Goal: Task Accomplishment & Management: Complete application form

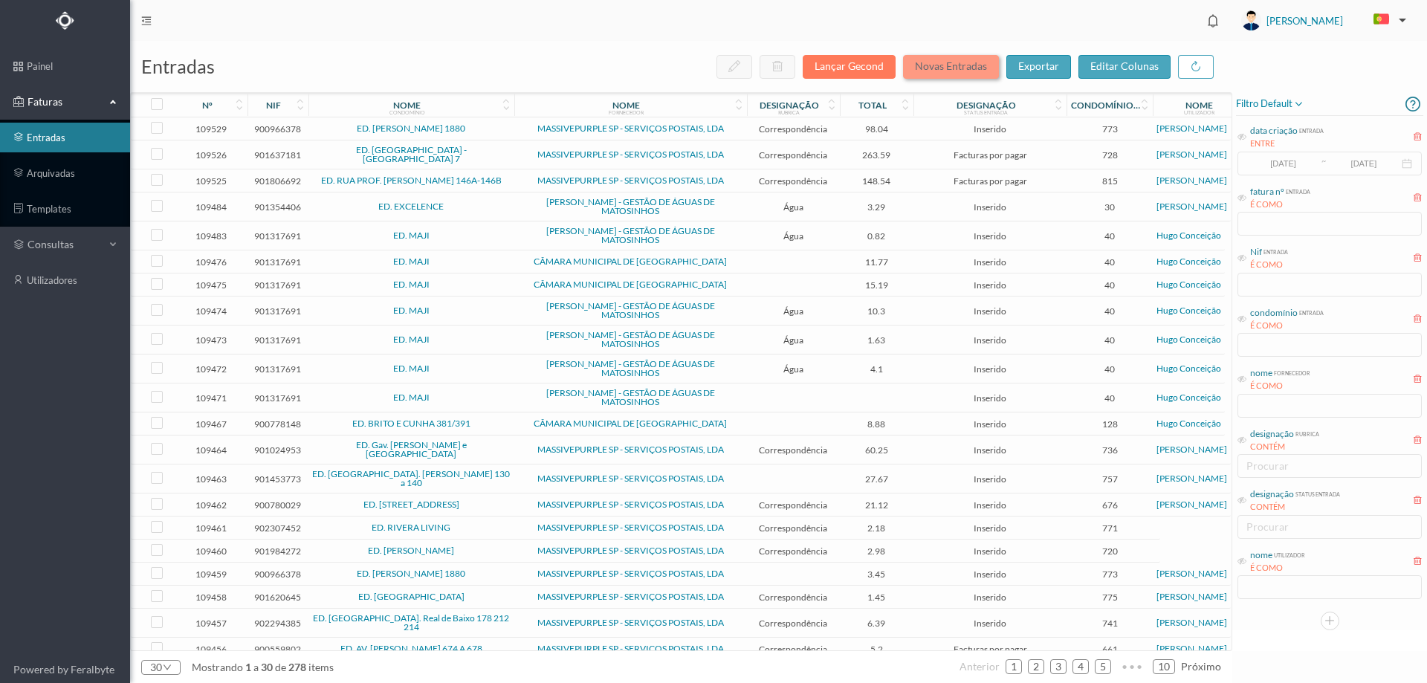
click at [969, 66] on button "Novas Entradas" at bounding box center [951, 67] width 96 height 24
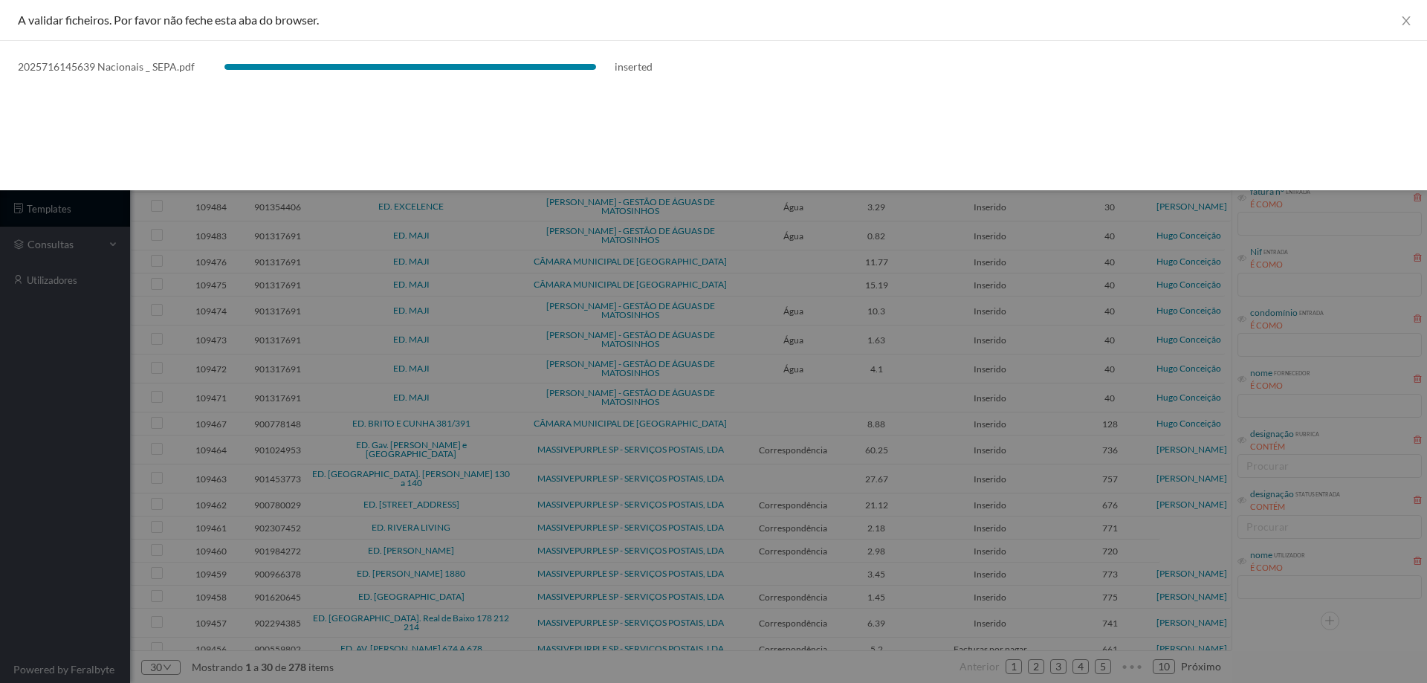
click at [93, 508] on div at bounding box center [713, 341] width 1427 height 683
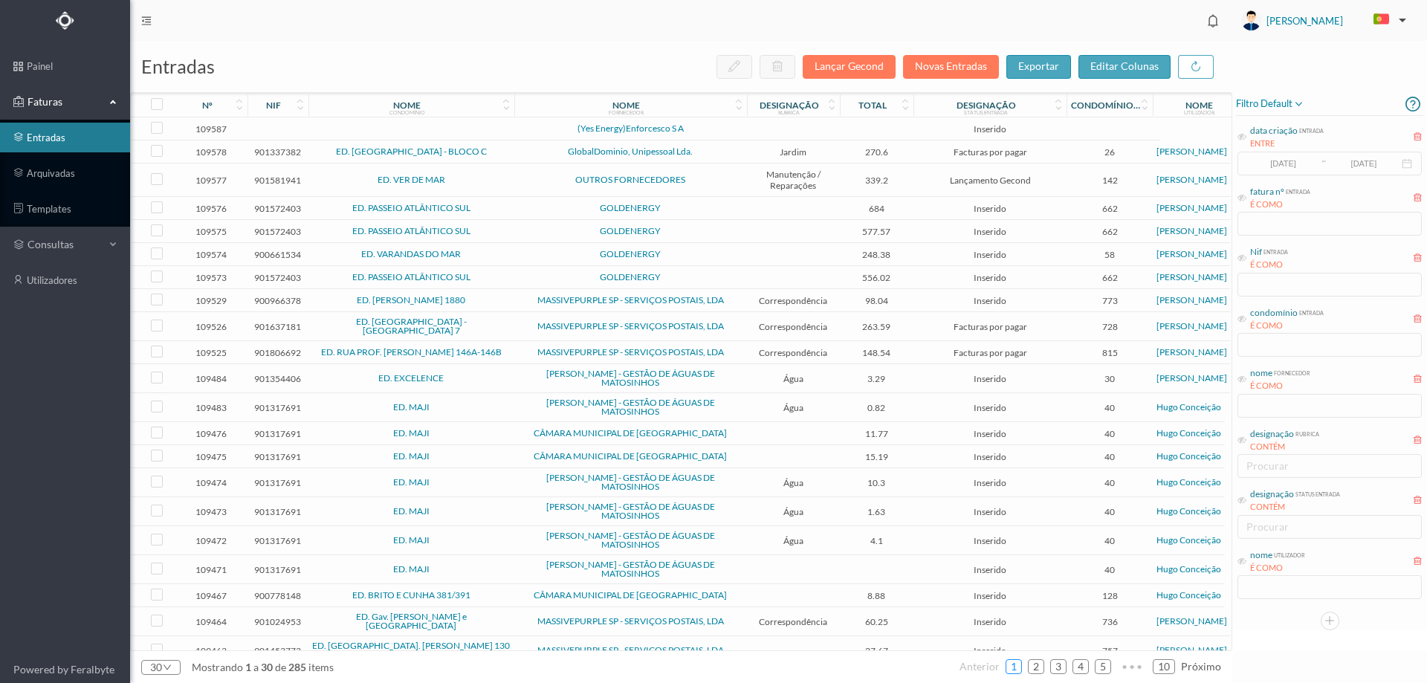
click at [1012, 673] on link "1" at bounding box center [1013, 667] width 15 height 22
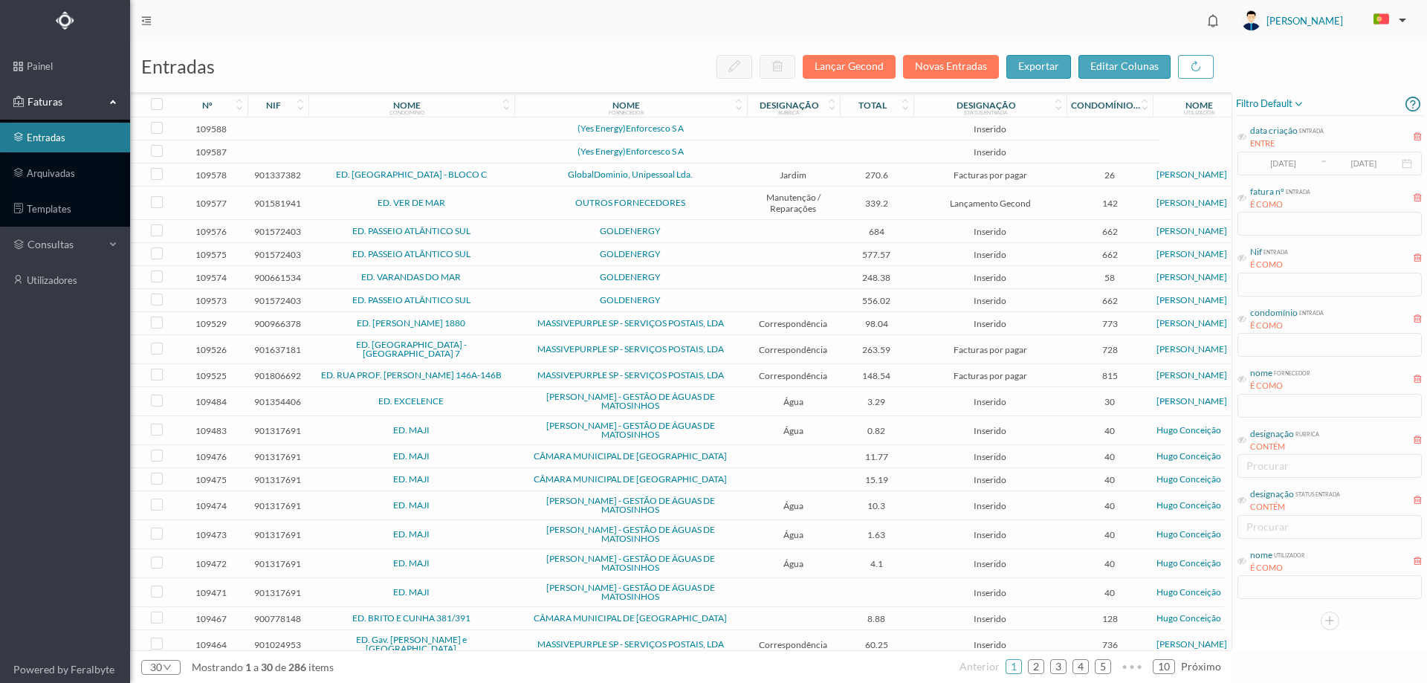
click at [728, 156] on span "(Yes Energy)Enforcesco S A" at bounding box center [630, 151] width 225 height 9
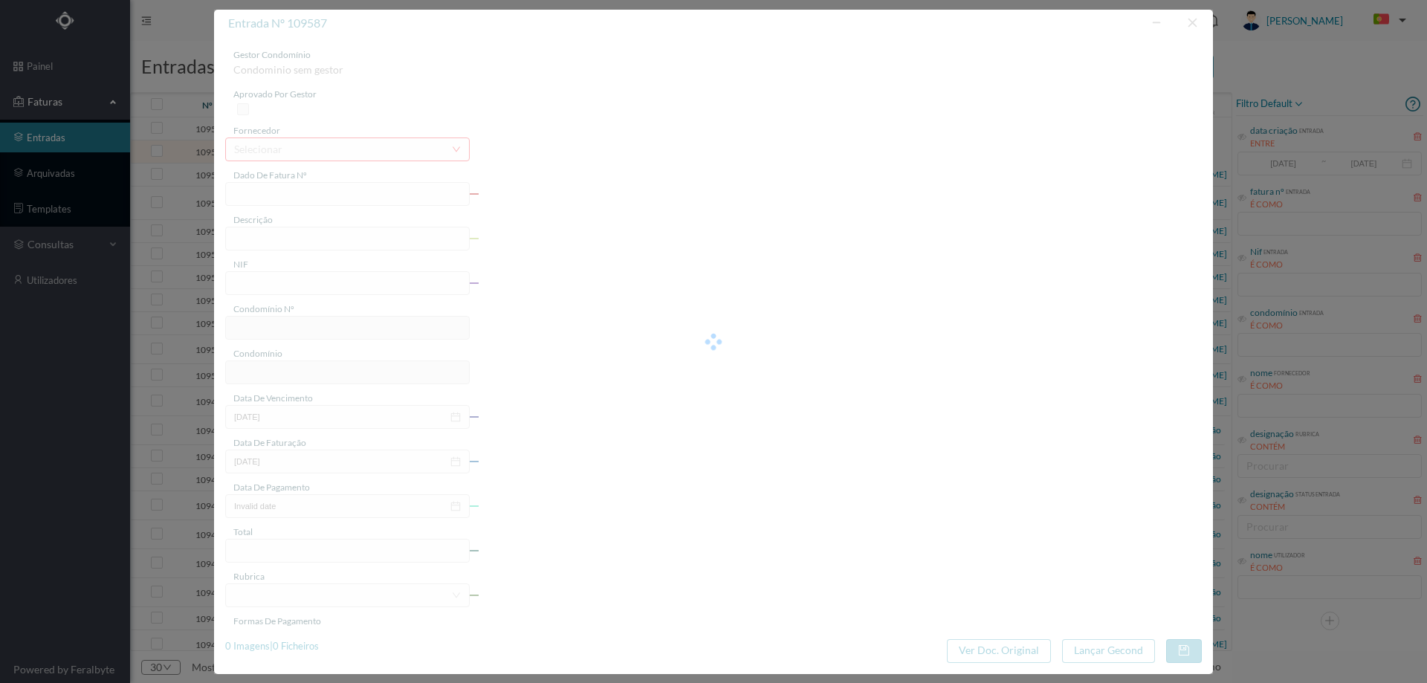
type input "0"
type input "Invalid date"
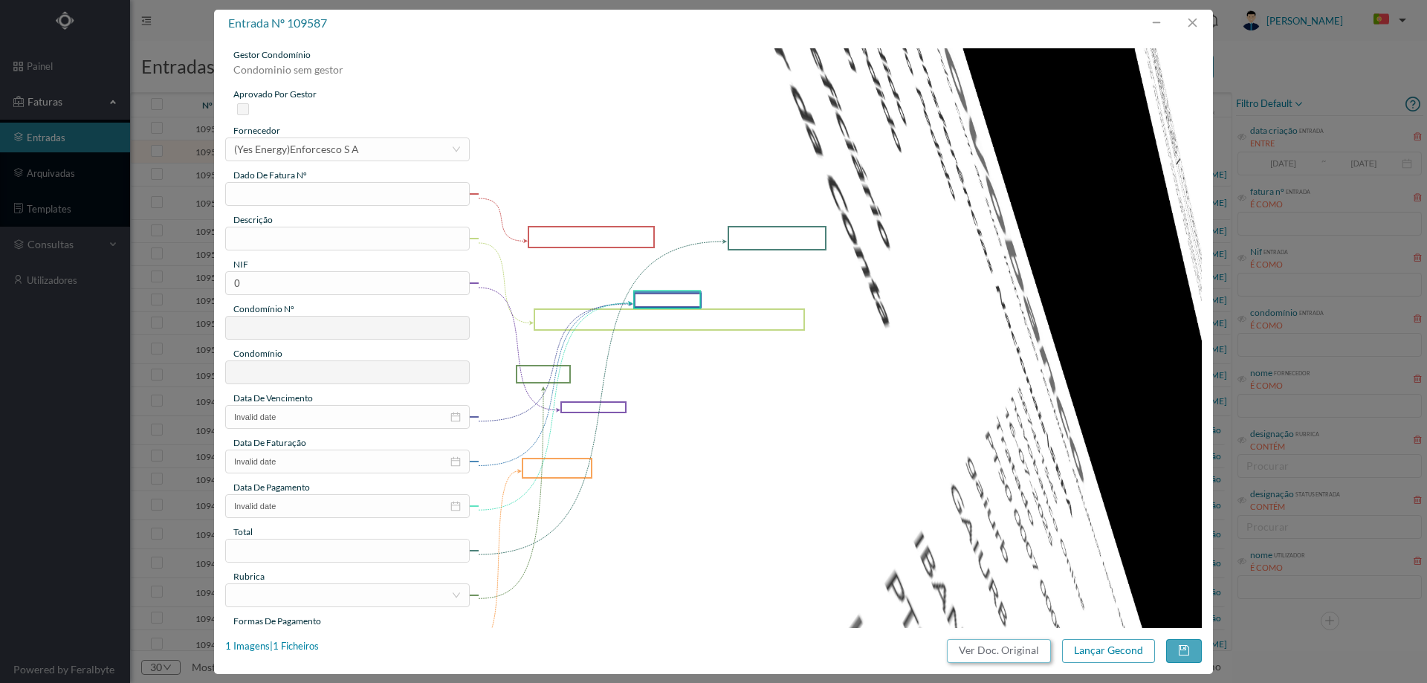
click at [1032, 642] on button "Ver Doc. Original" at bounding box center [999, 651] width 104 height 24
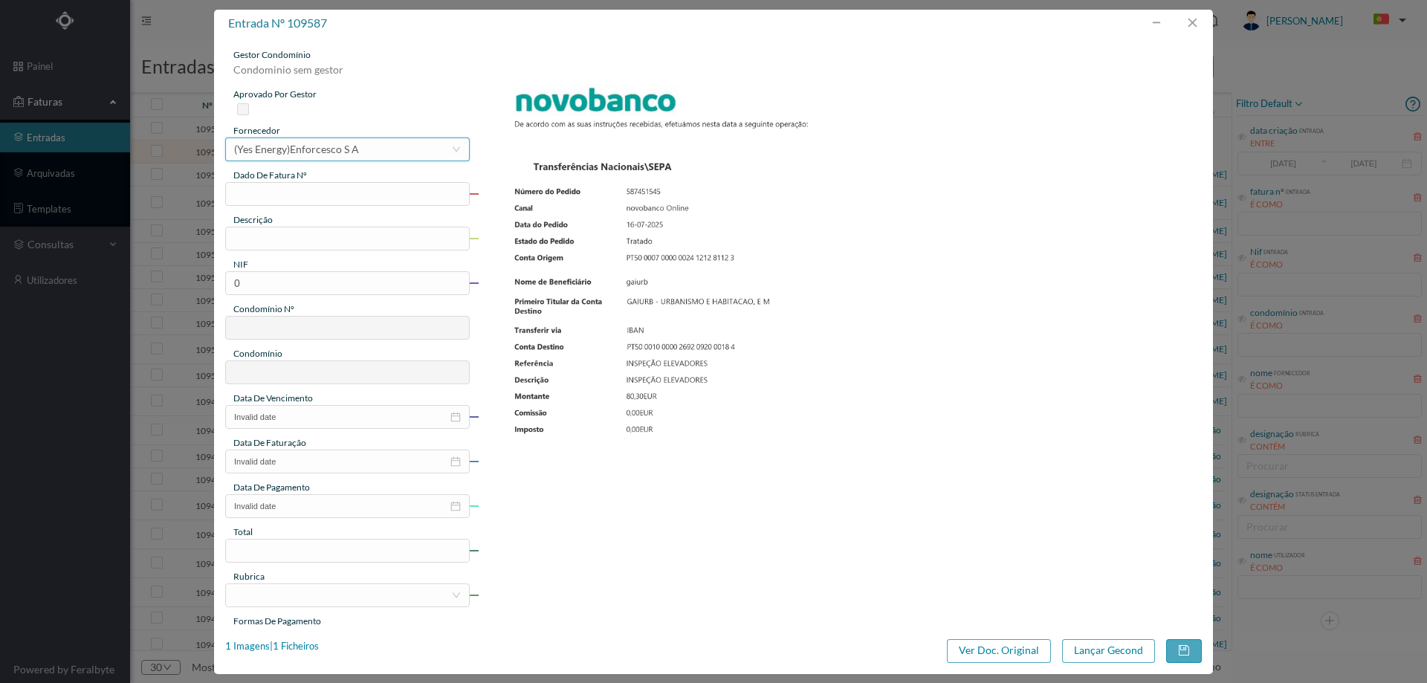
click at [297, 148] on div "(Yes Energy)Enforcesco S A" at bounding box center [296, 149] width 125 height 22
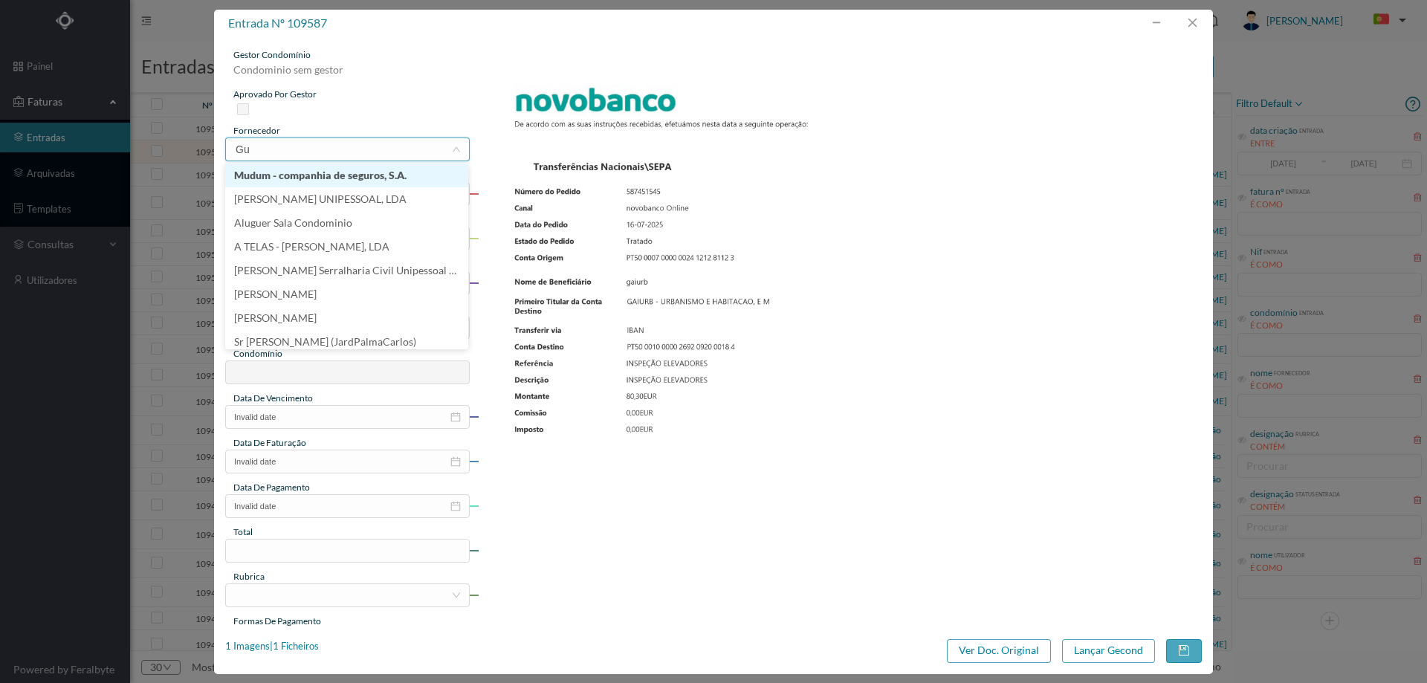
scroll to position [3, 0]
type input "Gai"
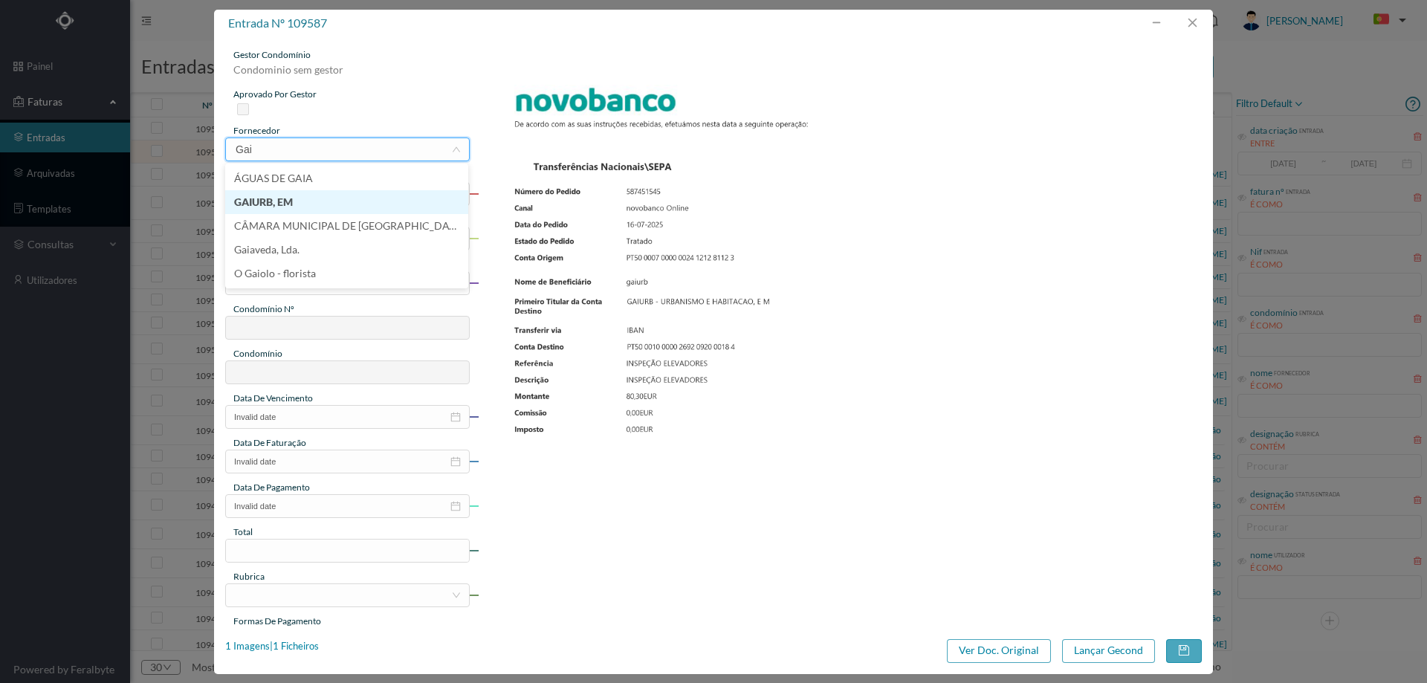
click at [347, 204] on li "GAIURB, EM" at bounding box center [346, 202] width 243 height 24
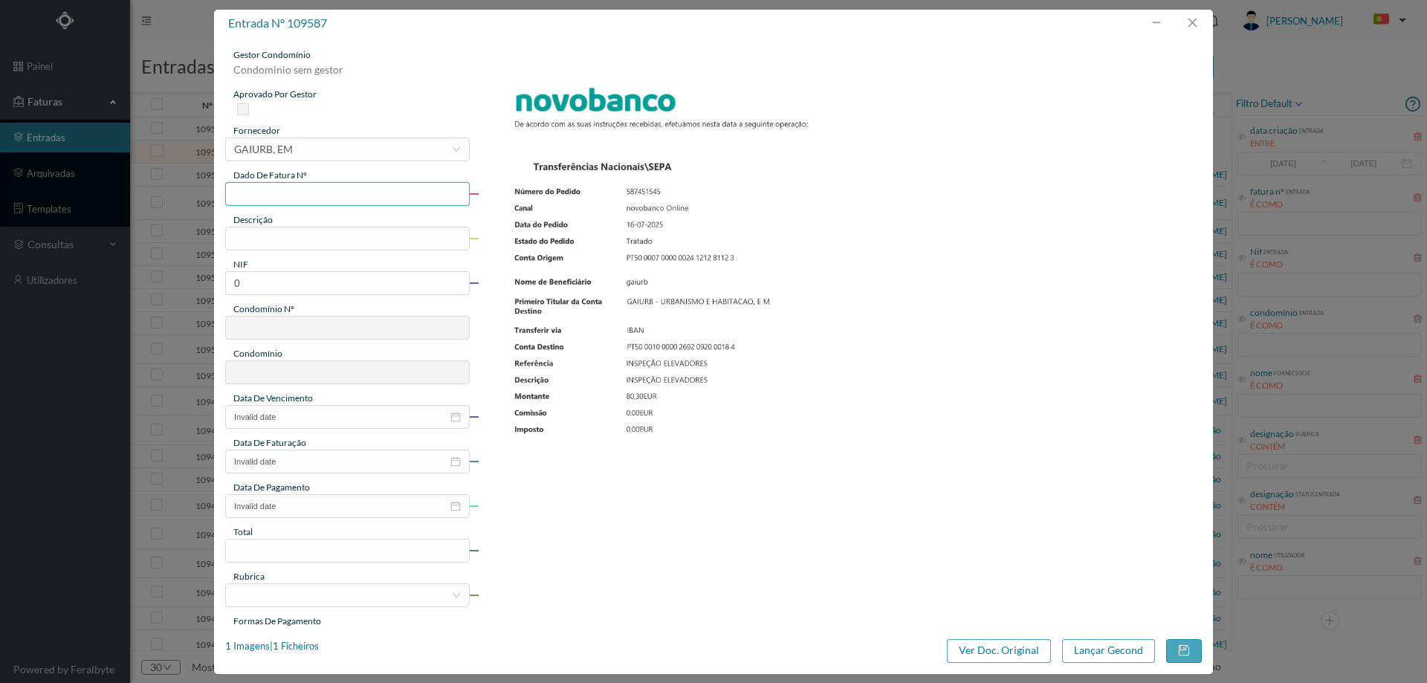
click at [338, 193] on input "text" at bounding box center [347, 194] width 245 height 24
type input "[DATE]"
click at [300, 241] on input "text" at bounding box center [347, 239] width 245 height 24
type input "inspeção elevadores"
click at [331, 288] on input "0" at bounding box center [347, 283] width 245 height 24
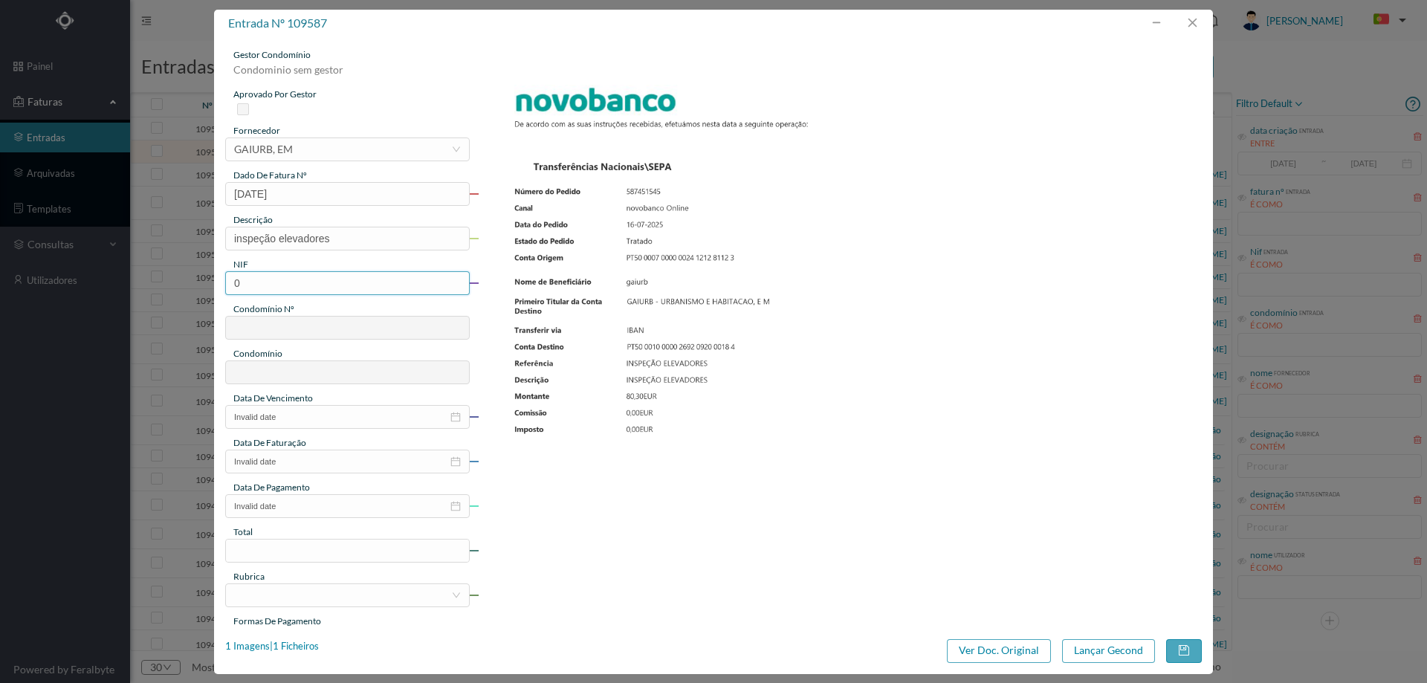
click at [330, 288] on input "0" at bounding box center [347, 283] width 245 height 24
paste input "900956283"
click at [239, 284] on input "900956283" at bounding box center [347, 283] width 245 height 24
type input "900956283"
type input "724"
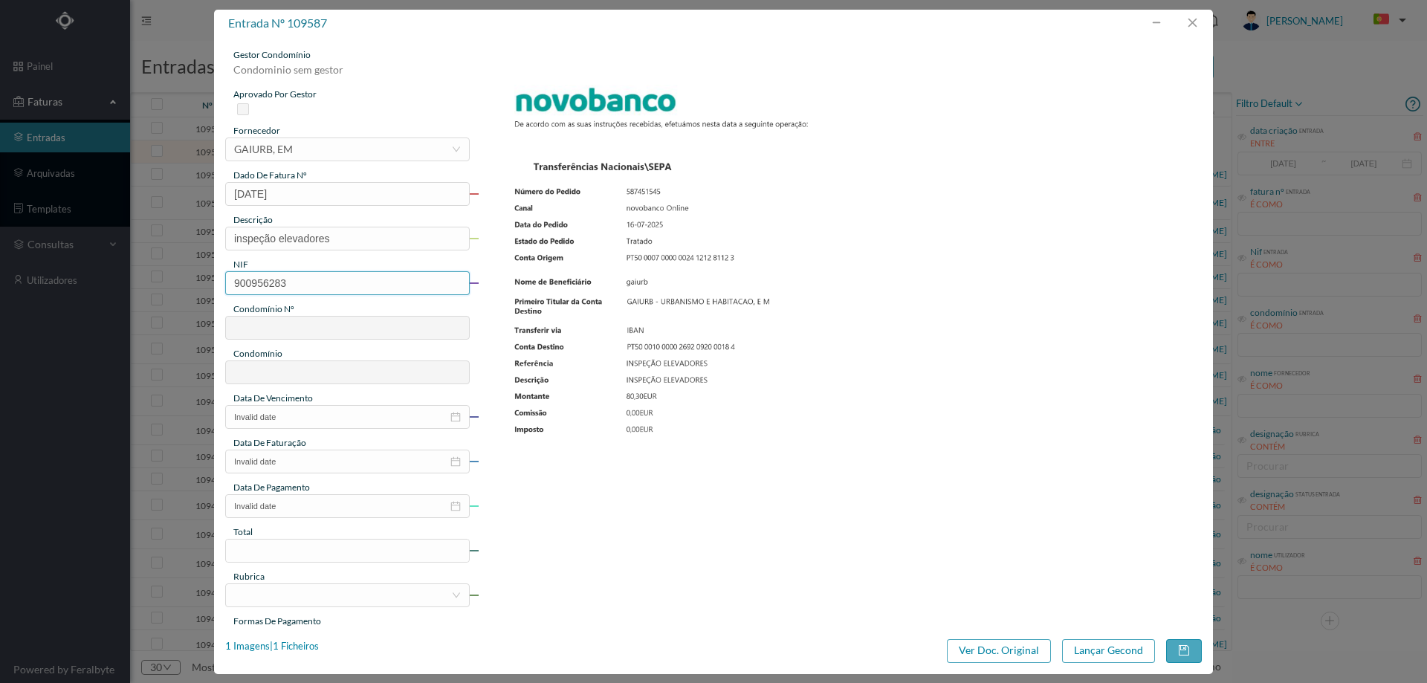
type input "ED. TRAVESSA CAETANO DE MELO 102 e 112"
type input "900956283"
click at [311, 421] on input "Invalid date" at bounding box center [347, 417] width 245 height 24
click at [261, 439] on div "[DATE]" at bounding box center [329, 443] width 207 height 30
click at [255, 433] on link at bounding box center [254, 443] width 13 height 30
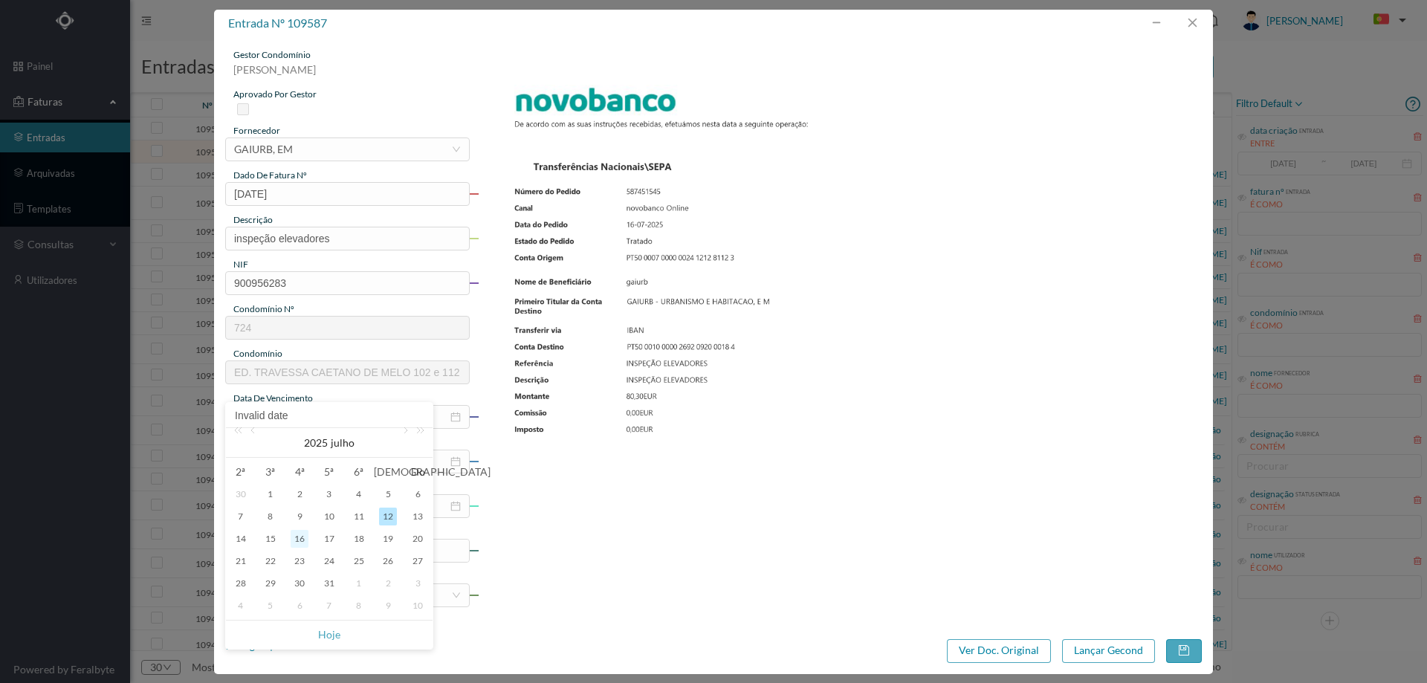
click at [300, 540] on div "16" at bounding box center [300, 539] width 18 height 18
type input "[DATE]"
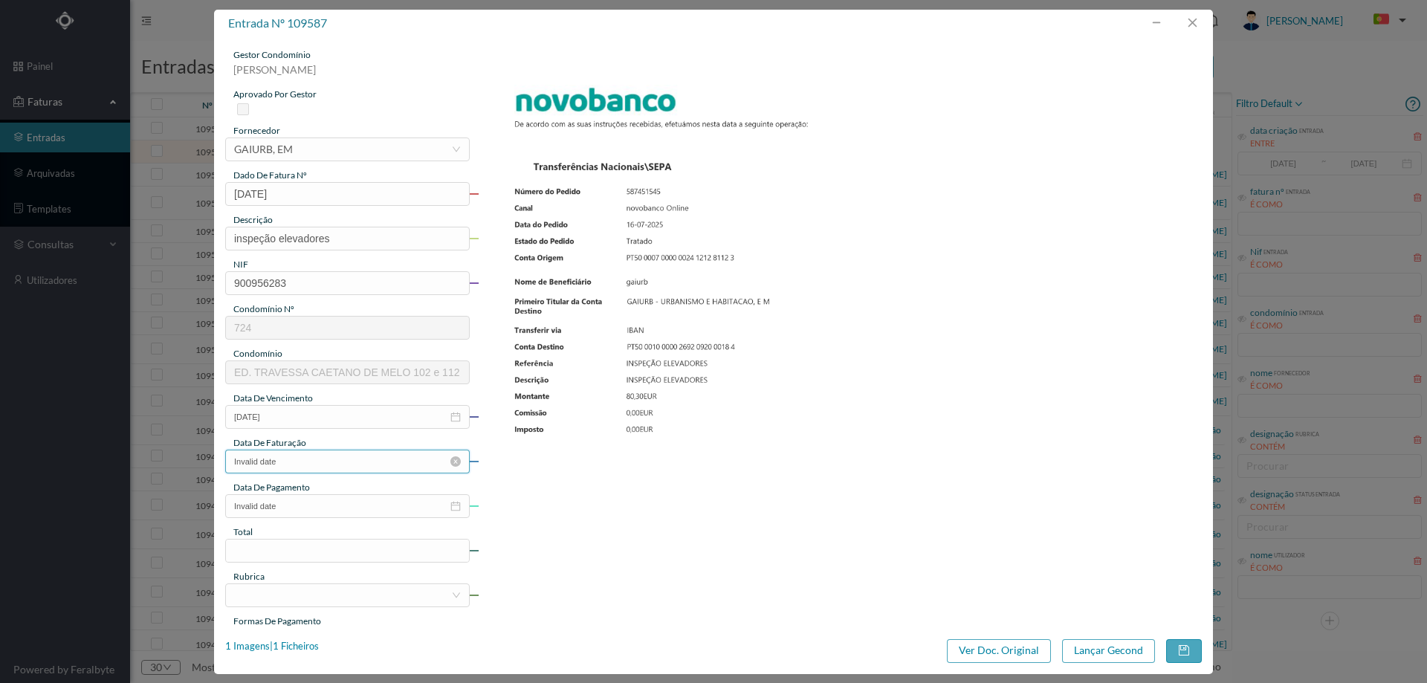
click at [293, 460] on input "Invalid date" at bounding box center [347, 462] width 245 height 24
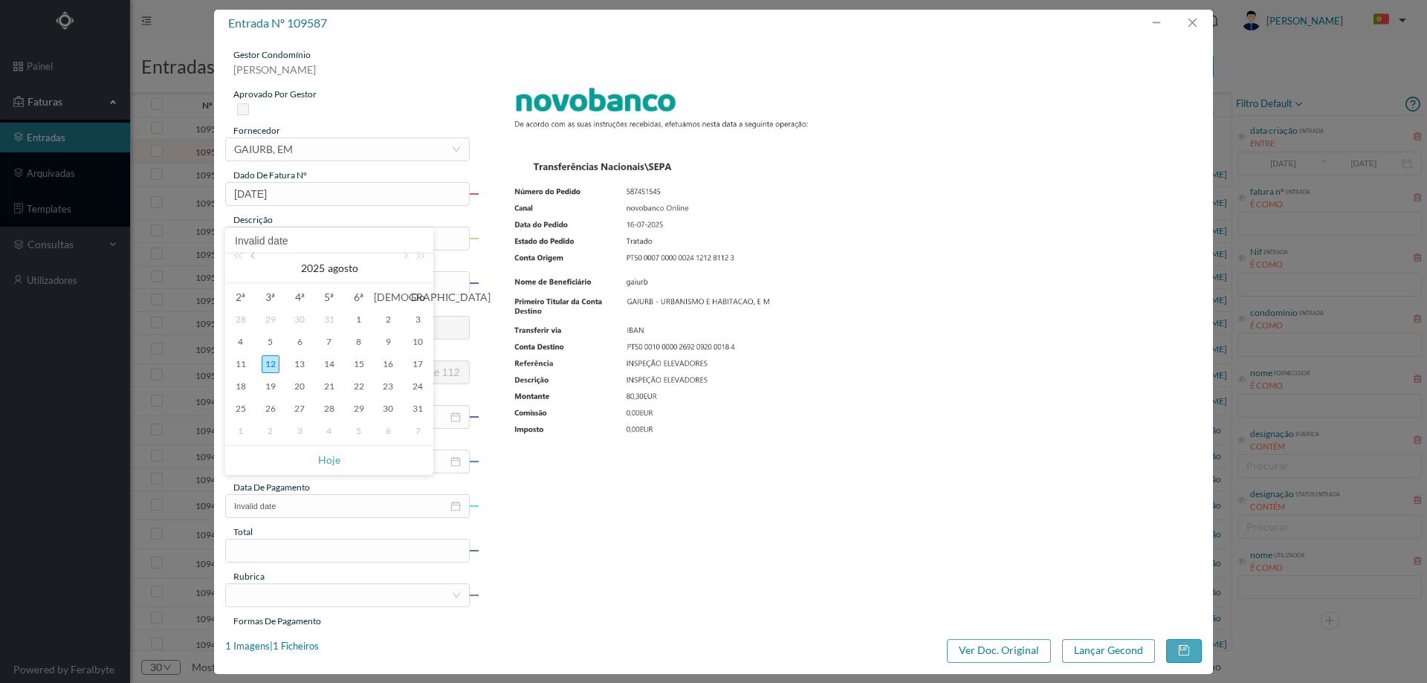
click at [257, 263] on link at bounding box center [254, 268] width 13 height 30
click at [299, 366] on div "16" at bounding box center [300, 364] width 18 height 18
type input "[DATE]"
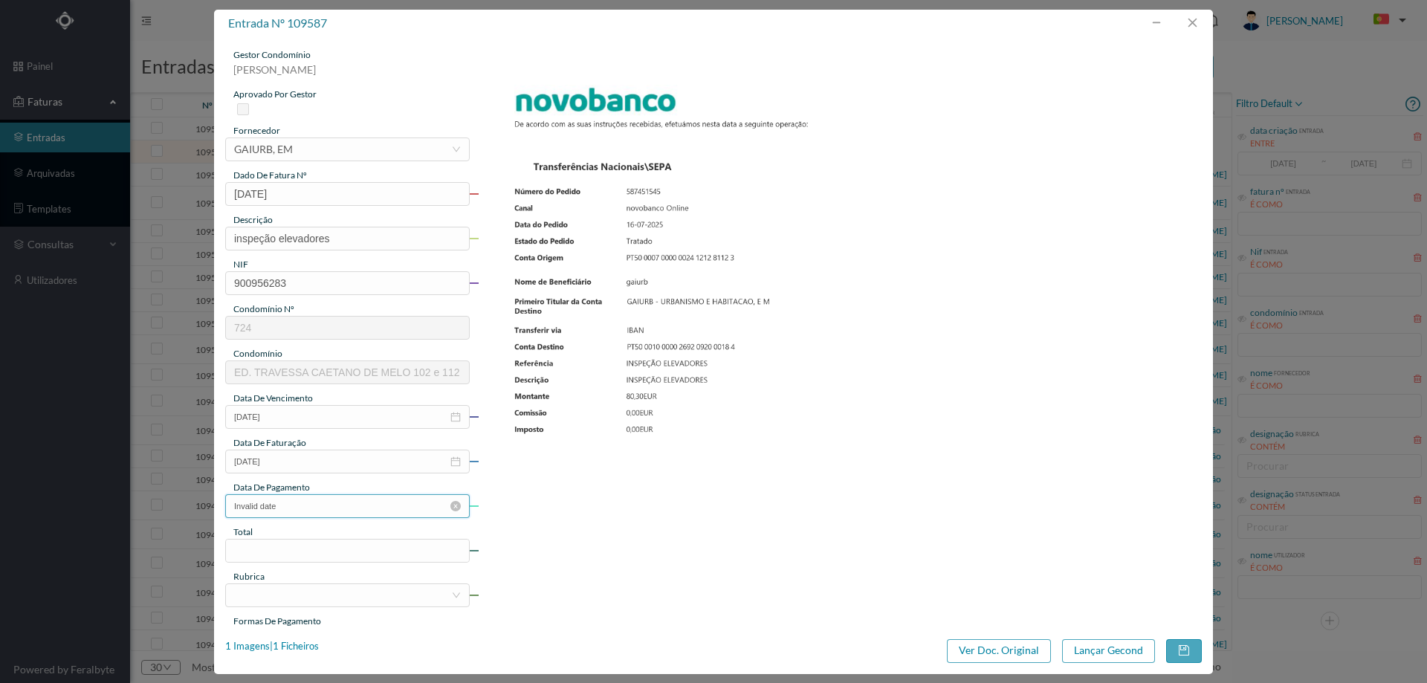
click at [297, 510] on input "Invalid date" at bounding box center [347, 506] width 245 height 24
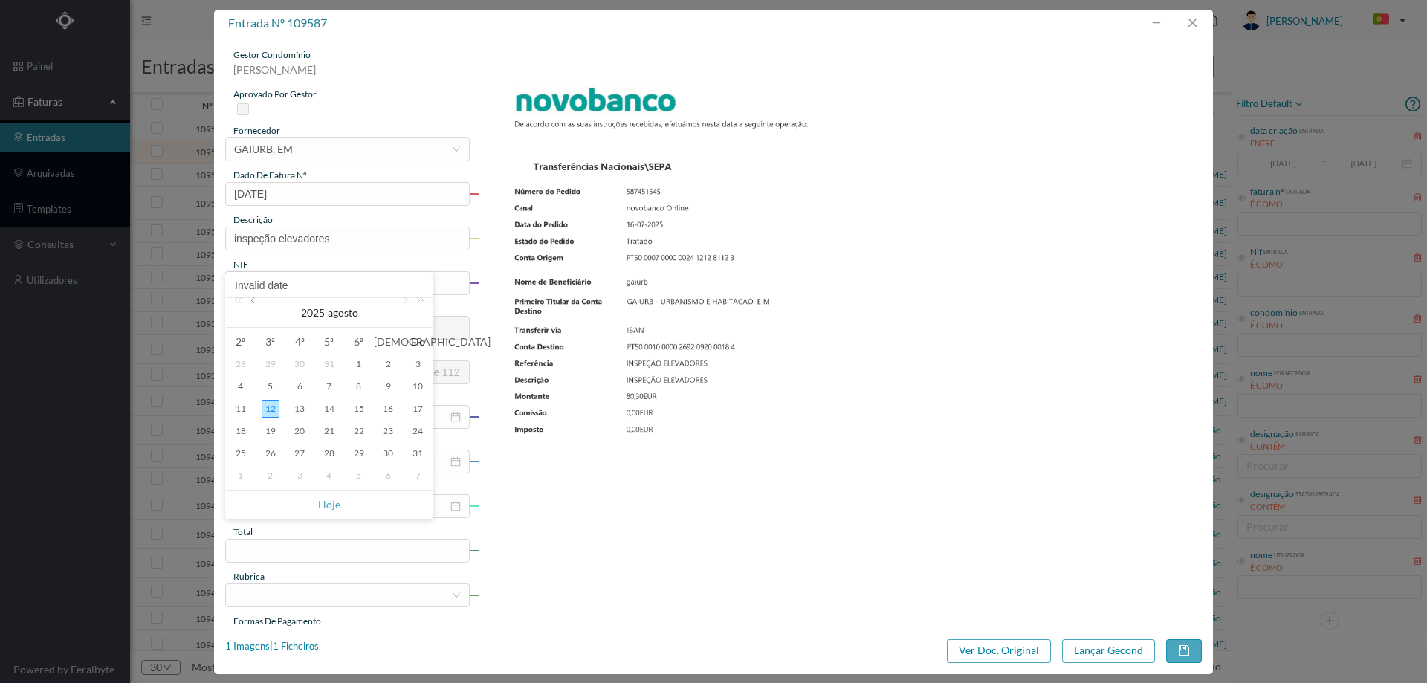
click at [255, 303] on link at bounding box center [254, 313] width 13 height 30
click at [302, 404] on div "16" at bounding box center [300, 409] width 18 height 18
type input "[DATE]"
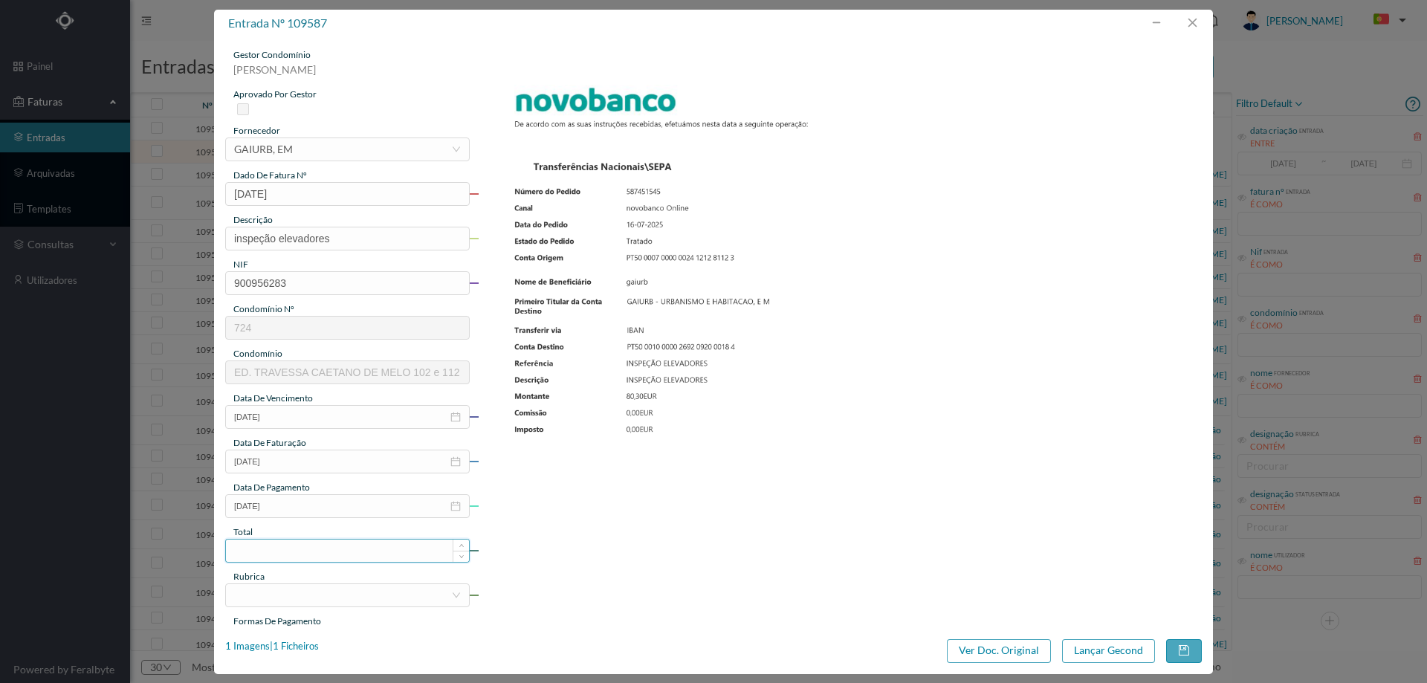
click at [307, 549] on input at bounding box center [347, 551] width 243 height 22
type input "80.30"
click at [317, 598] on div at bounding box center [342, 595] width 217 height 22
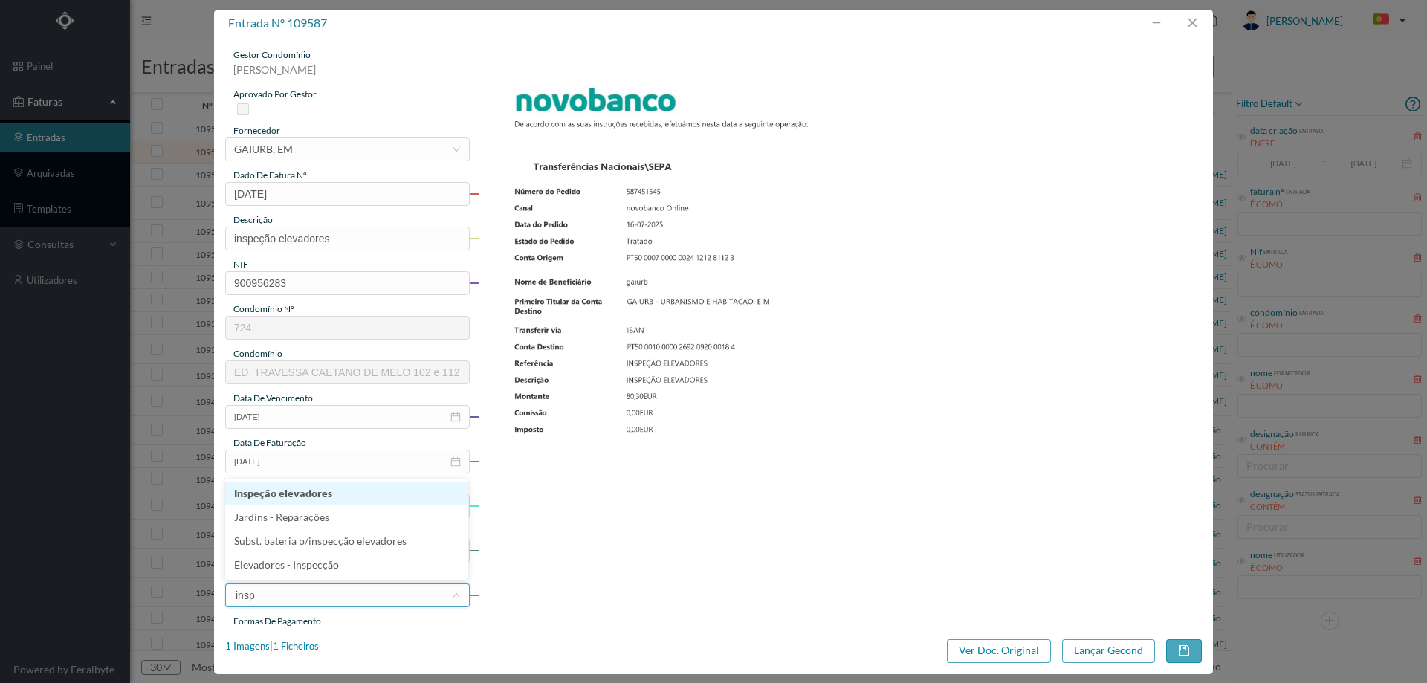
type input "inspe"
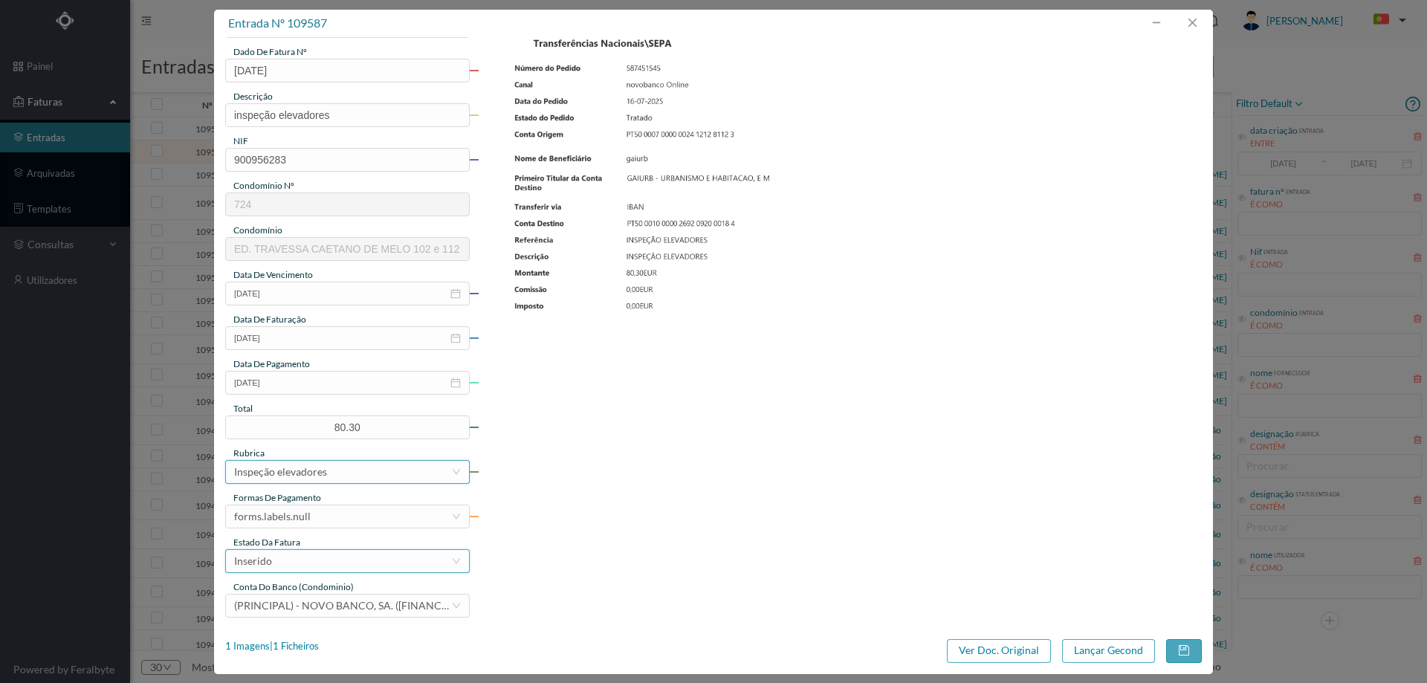
scroll to position [223, 0]
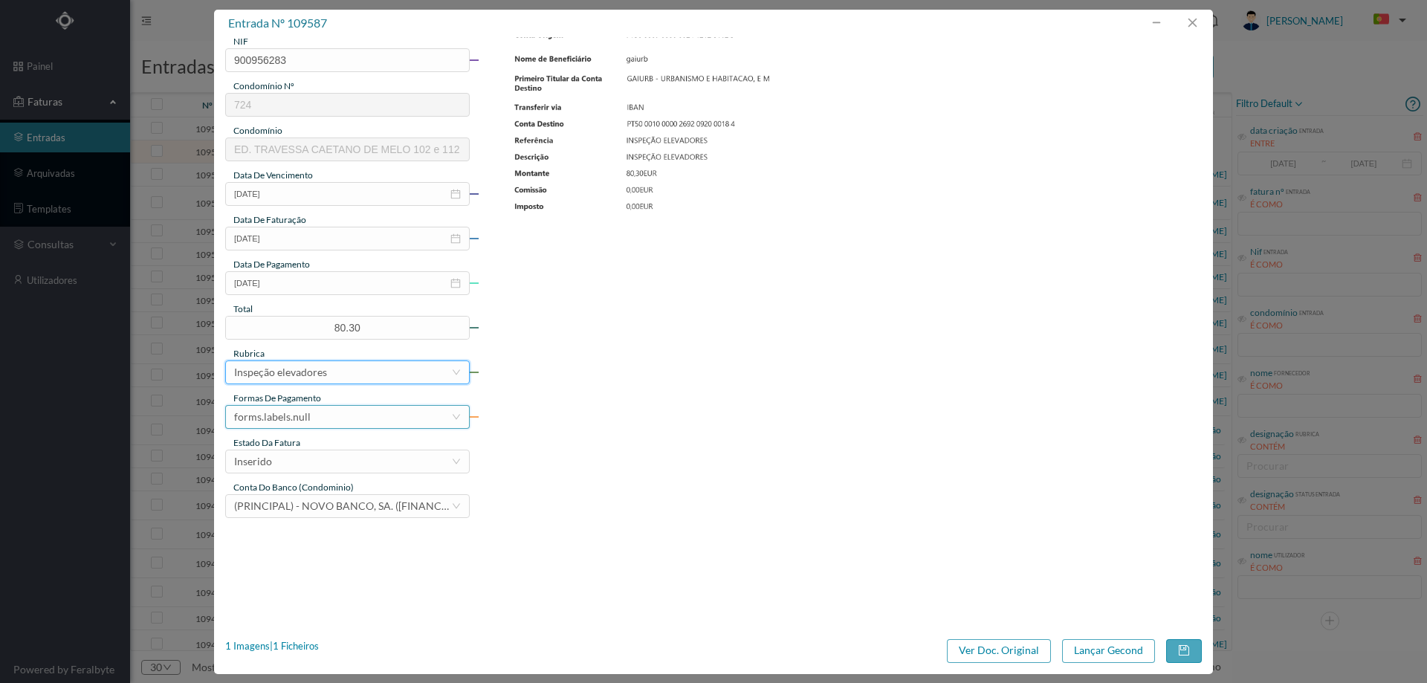
click at [321, 407] on div "forms.labels.null" at bounding box center [342, 417] width 217 height 22
click at [329, 496] on li "transferência bancária" at bounding box center [346, 494] width 243 height 24
click at [328, 464] on div "Inserido" at bounding box center [342, 461] width 217 height 22
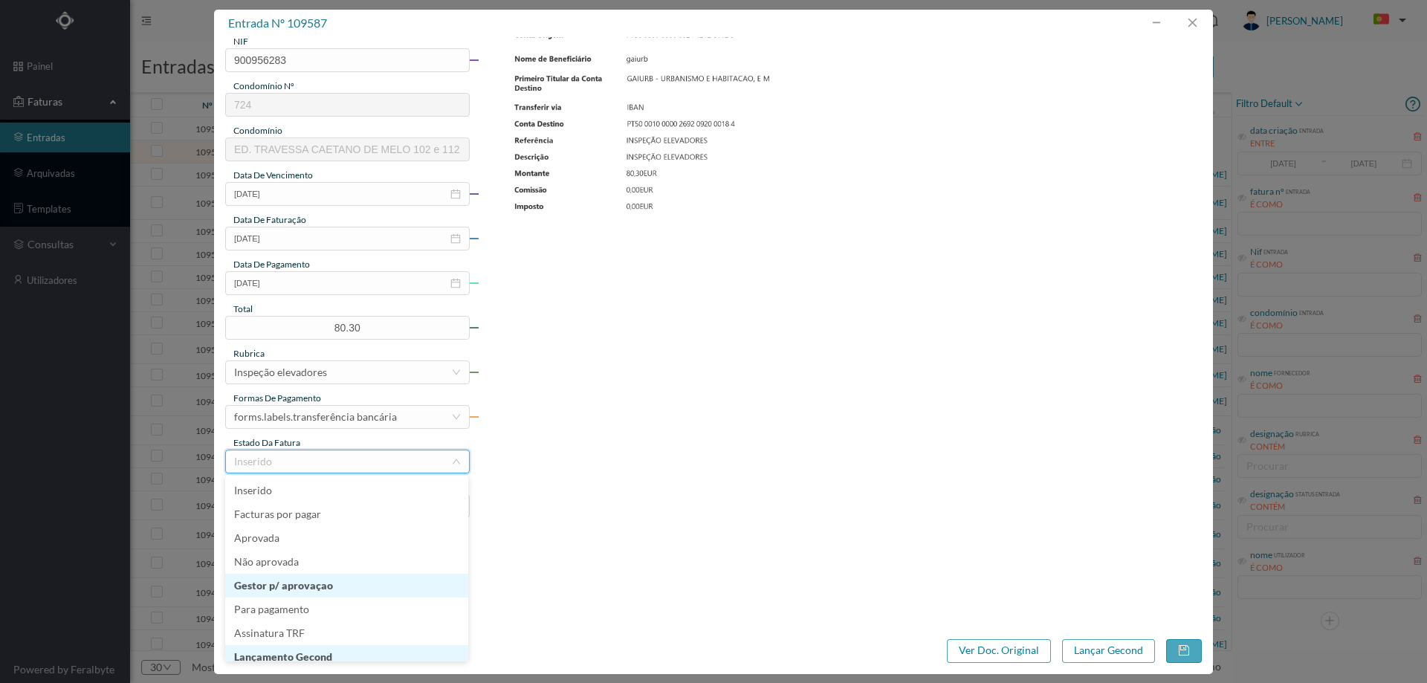
scroll to position [7, 0]
click at [332, 647] on li "Lançamento Gecond" at bounding box center [346, 650] width 243 height 24
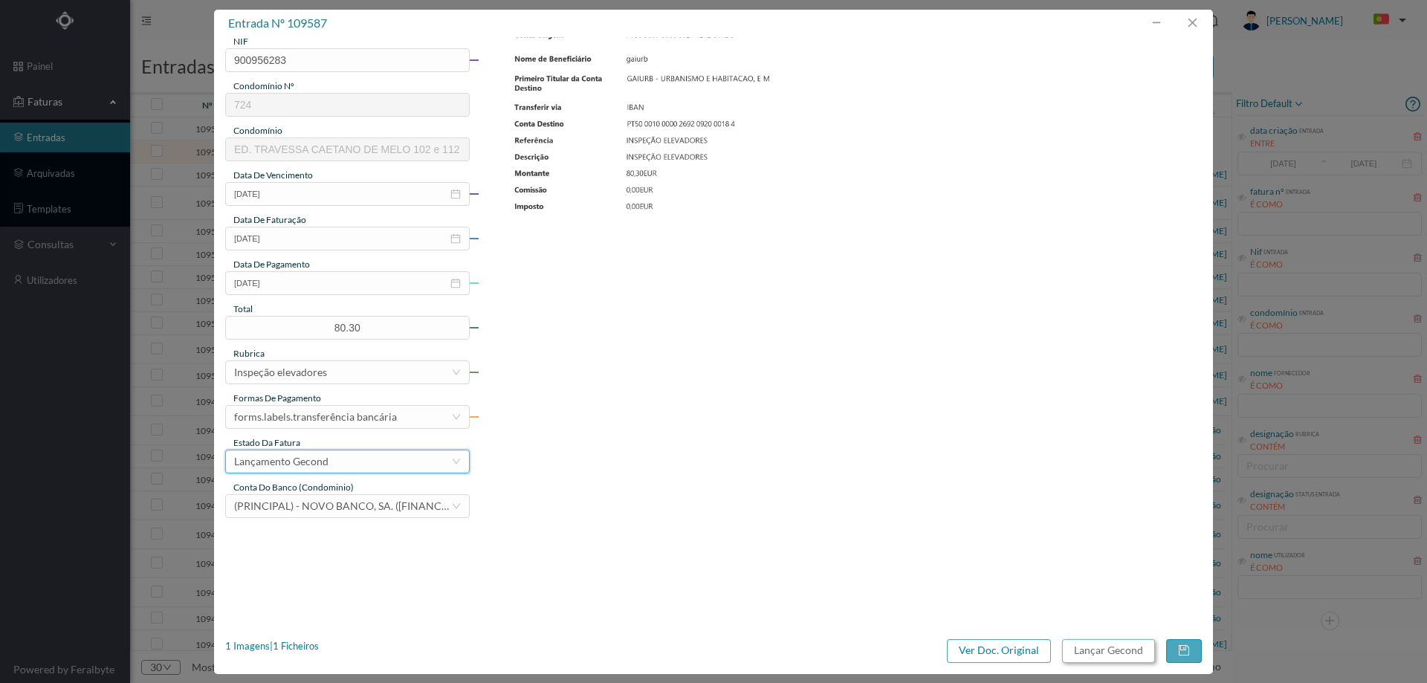
click at [1099, 647] on button "Lançar Gecond" at bounding box center [1108, 651] width 93 height 24
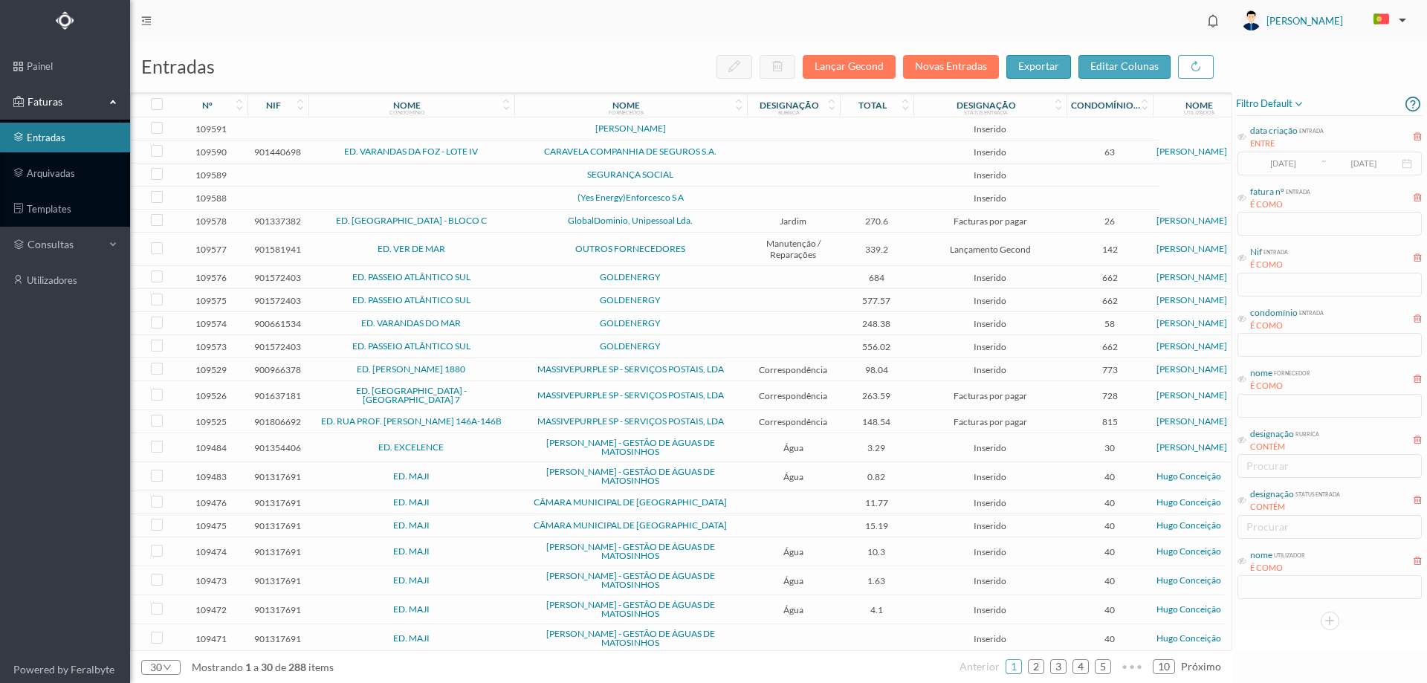
click at [14, 507] on ul "painel Faturas entradas arquivadas templates consultas utilizadores" at bounding box center [65, 348] width 130 height 615
click at [17, 506] on ul "painel Faturas entradas arquivadas templates consultas utilizadores" at bounding box center [65, 348] width 130 height 615
click at [956, 59] on button "Novas Entradas" at bounding box center [951, 67] width 96 height 24
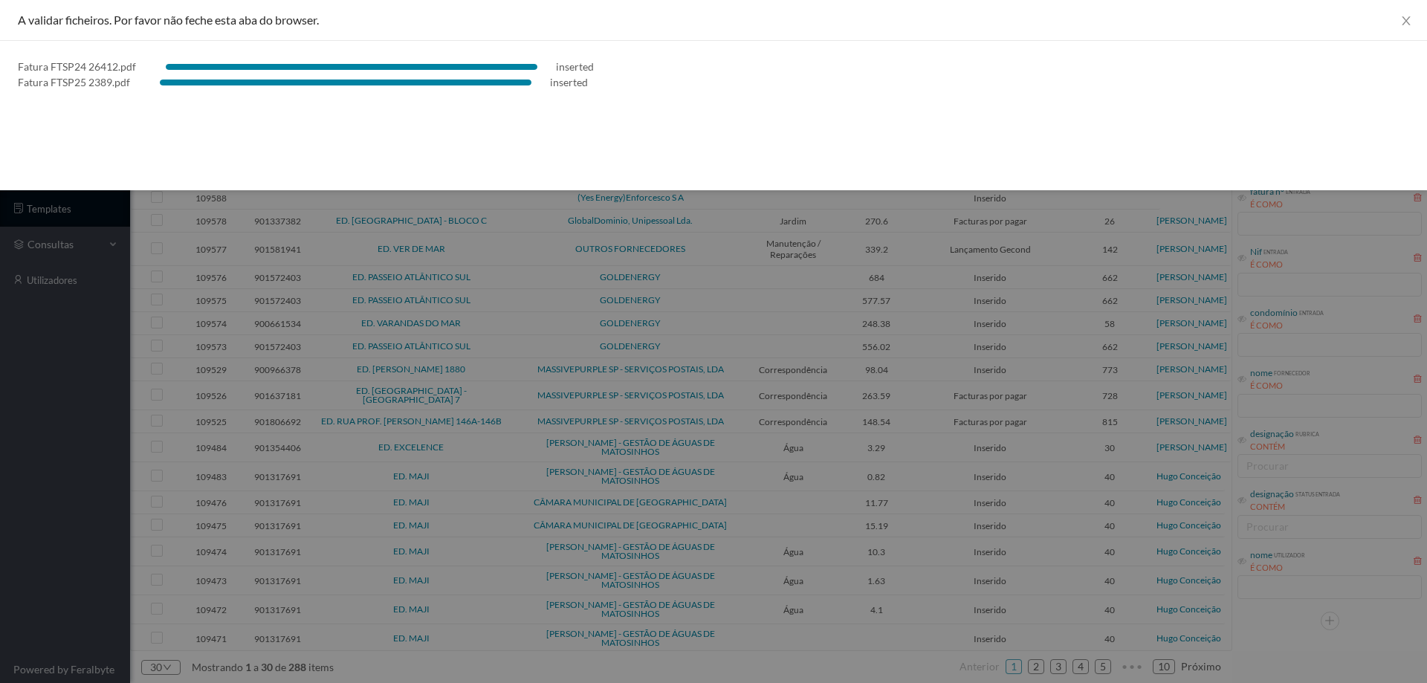
click at [60, 346] on div at bounding box center [713, 341] width 1427 height 683
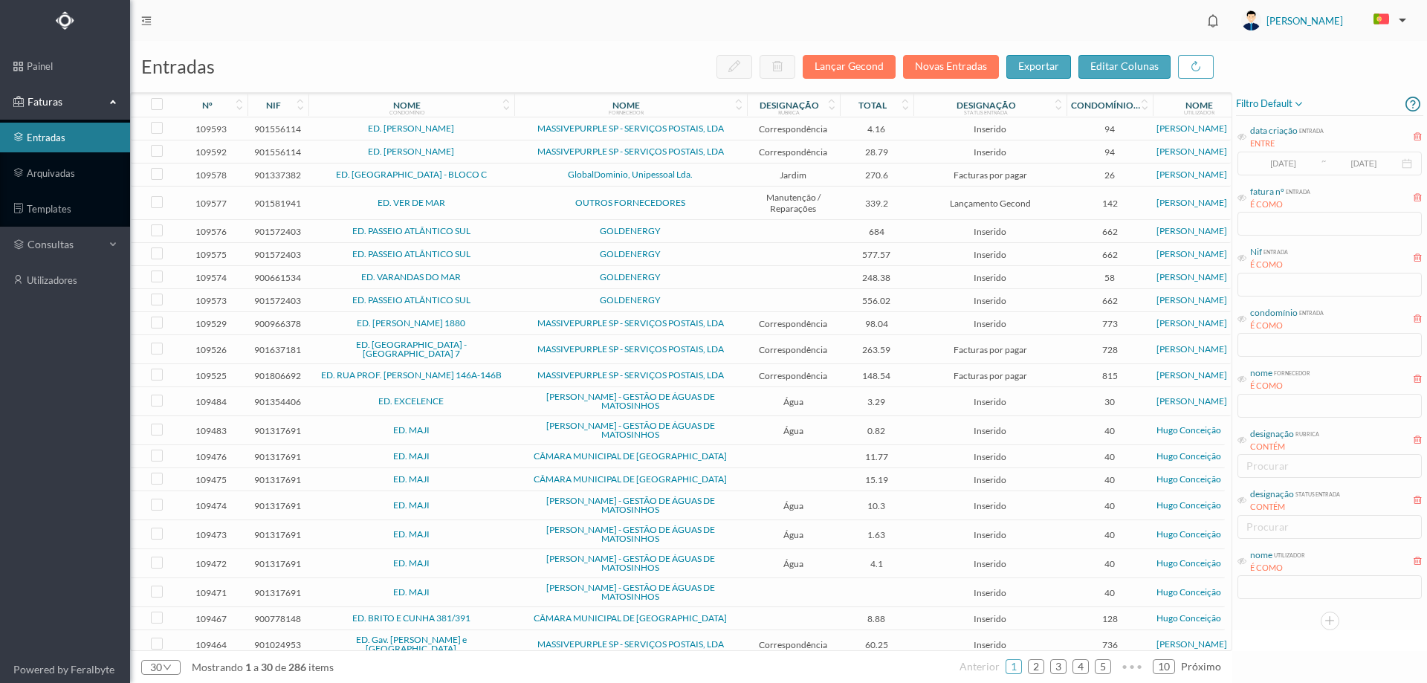
click at [934, 80] on div "entradas Lançar Gecond Novas Entradas exportar editar colunas" at bounding box center [681, 66] width 1102 height 51
click at [933, 71] on button "Novas Entradas" at bounding box center [951, 67] width 96 height 24
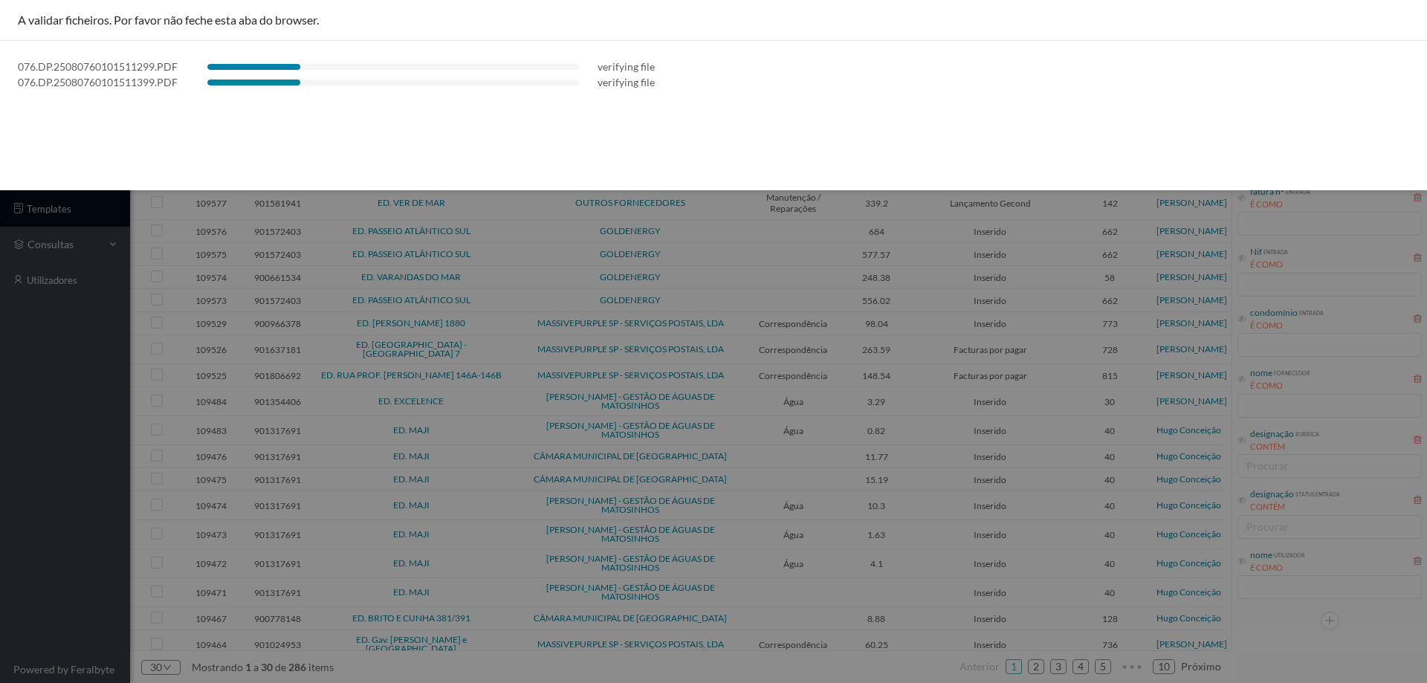
click at [65, 547] on div at bounding box center [713, 341] width 1427 height 683
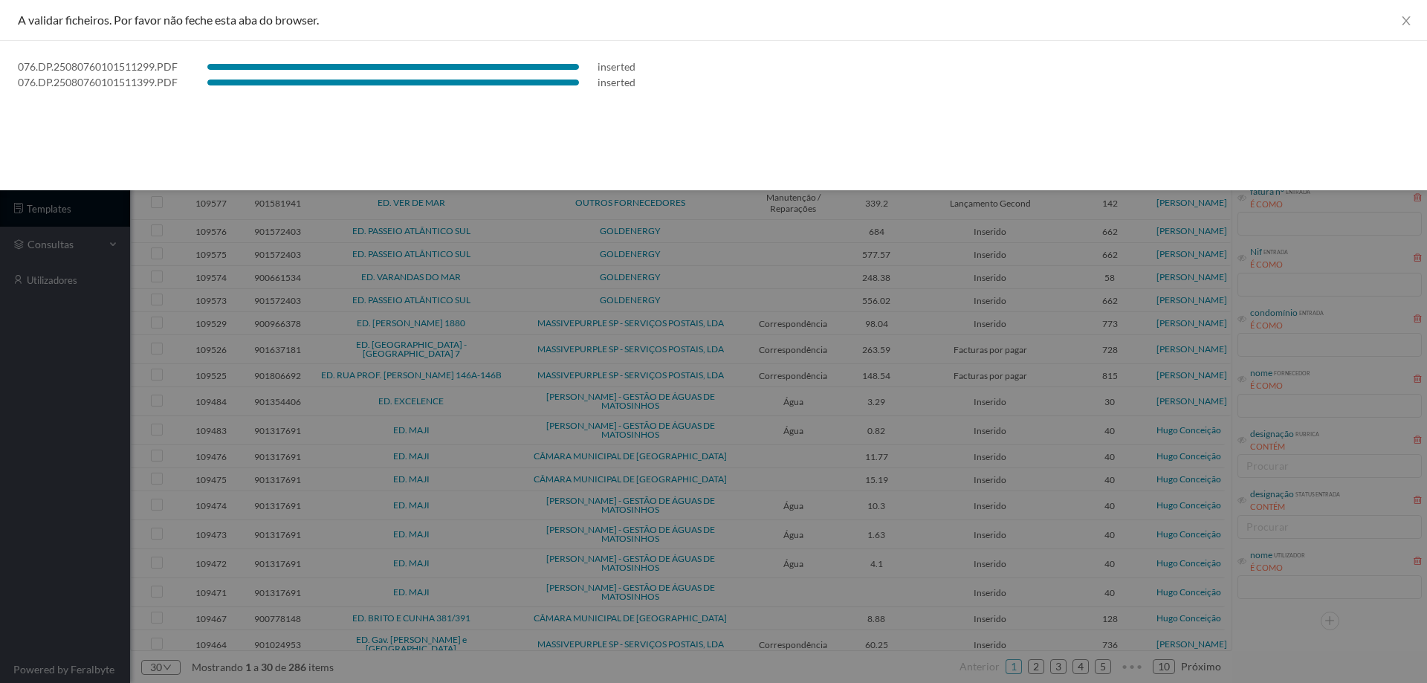
drag, startPoint x: 0, startPoint y: 494, endPoint x: 39, endPoint y: 402, distance: 99.6
click at [0, 494] on div at bounding box center [713, 341] width 1427 height 683
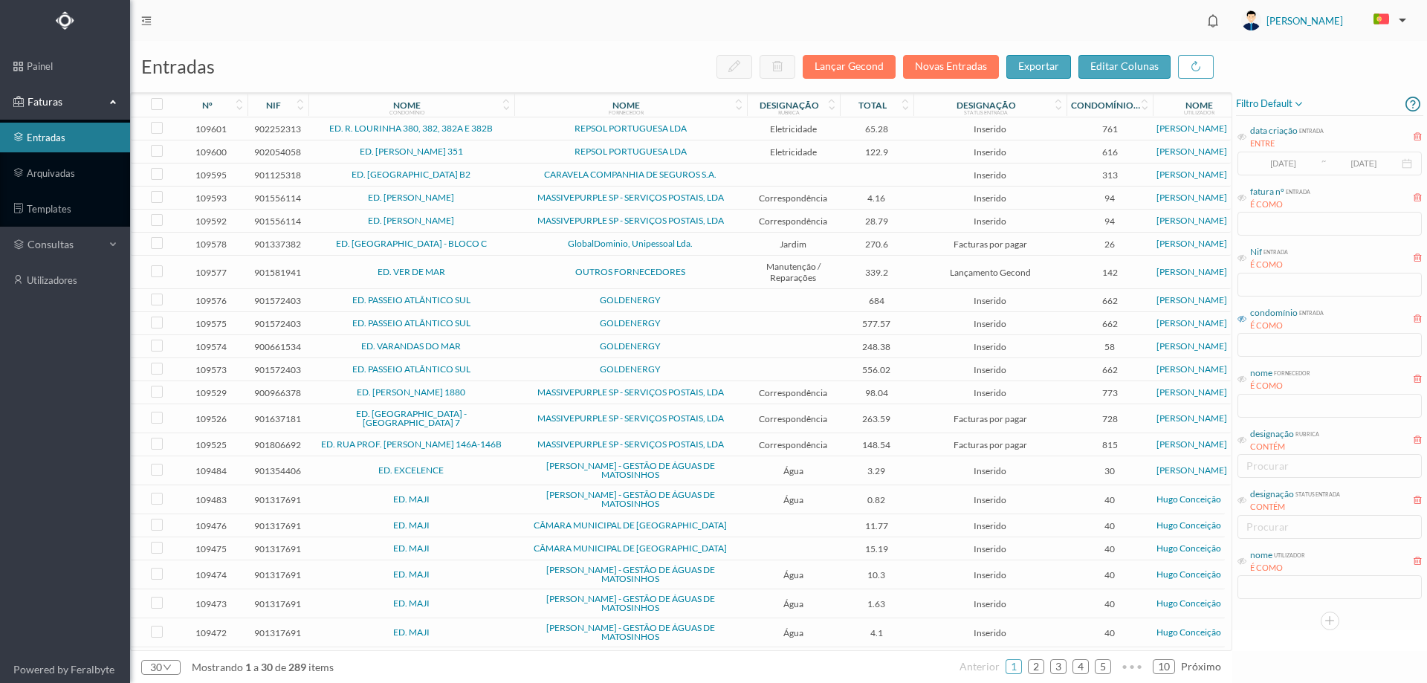
click at [1246, 322] on icon at bounding box center [1242, 318] width 9 height 9
click at [1263, 339] on input "text" at bounding box center [1330, 345] width 184 height 24
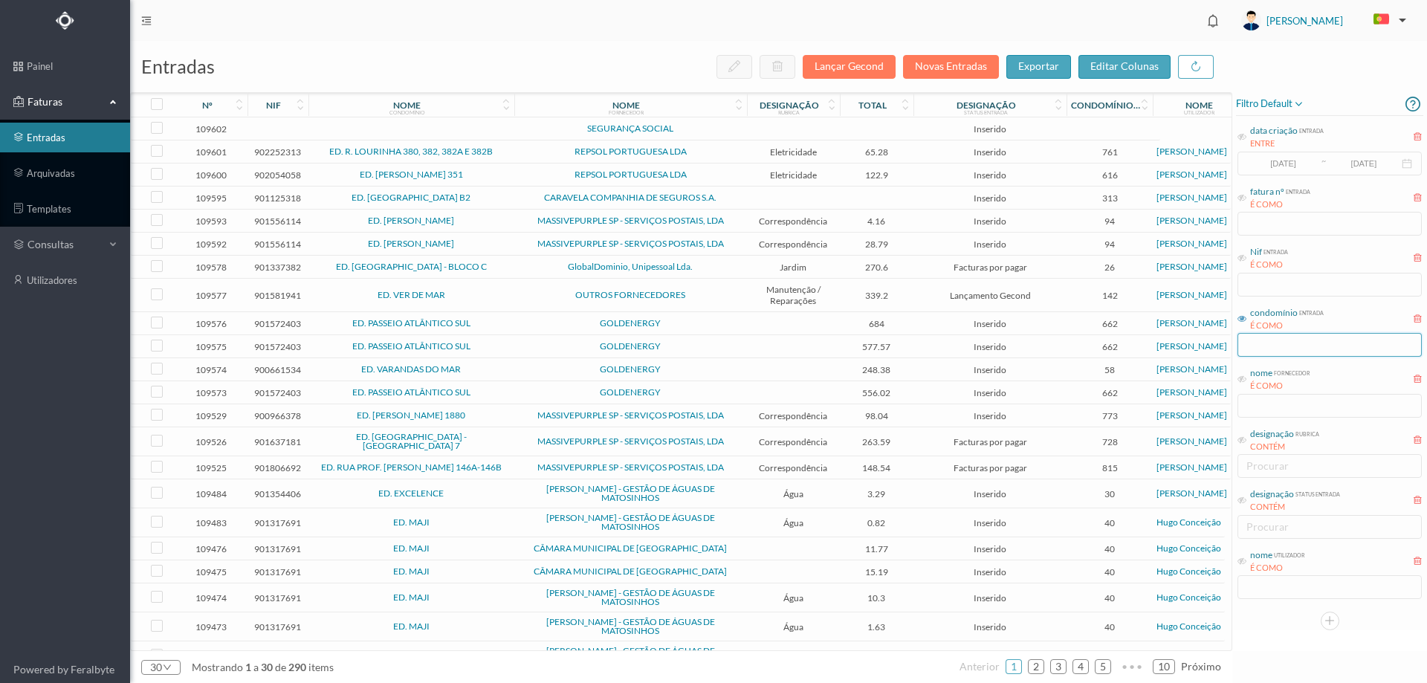
click at [1259, 345] on input "text" at bounding box center [1330, 345] width 184 height 24
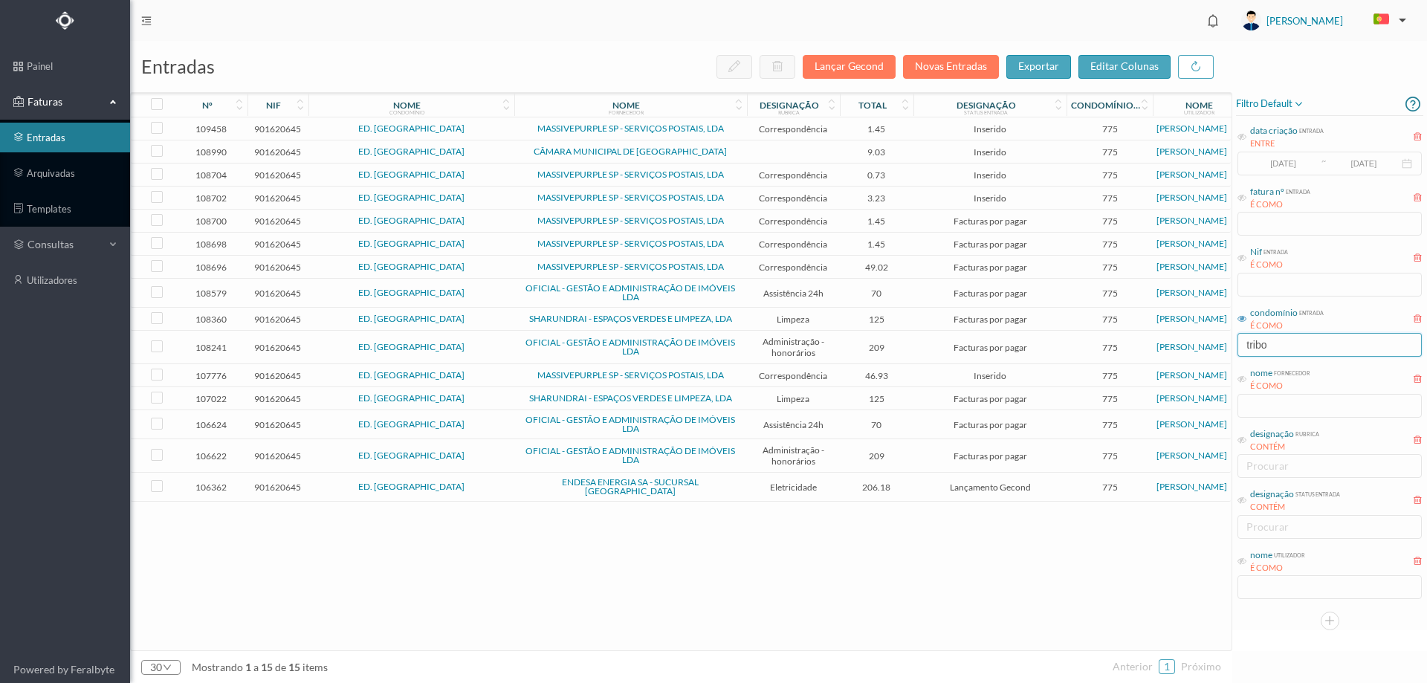
type input "tribo"
click at [746, 149] on td "CÂMARA MUNICIPAL DE [GEOGRAPHIC_DATA]" at bounding box center [630, 151] width 233 height 23
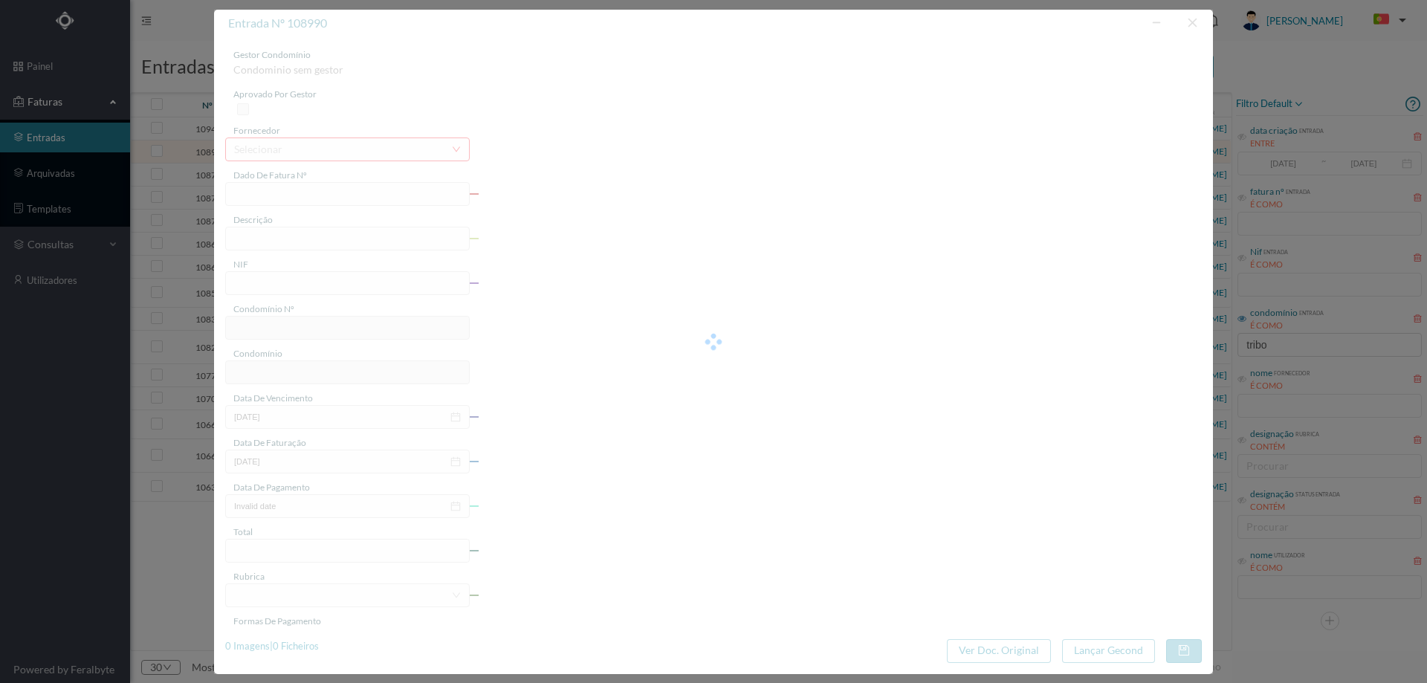
type input "FE E4025FE/10423926"
type input "901620645"
type input "Invalid date"
type input "[DATE]"
type input "9.03"
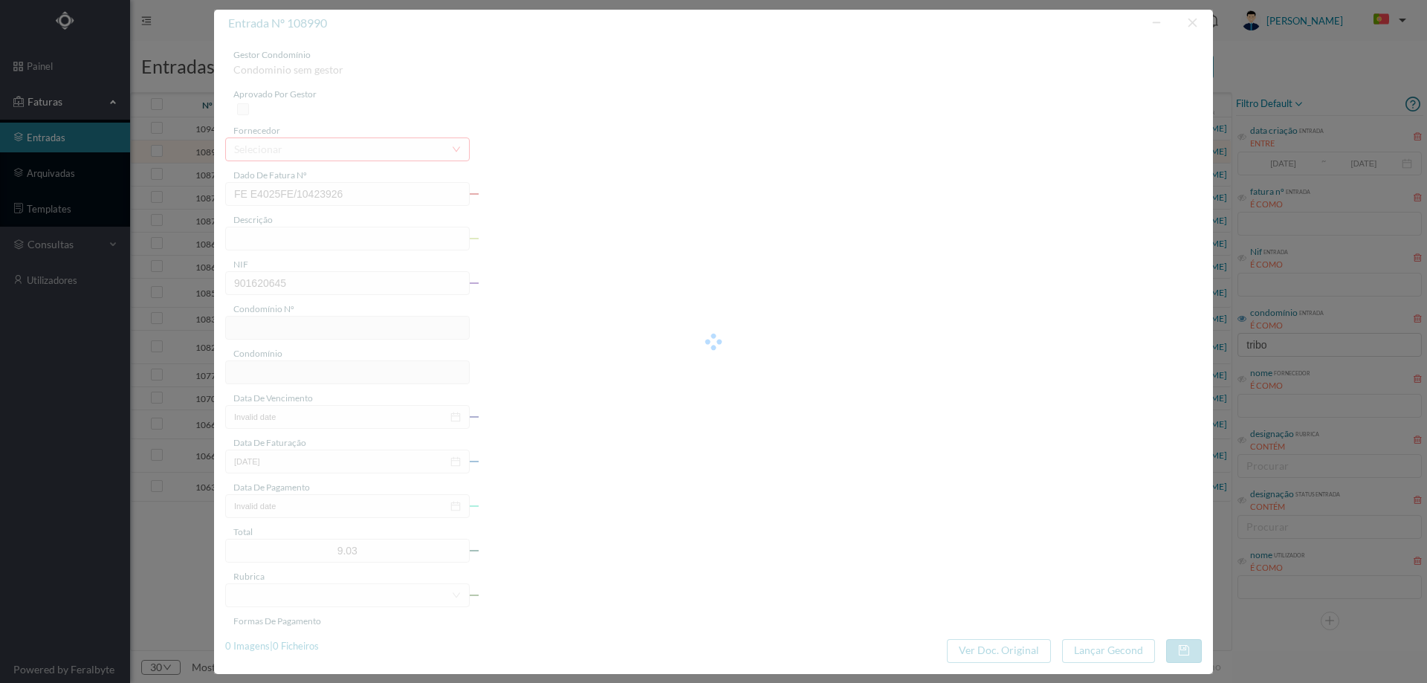
type input "775"
type input "ED. [GEOGRAPHIC_DATA]"
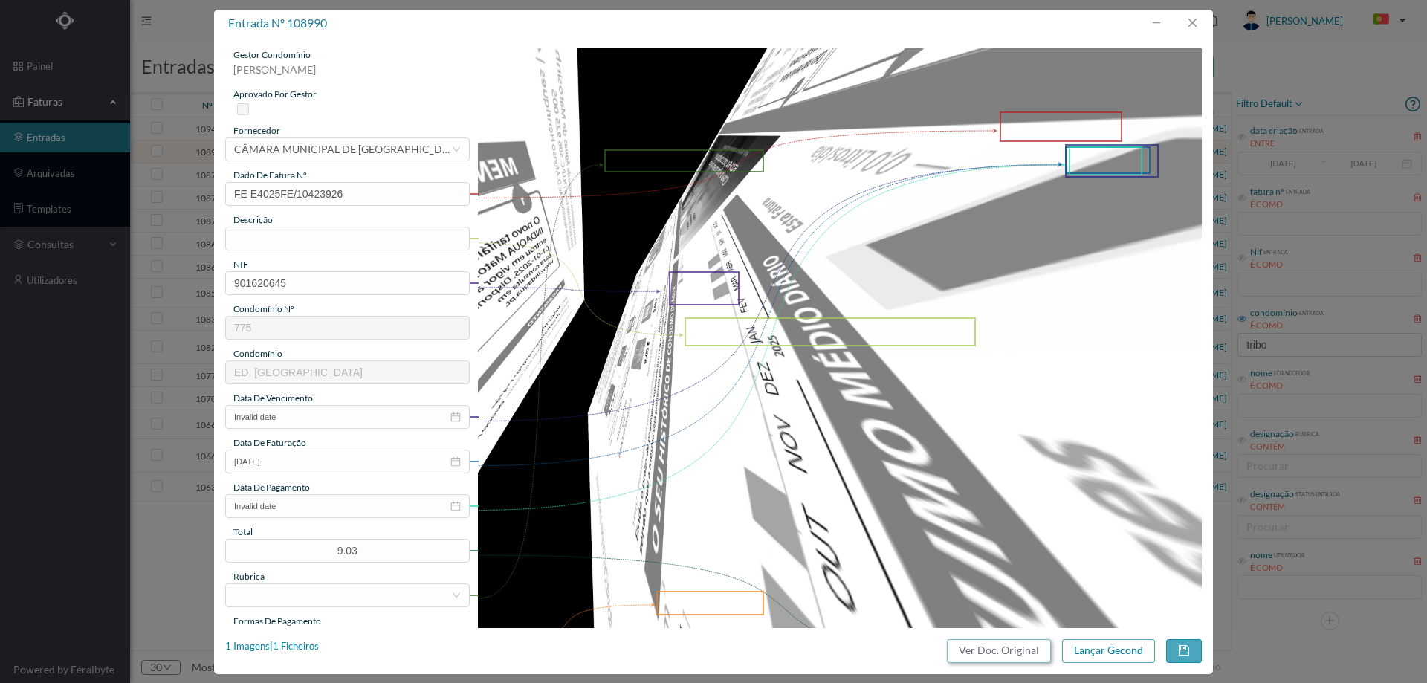
click at [987, 642] on button "Ver Doc. Original" at bounding box center [999, 651] width 104 height 24
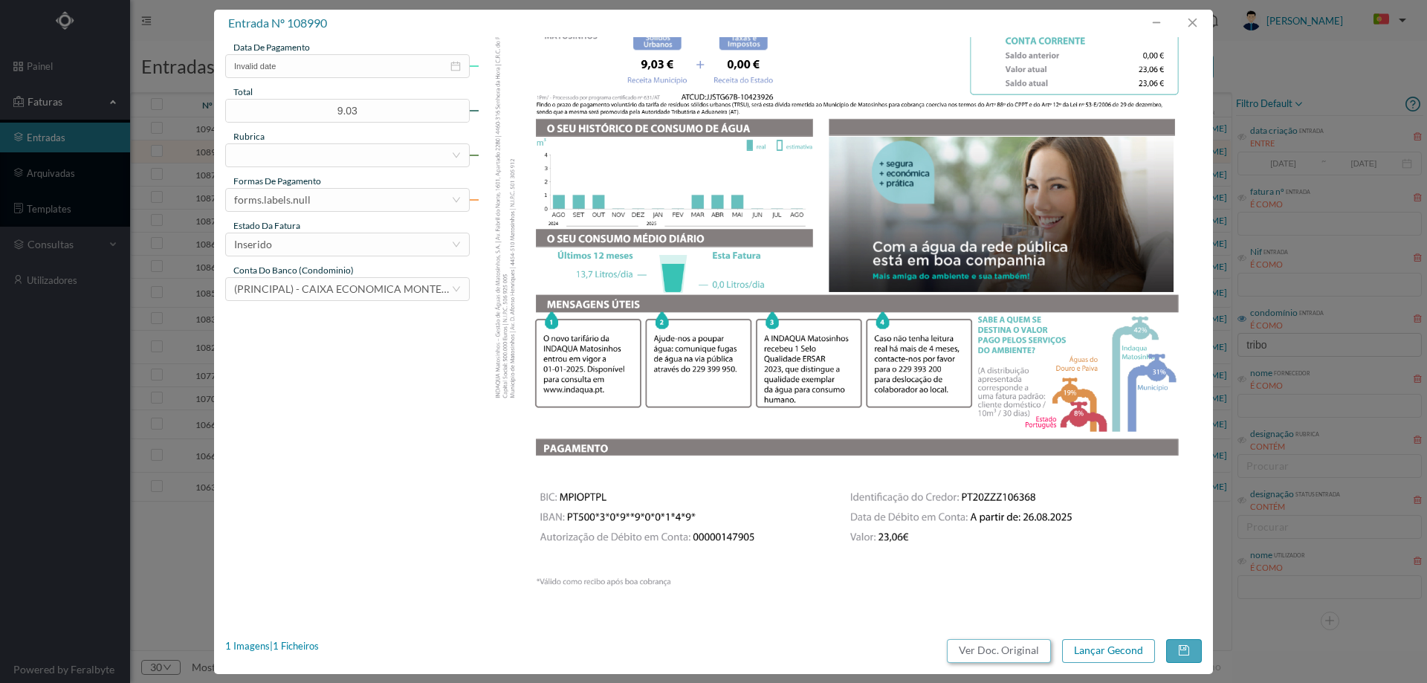
scroll to position [450, 0]
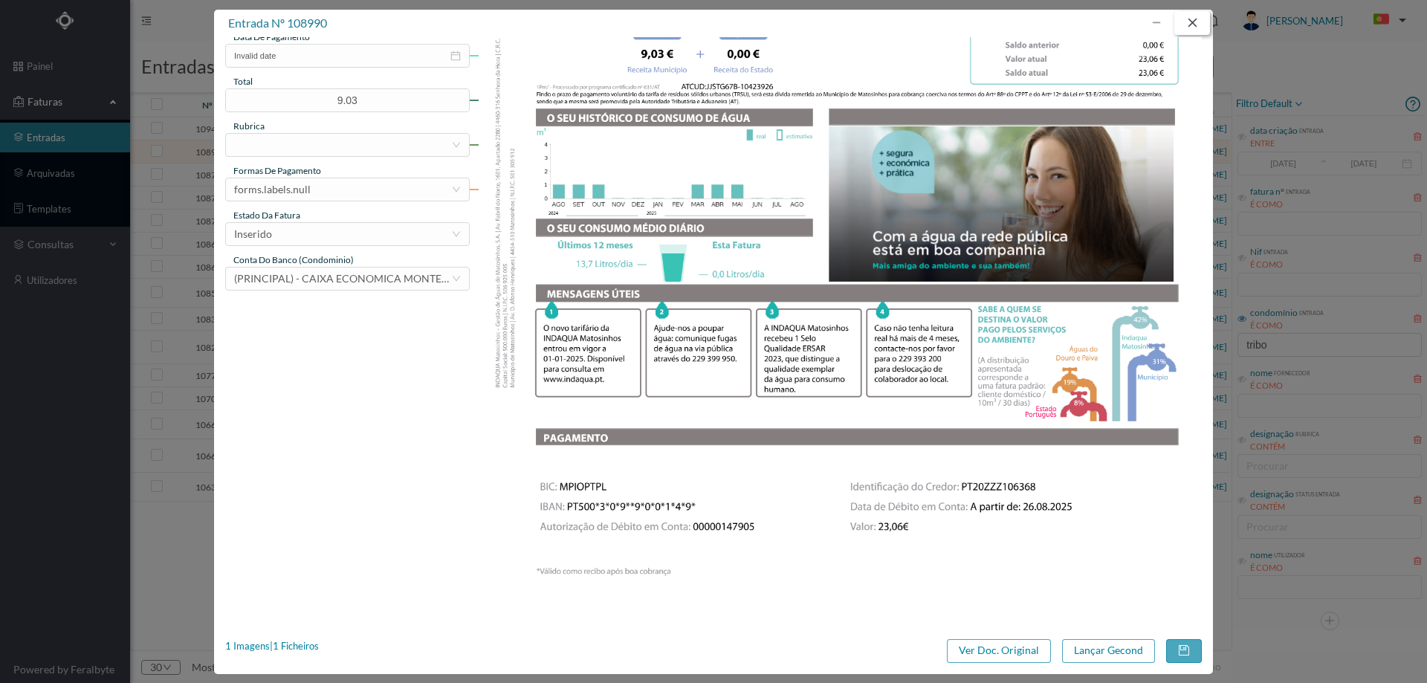
click at [1198, 22] on button "button" at bounding box center [1192, 23] width 36 height 24
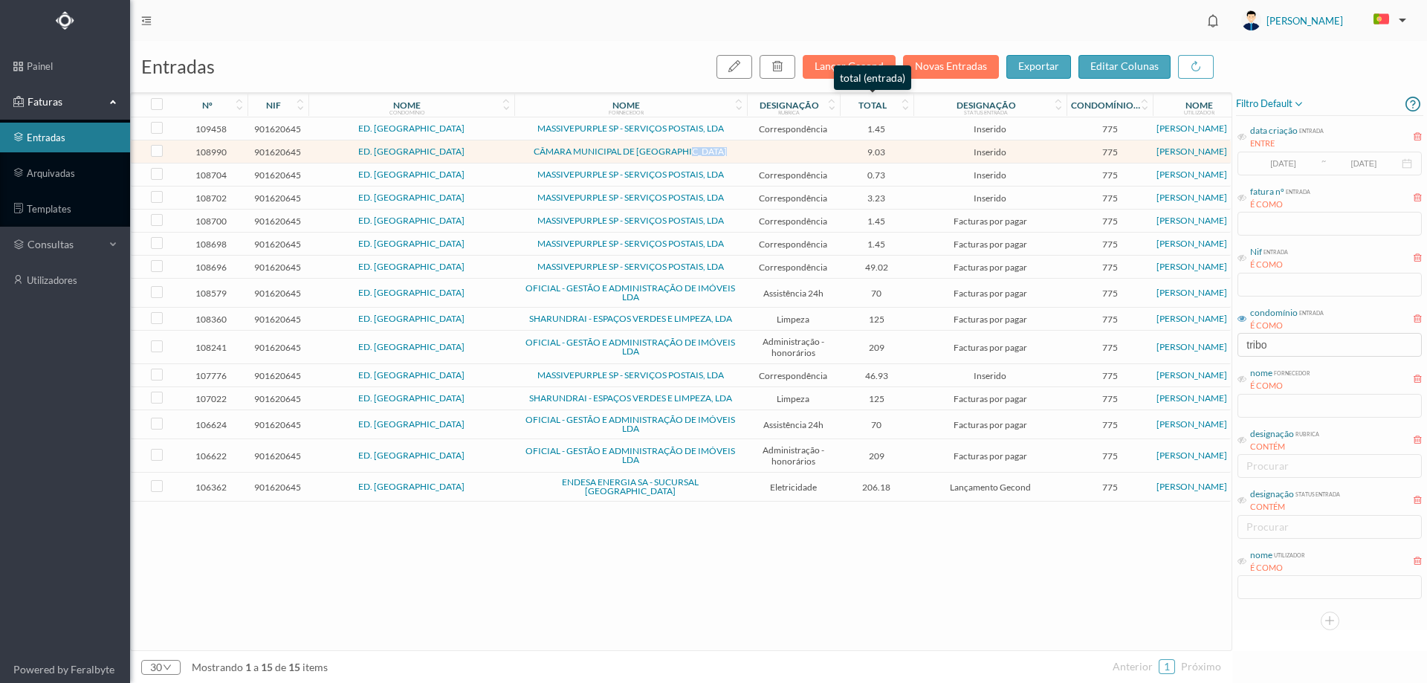
click at [901, 101] on icon at bounding box center [905, 102] width 9 height 10
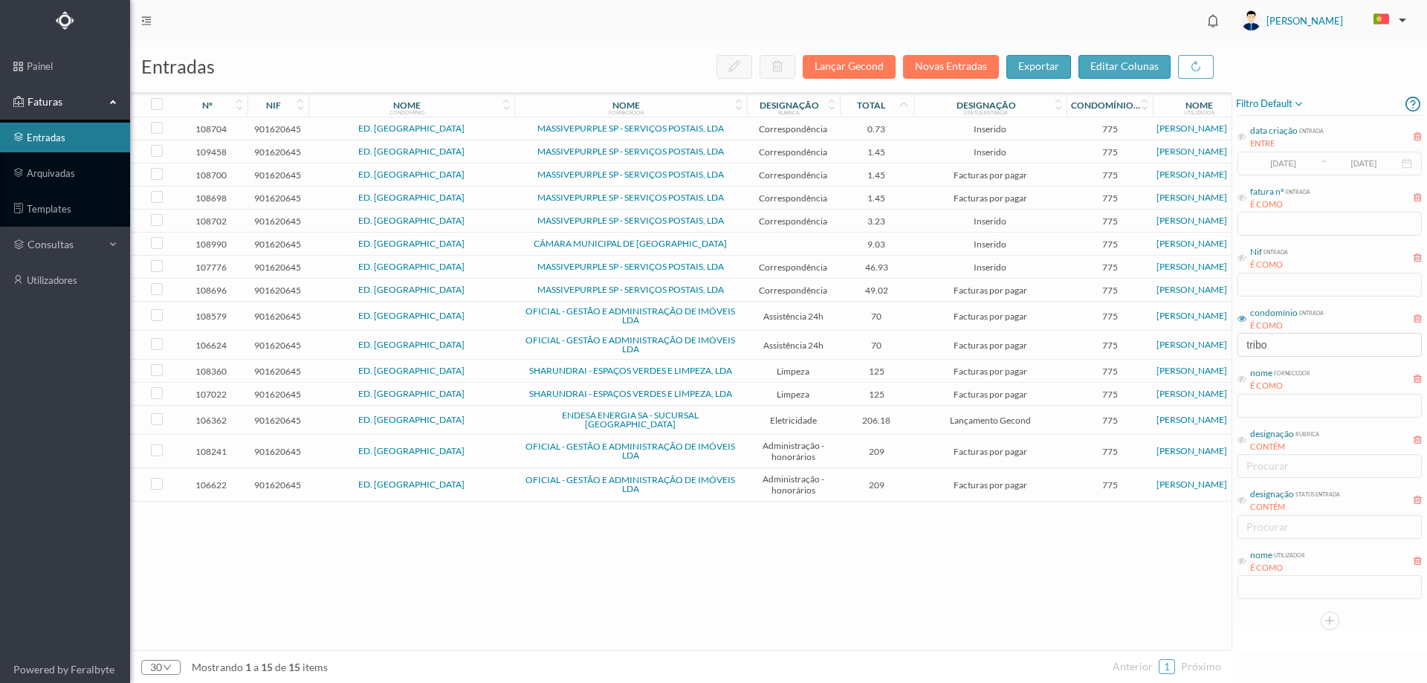
click at [468, 123] on td "ED. [GEOGRAPHIC_DATA]" at bounding box center [411, 128] width 206 height 23
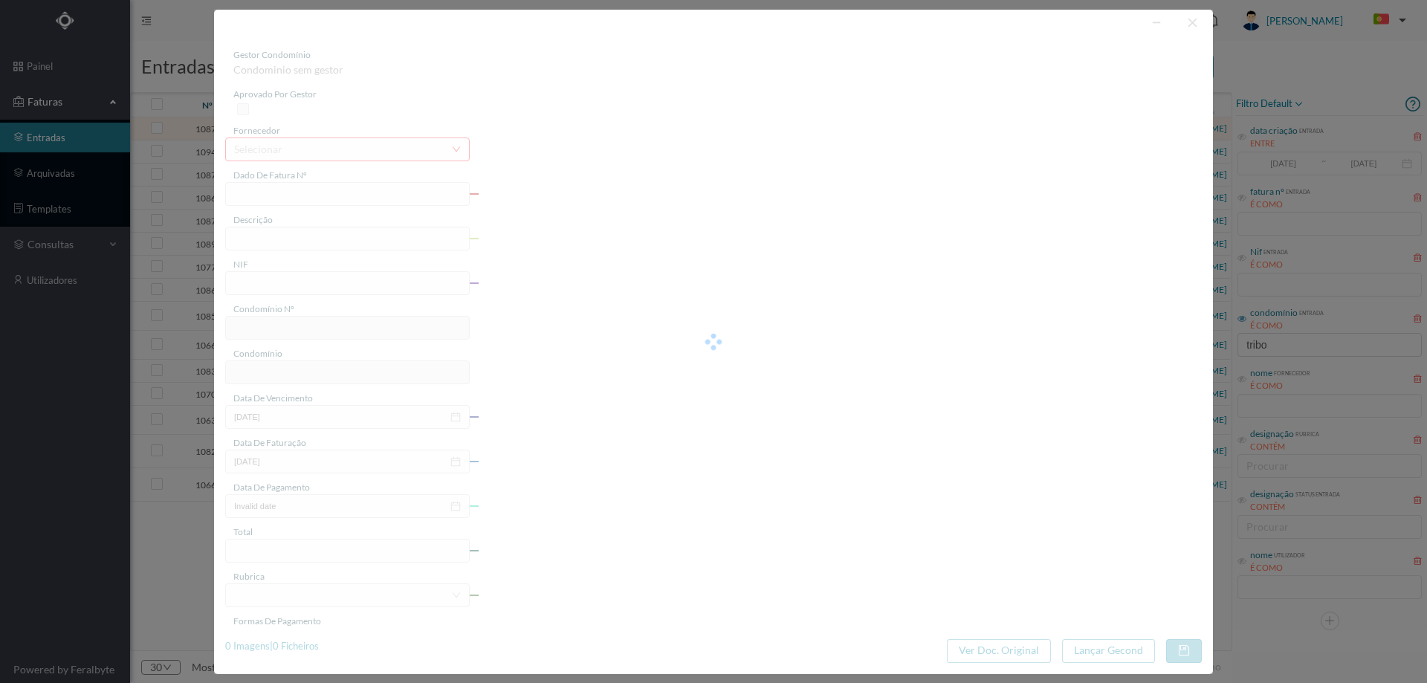
type input "4 45/17886"
type input "Serviço [PERSON_NAME]"
type input "901620645"
type input "Invalid date"
type input "[DATE]"
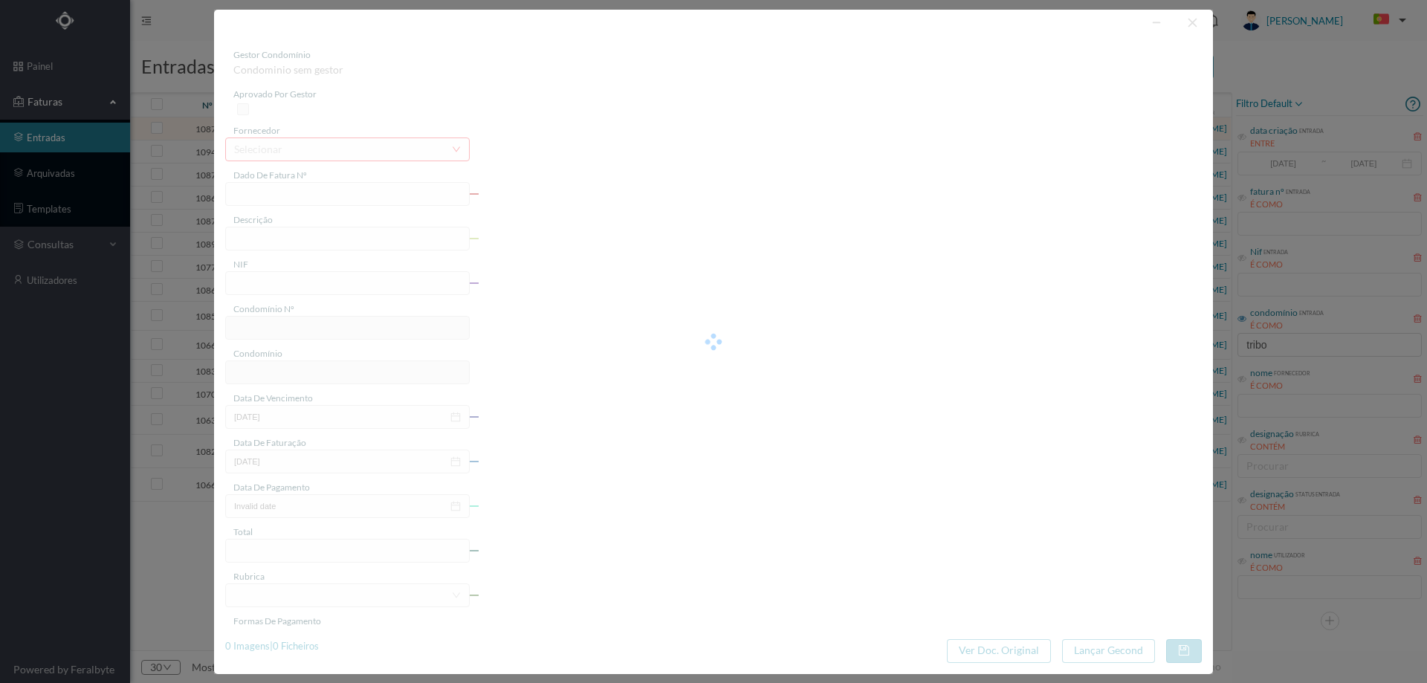
type input "0.73"
type input "775"
type input "ED. [GEOGRAPHIC_DATA]"
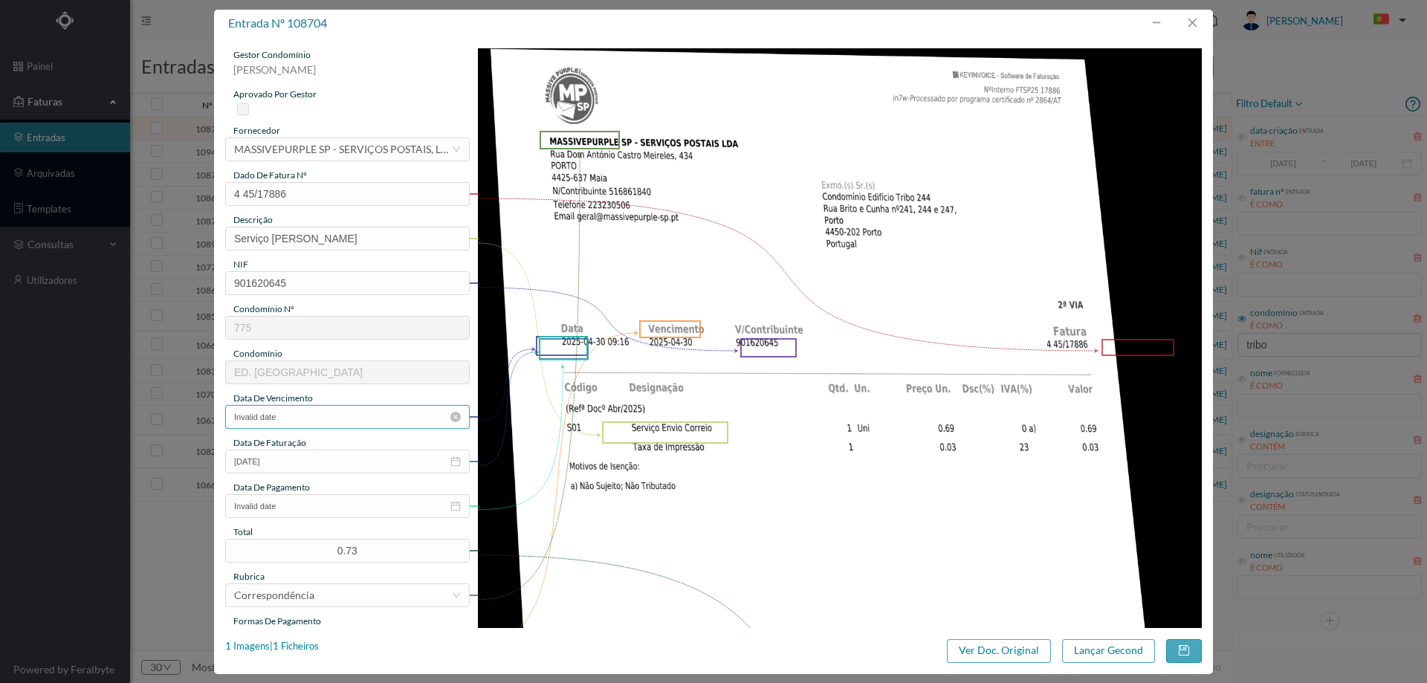
click at [285, 416] on input "Invalid date" at bounding box center [347, 417] width 245 height 24
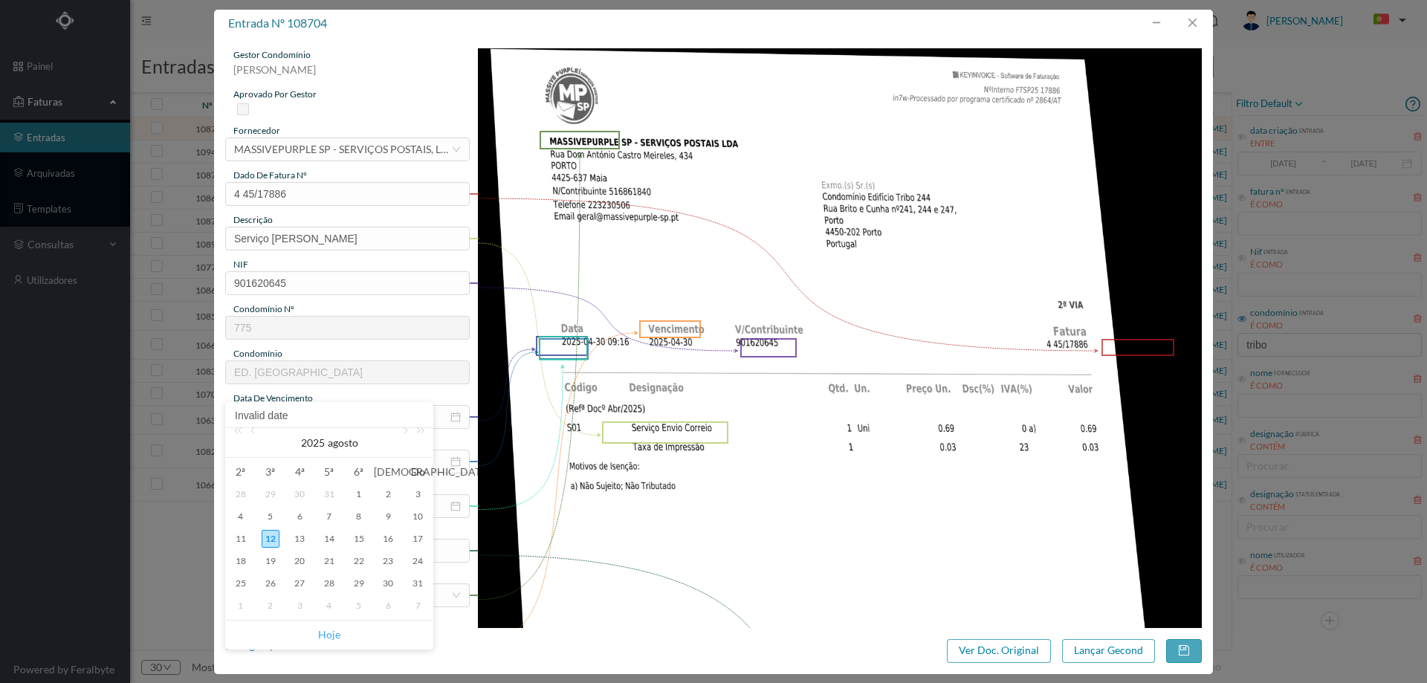
click at [329, 633] on link "Hoje" at bounding box center [329, 635] width 22 height 28
type input "[DATE]"
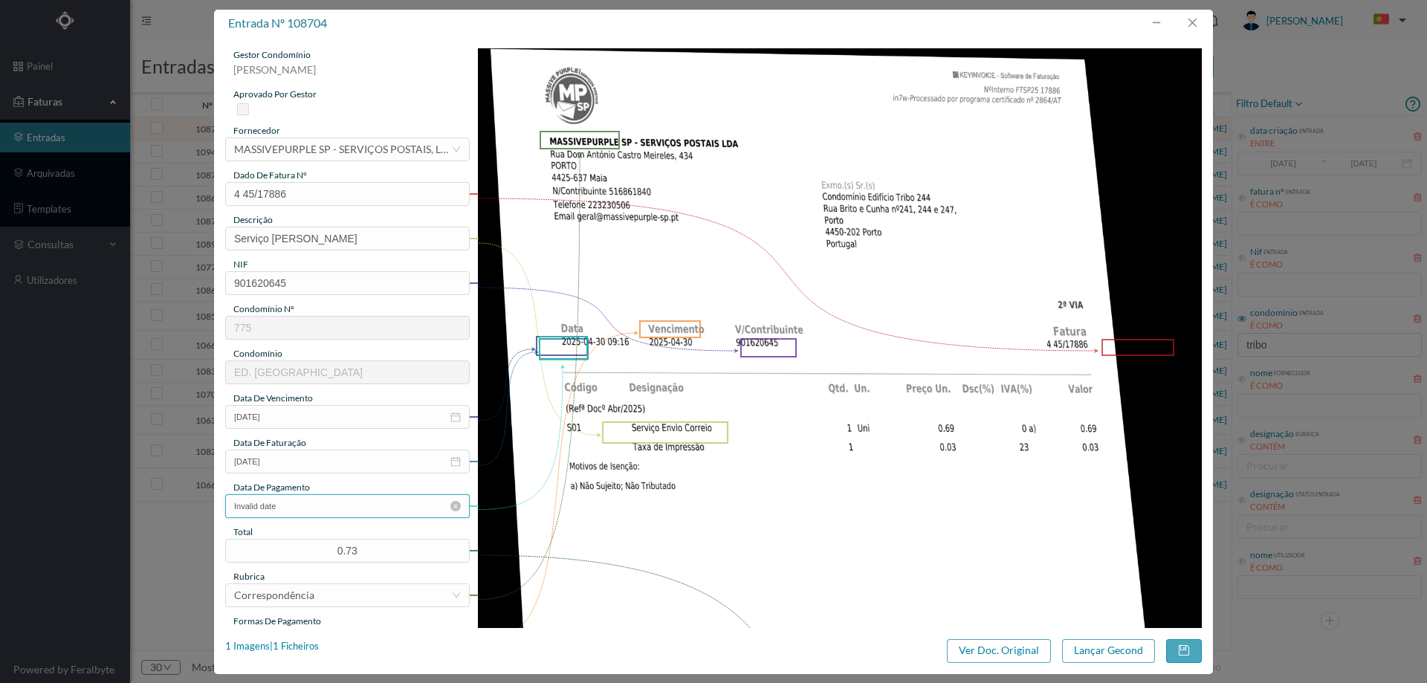
click at [326, 511] on input "Invalid date" at bounding box center [347, 506] width 245 height 24
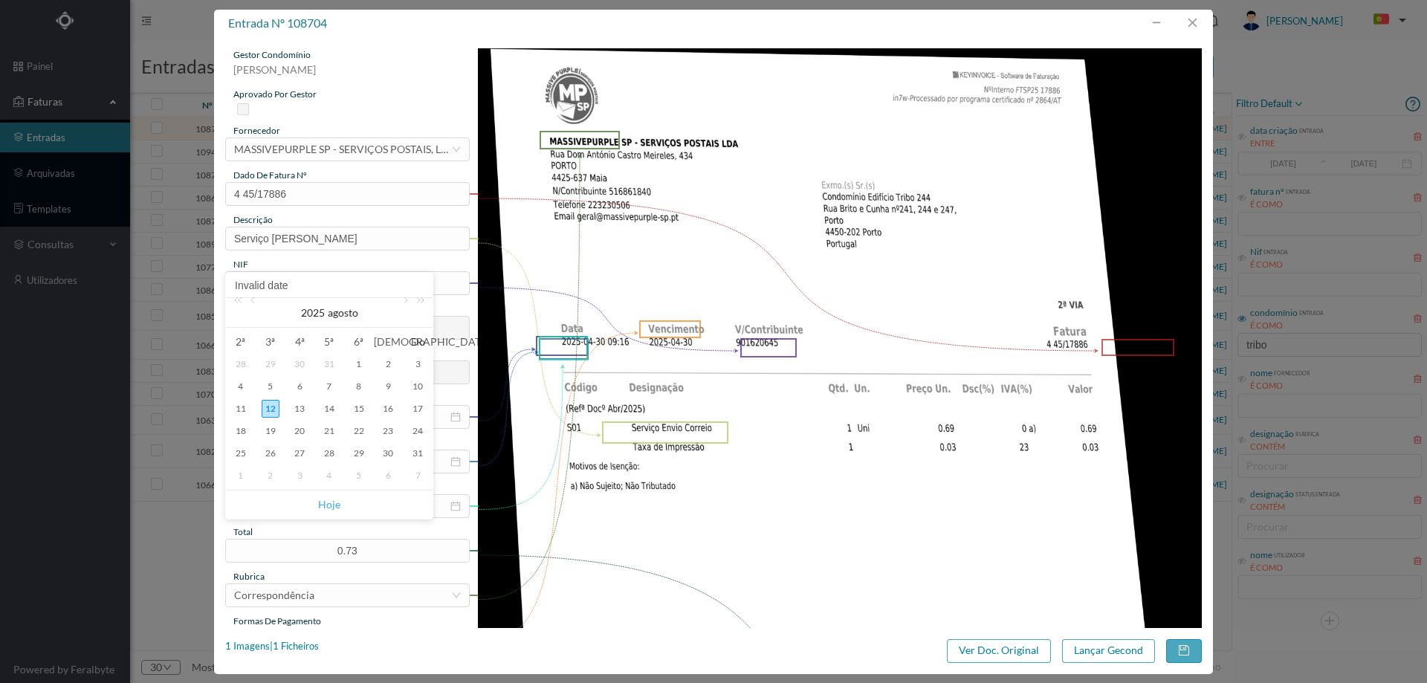
click at [326, 505] on link "Hoje" at bounding box center [329, 505] width 22 height 28
type input "[DATE]"
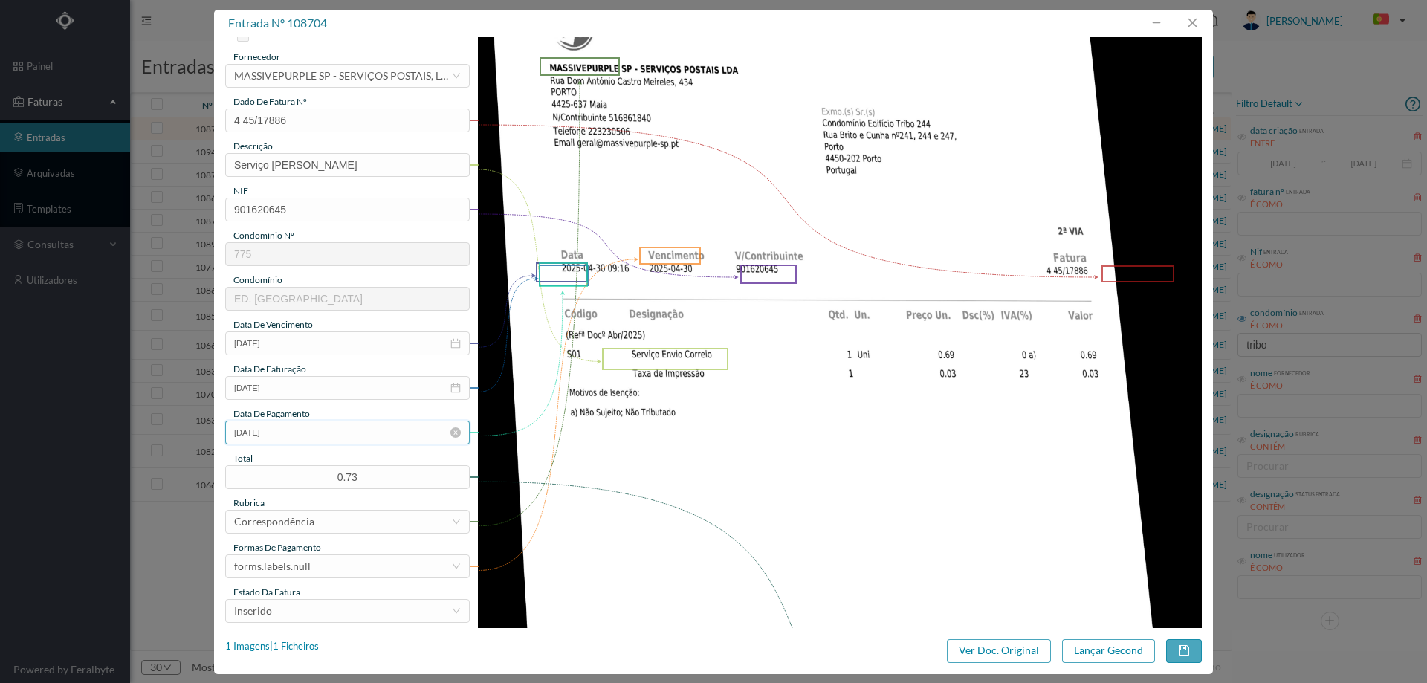
scroll to position [74, 0]
drag, startPoint x: 322, startPoint y: 570, endPoint x: 321, endPoint y: 550, distance: 20.1
click at [322, 569] on div "forms.labels.null" at bounding box center [342, 566] width 217 height 22
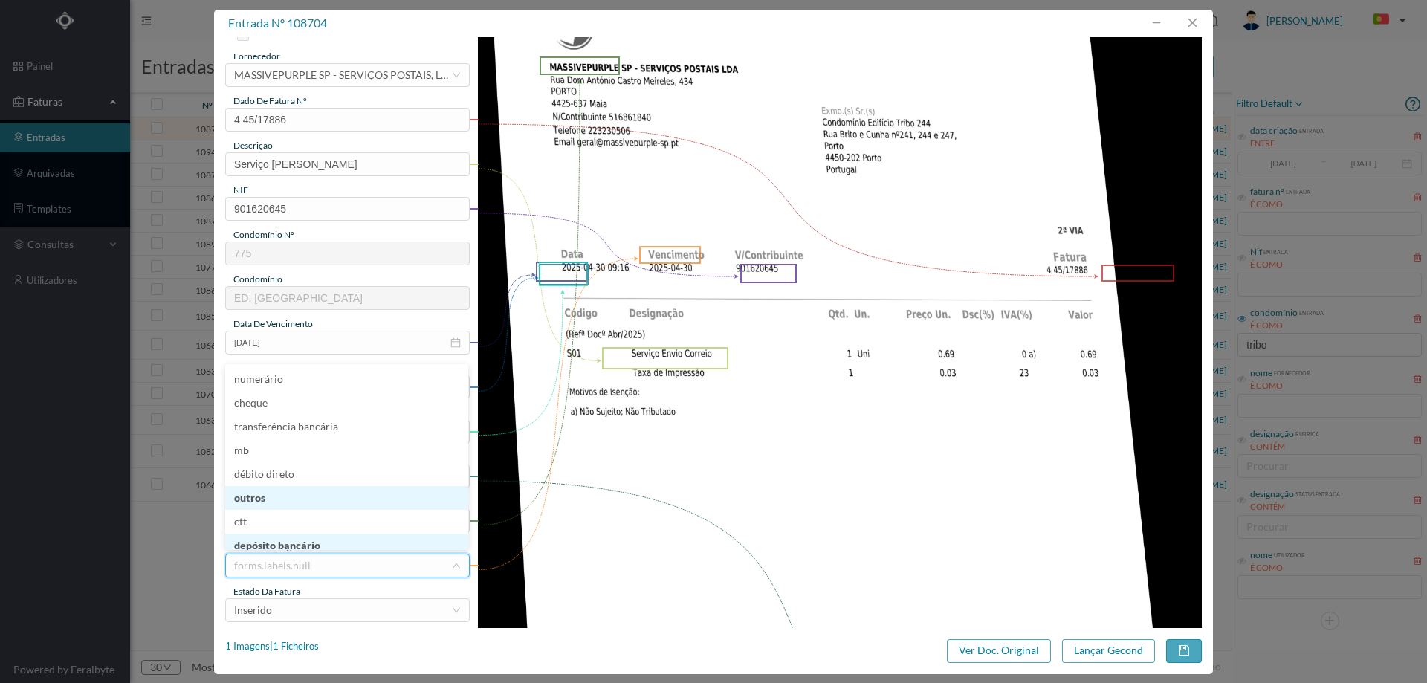
scroll to position [7, 0]
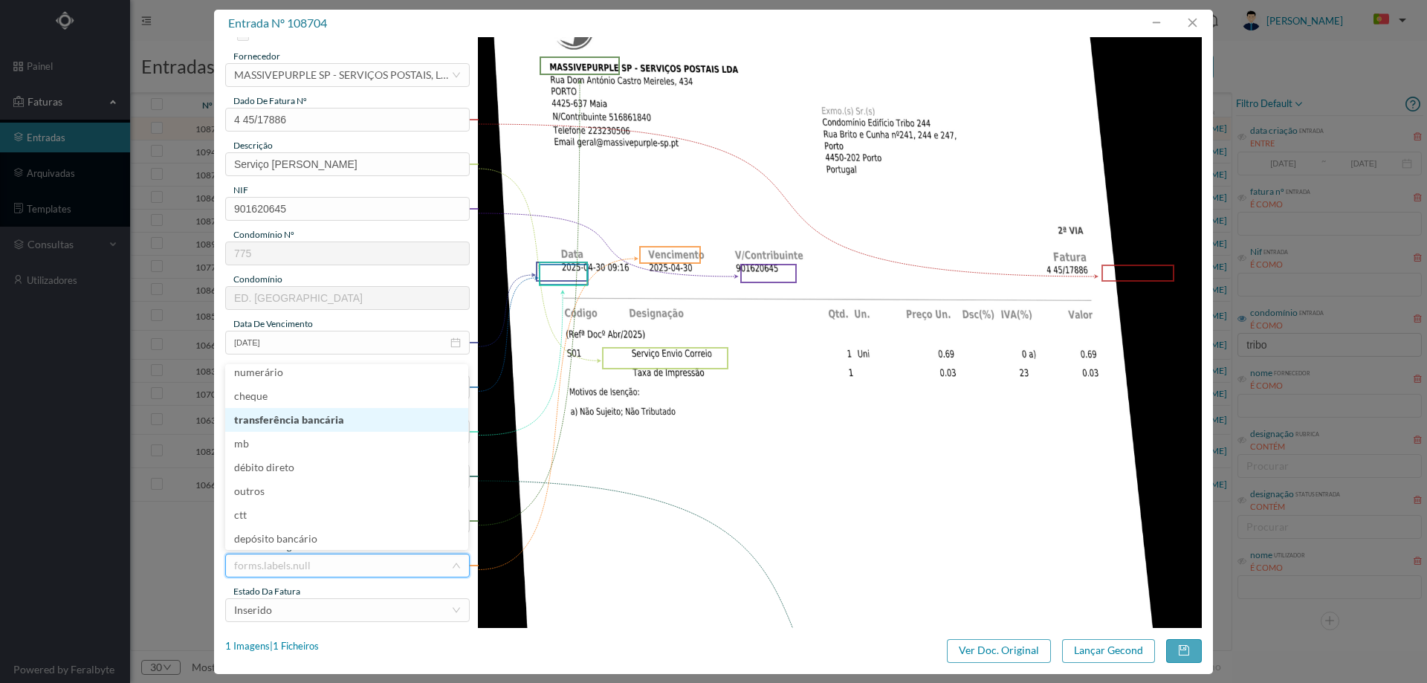
click at [318, 430] on li "transferência bancária" at bounding box center [346, 420] width 243 height 24
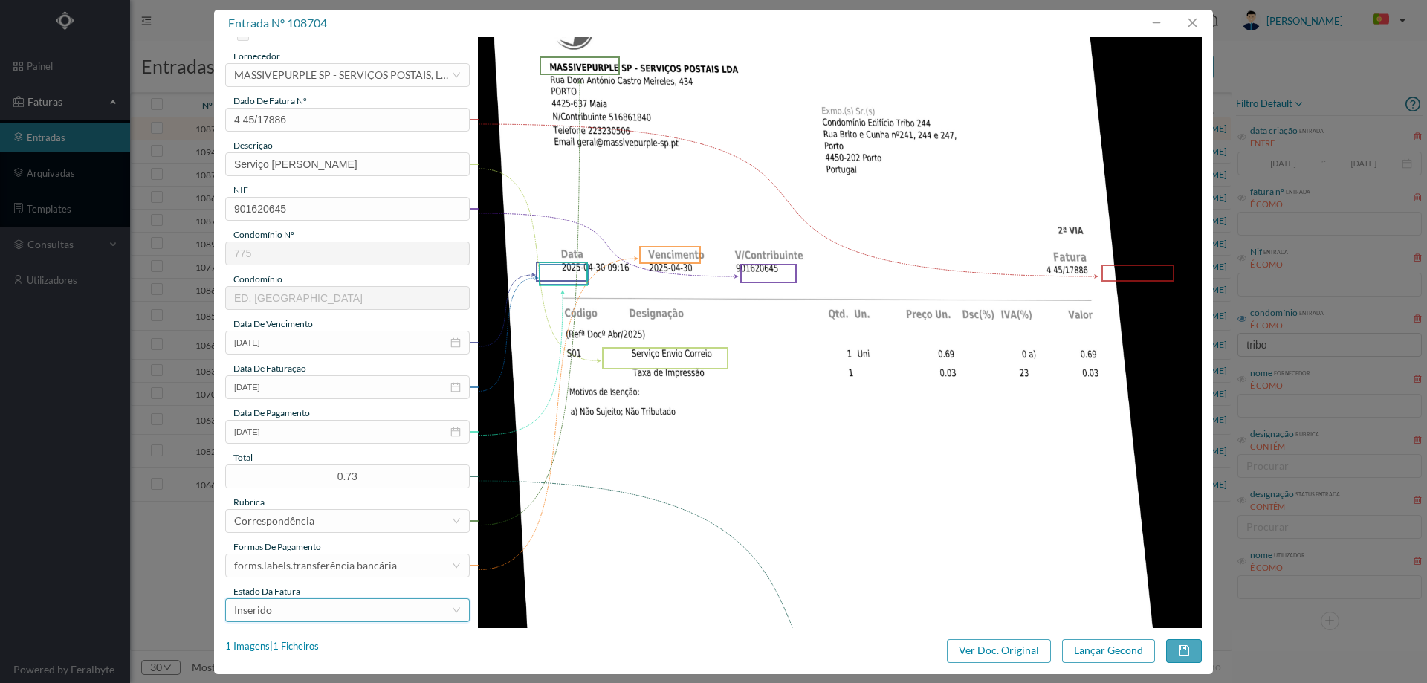
drag, startPoint x: 311, startPoint y: 617, endPoint x: 310, endPoint y: 602, distance: 14.9
click at [310, 615] on div "Inserido" at bounding box center [342, 610] width 217 height 22
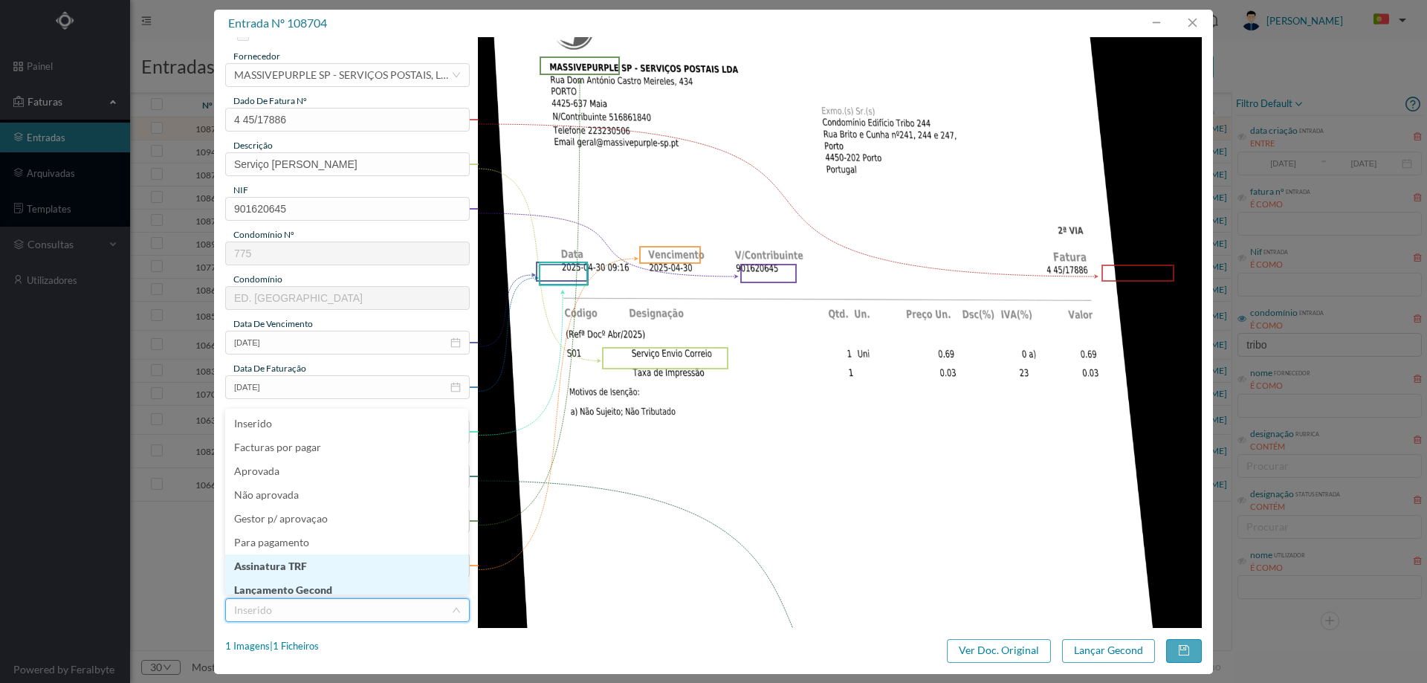
scroll to position [7, 0]
click at [315, 585] on li "Lançamento Gecond" at bounding box center [346, 583] width 243 height 24
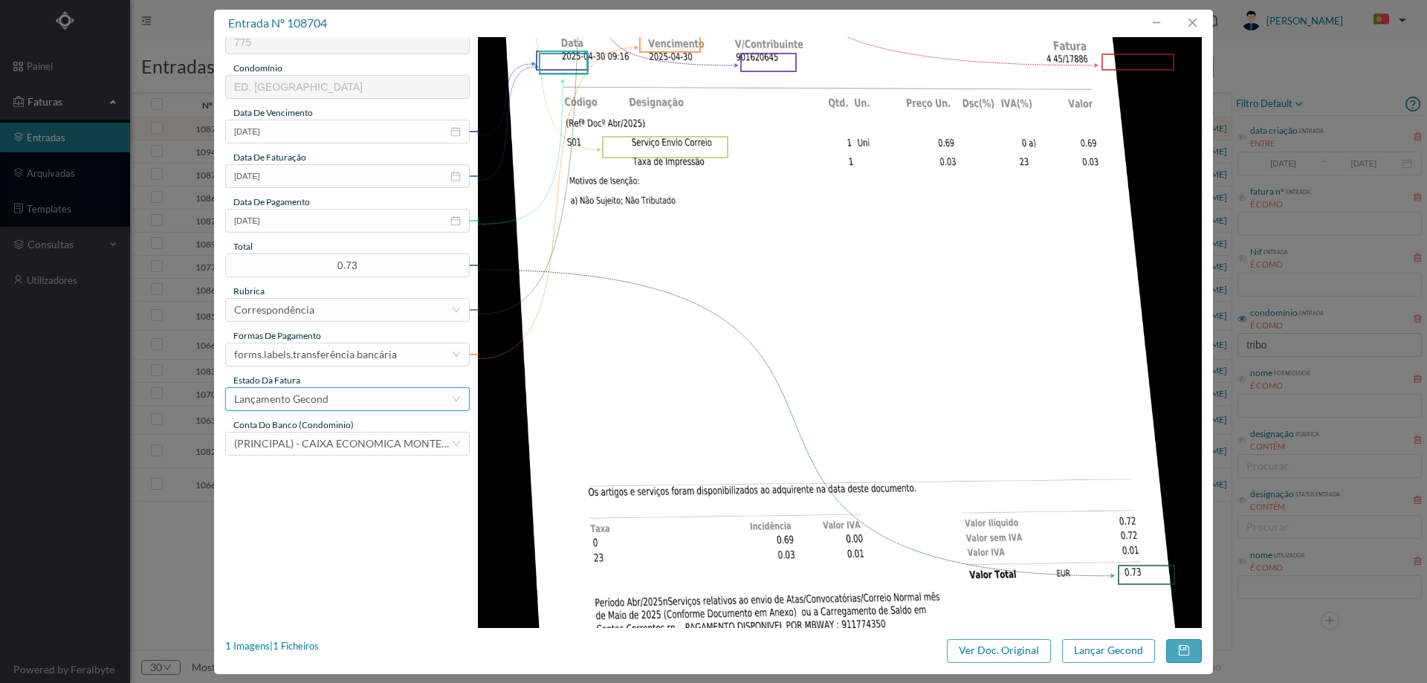
scroll to position [297, 0]
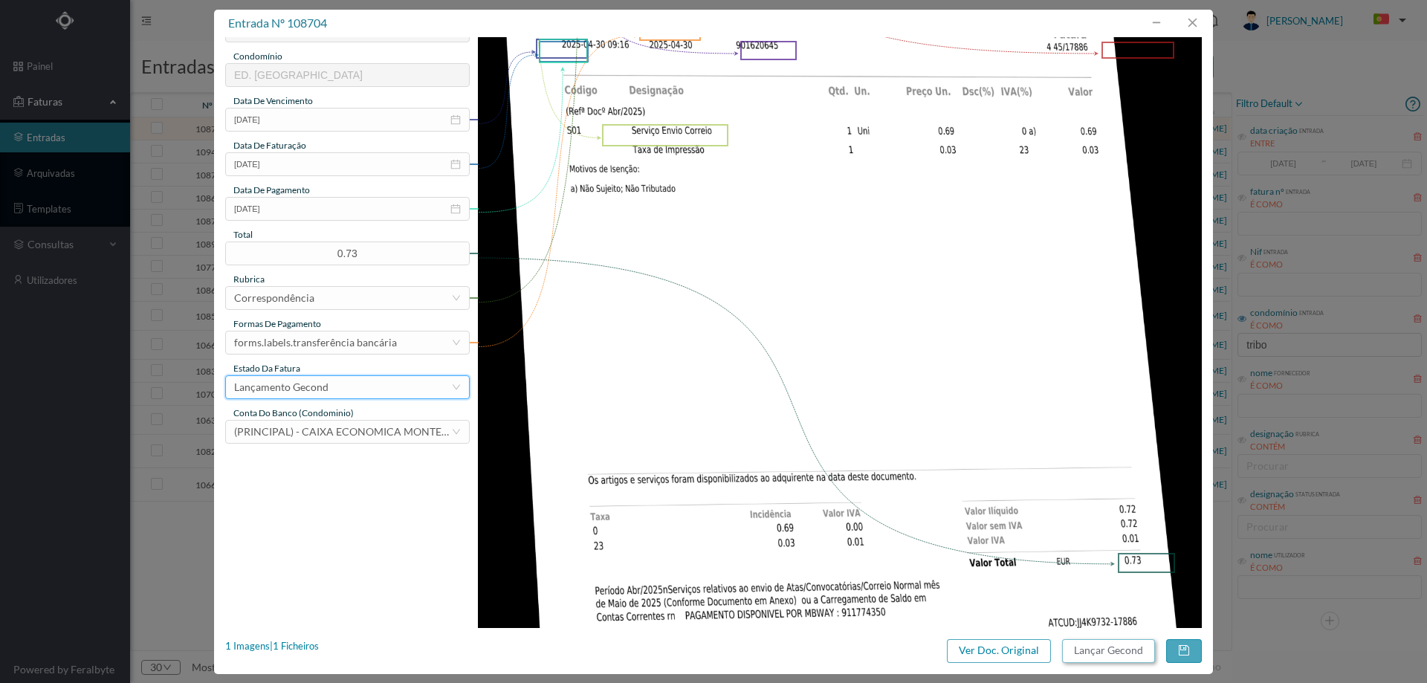
click at [1090, 653] on button "Lançar Gecond" at bounding box center [1108, 651] width 93 height 24
click at [355, 159] on input "[DATE]" at bounding box center [347, 164] width 245 height 24
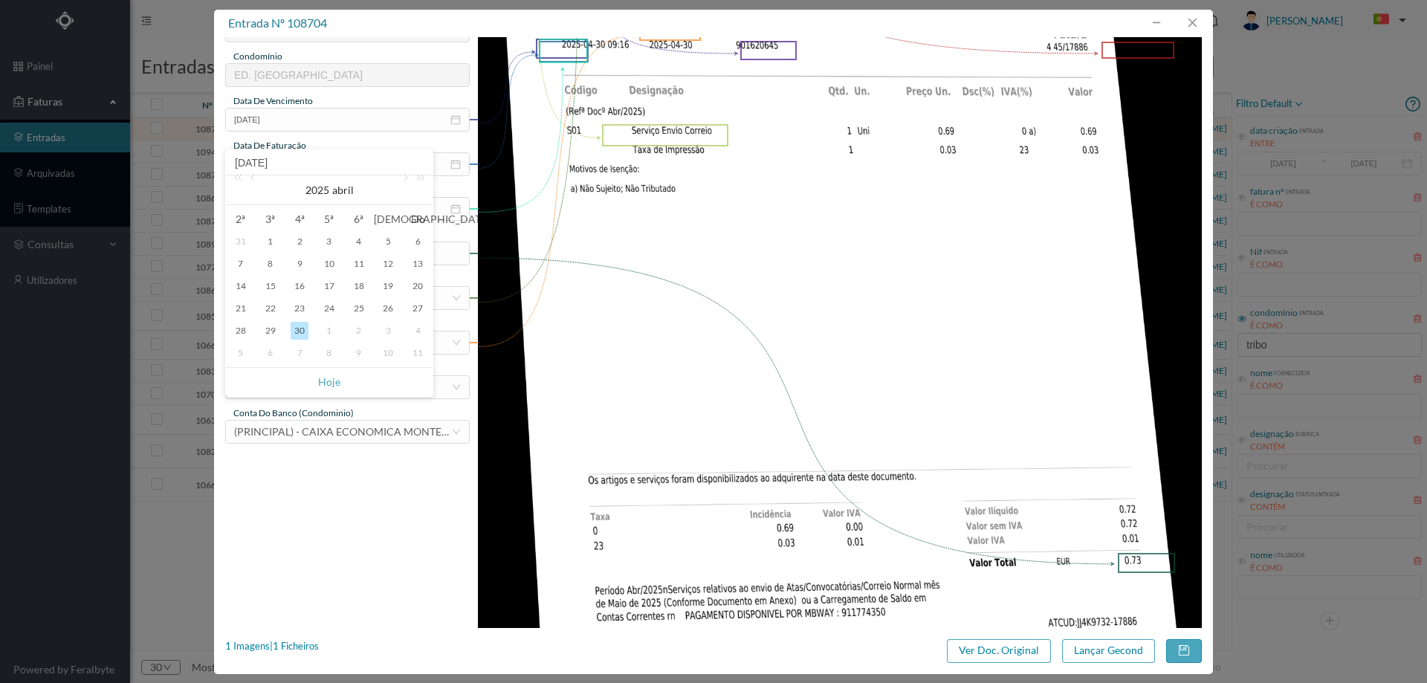
click at [331, 330] on div "1" at bounding box center [329, 331] width 18 height 18
type input "[DATE]"
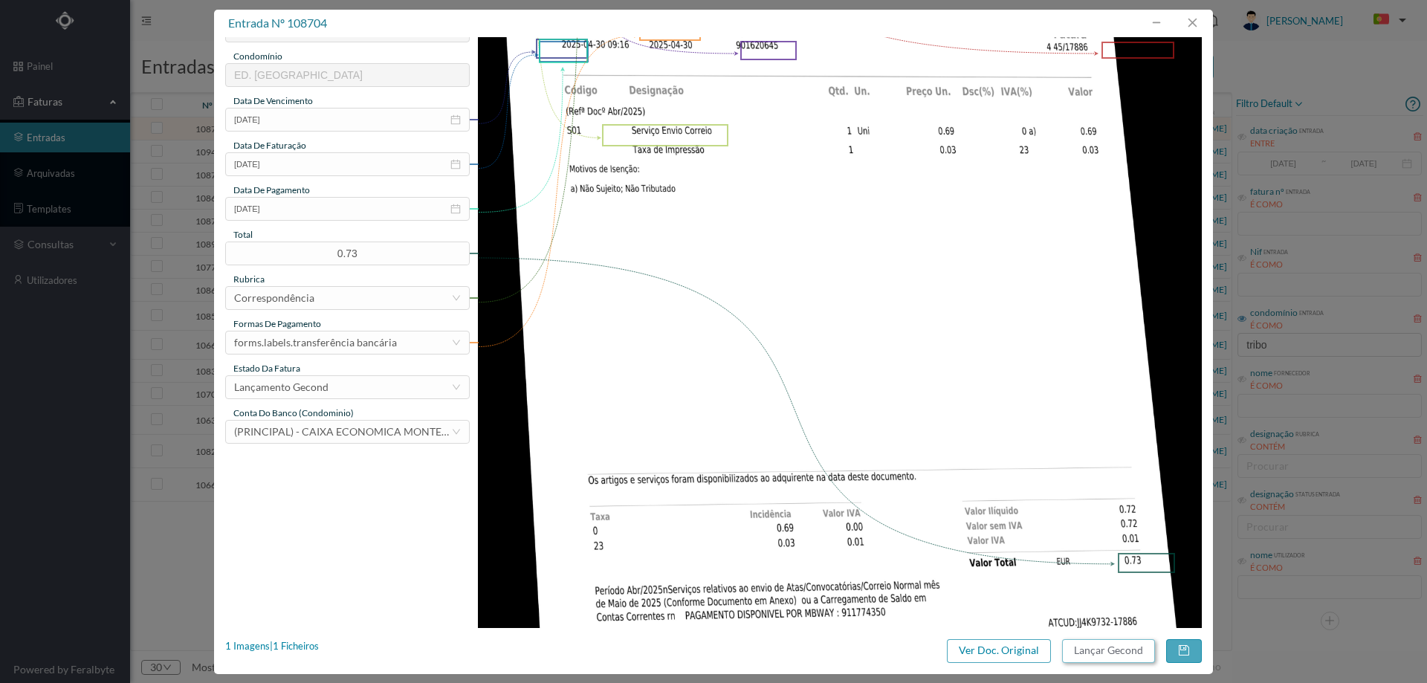
click at [1116, 651] on button "Lançar Gecond" at bounding box center [1108, 651] width 93 height 24
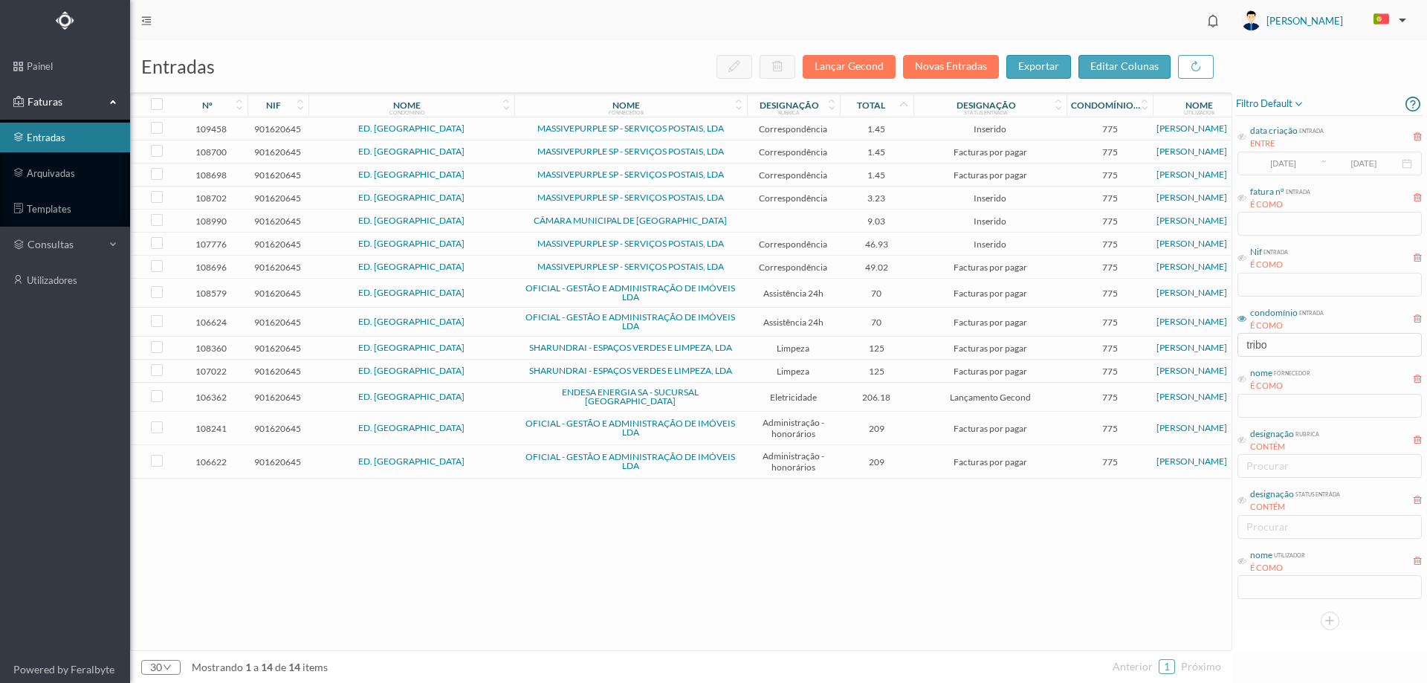
click at [485, 129] on span "ED. [GEOGRAPHIC_DATA]" at bounding box center [411, 128] width 198 height 9
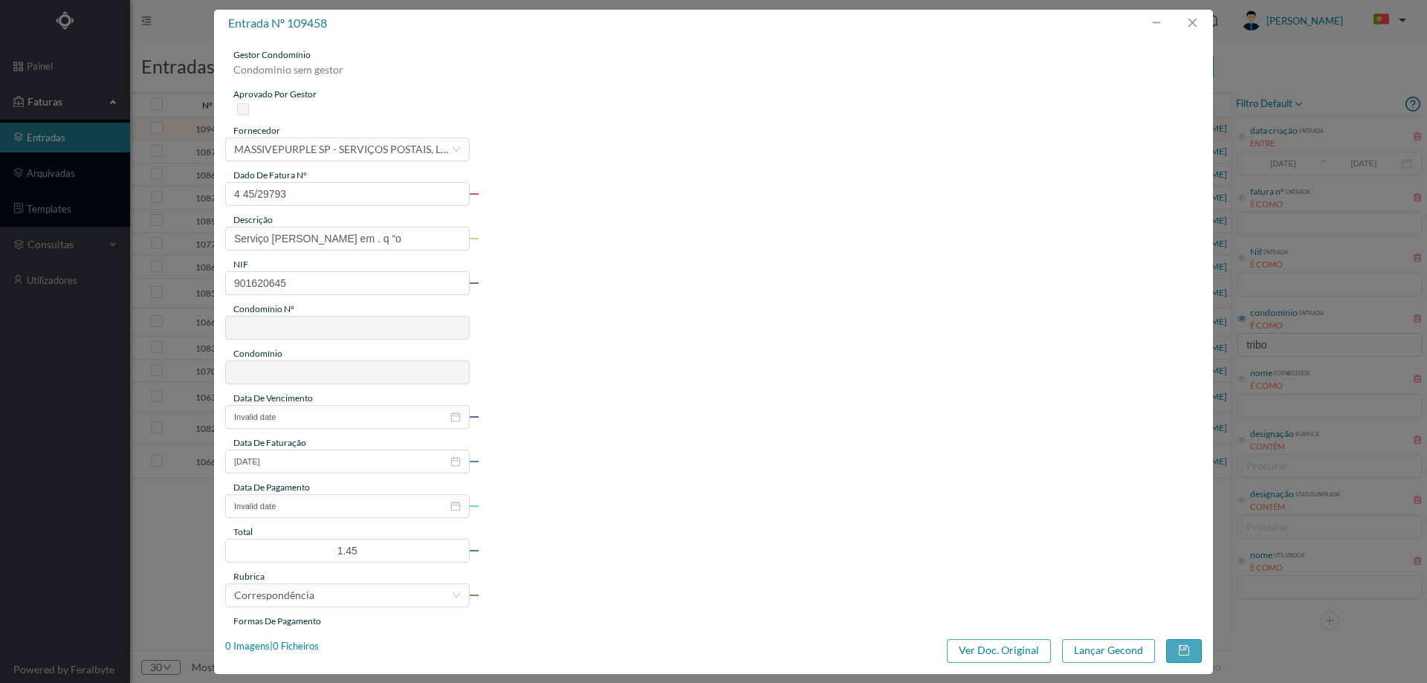
type input "4 45/29793"
type input "Serviço [PERSON_NAME] em . q “o"
type input "901620645"
type input "Invalid date"
type input "[DATE]"
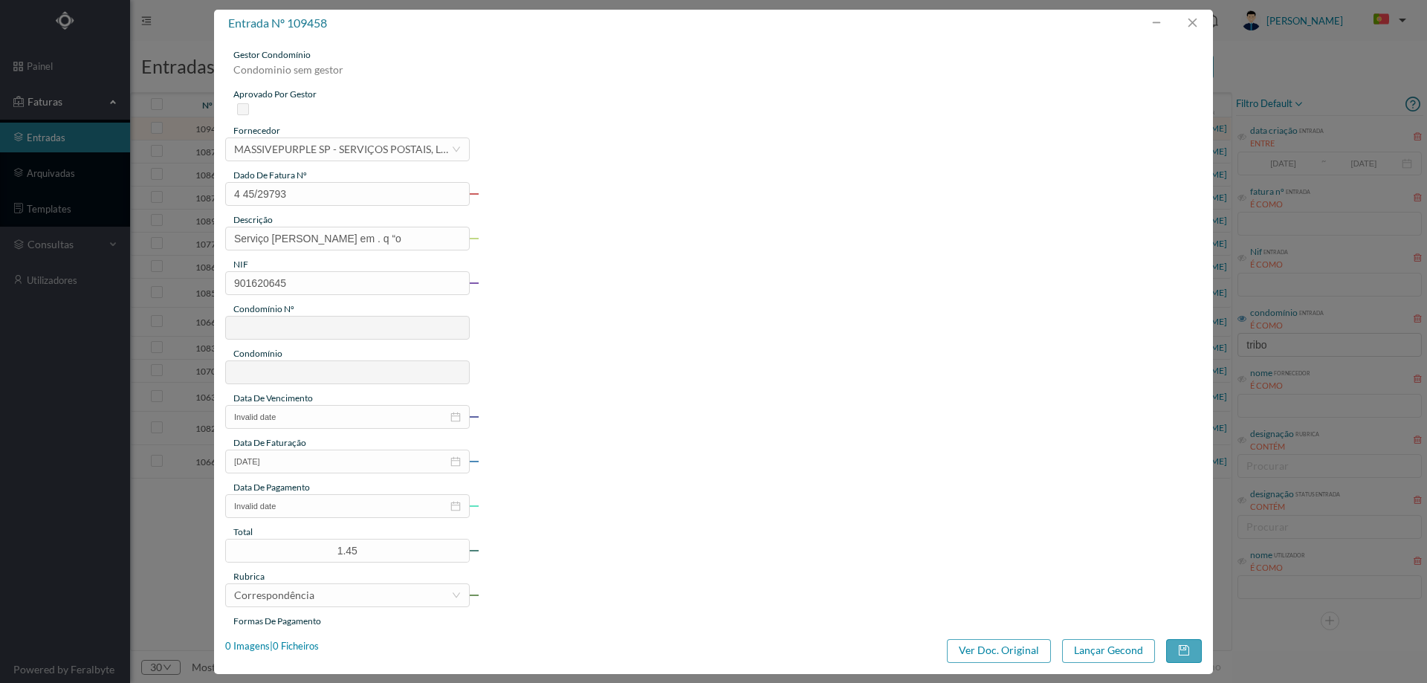
type input "1.45"
type input "775"
type input "ED. [GEOGRAPHIC_DATA]"
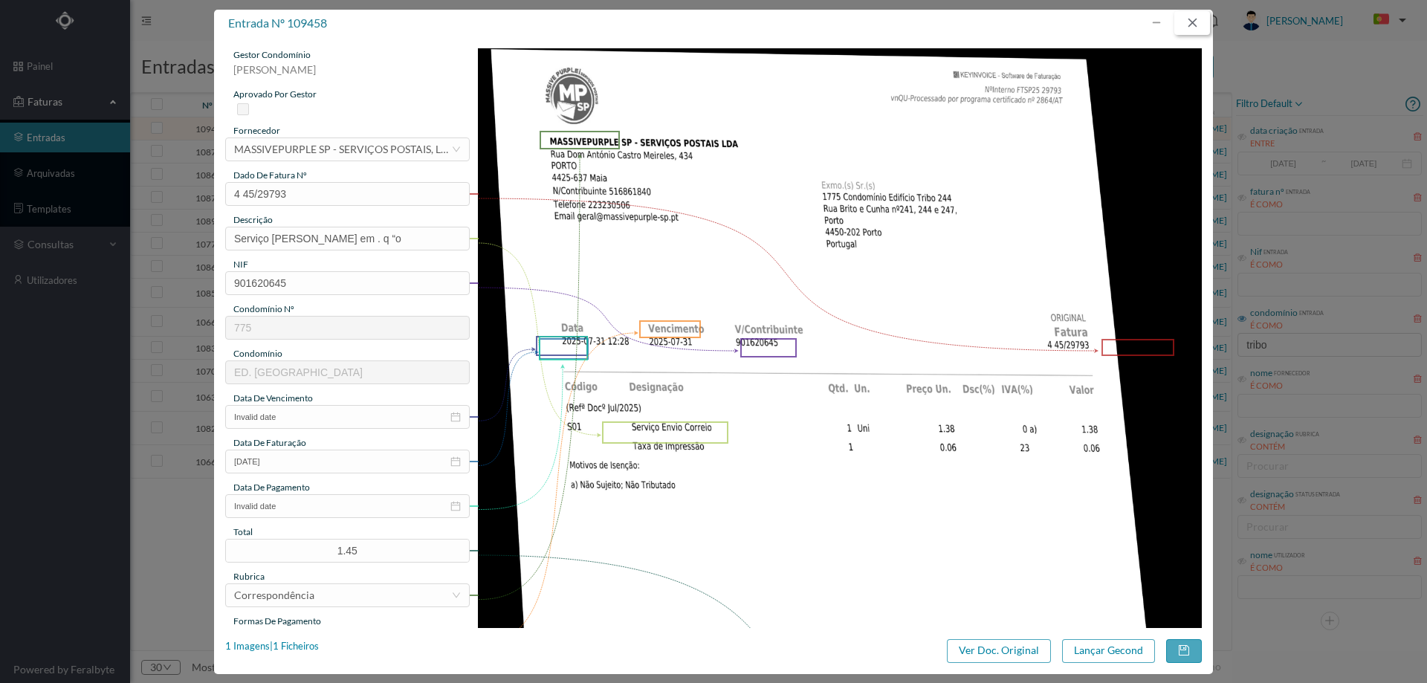
click at [1197, 28] on button "button" at bounding box center [1192, 23] width 36 height 24
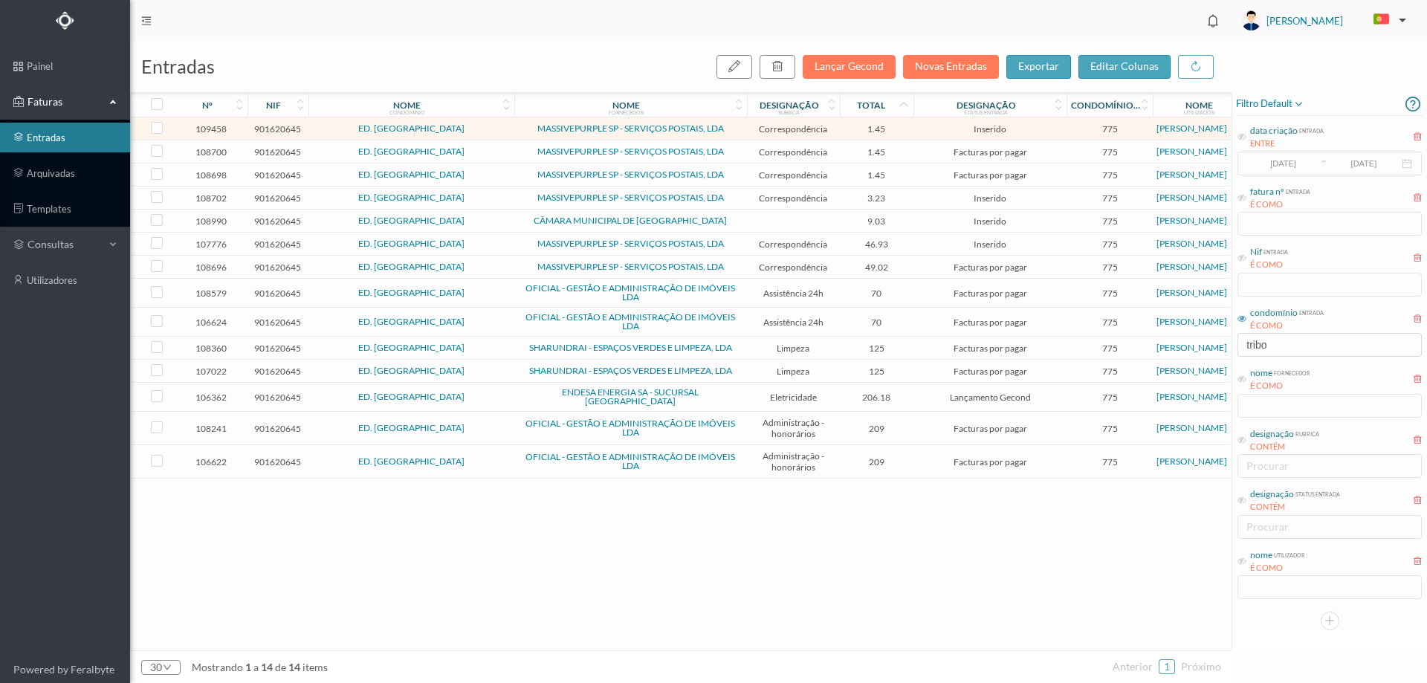
click at [905, 149] on span "1.45" at bounding box center [877, 151] width 67 height 11
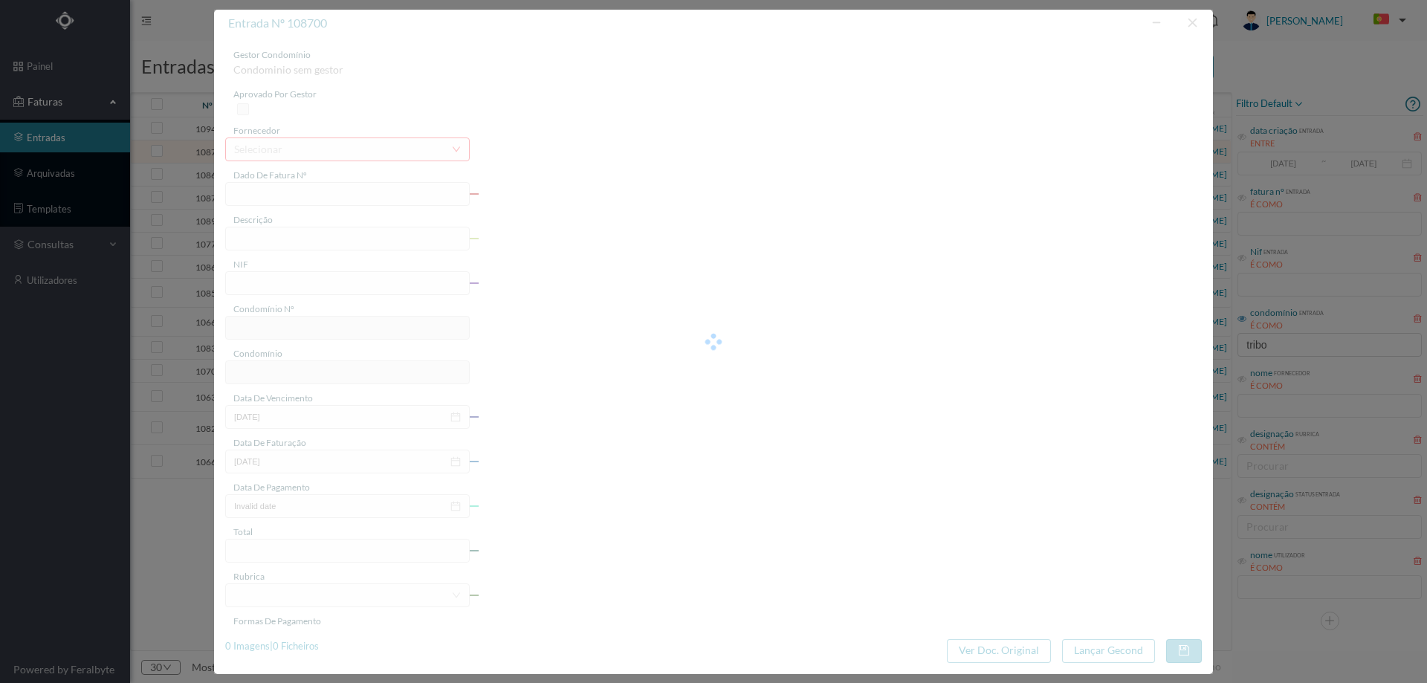
type input "4 45/21735"
type input "Serviço [PERSON_NAME]"
type input "901620645"
type input "[DATE]"
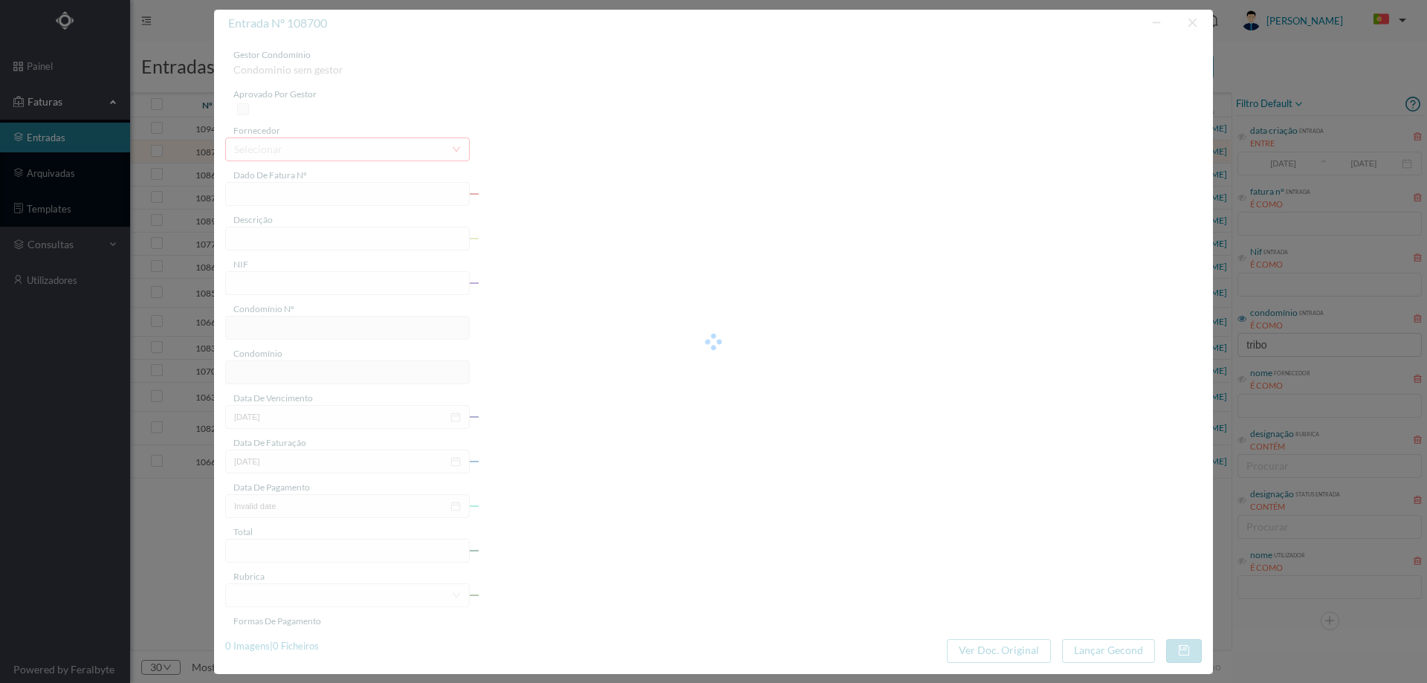
type input "[DATE]"
type input "1.45"
type input "775"
type input "ED. [GEOGRAPHIC_DATA]"
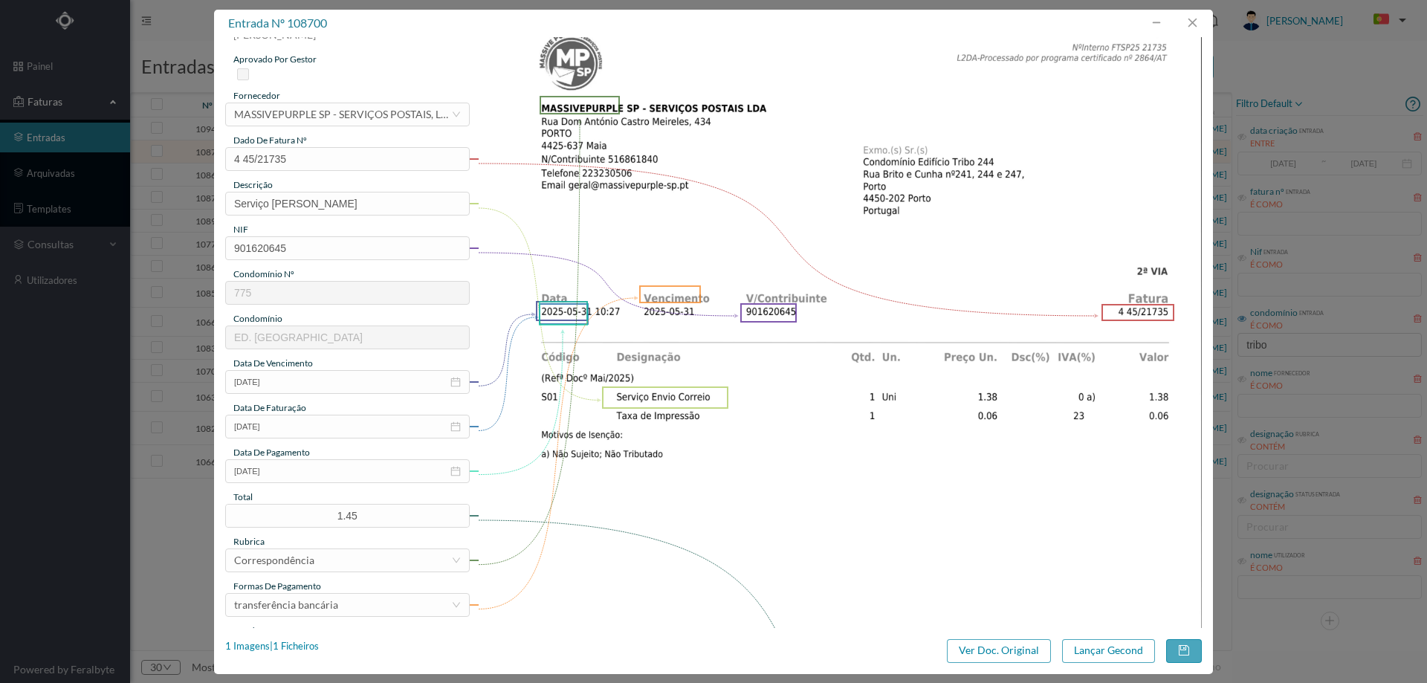
scroll to position [0, 0]
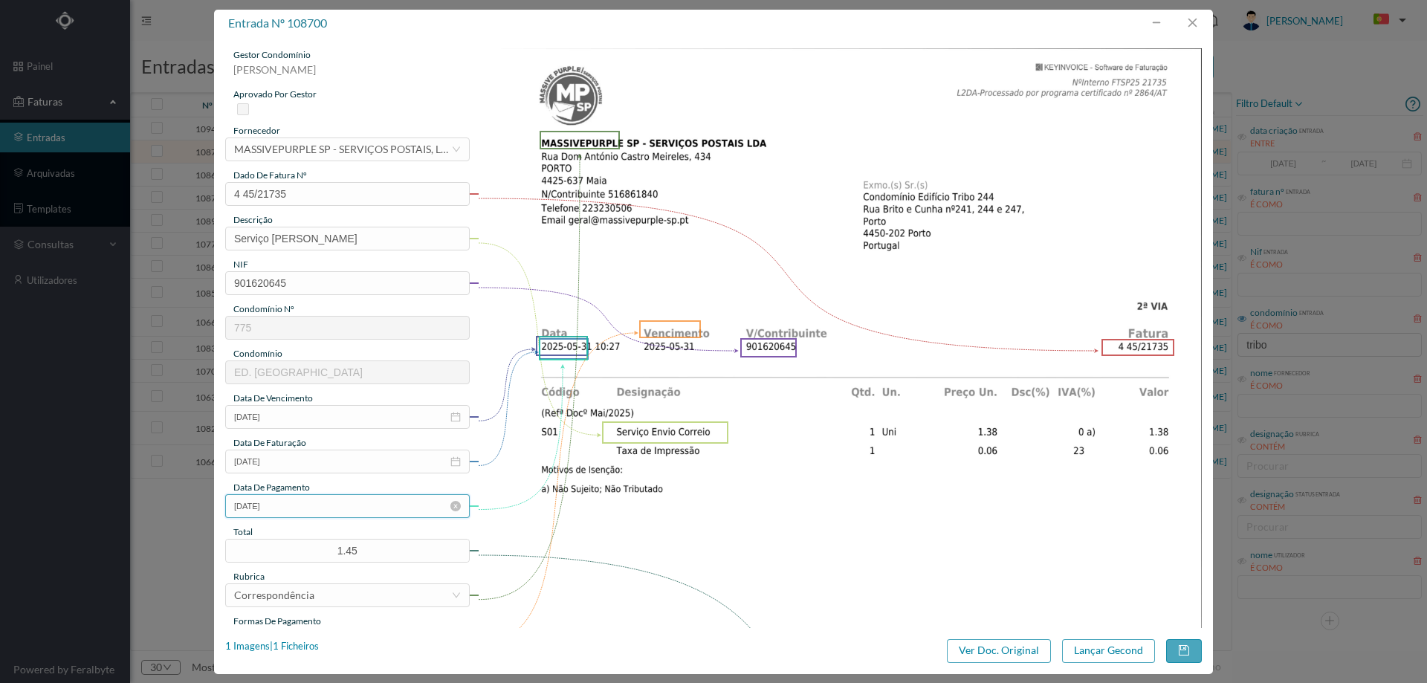
click at [317, 502] on input "[DATE]" at bounding box center [347, 506] width 245 height 24
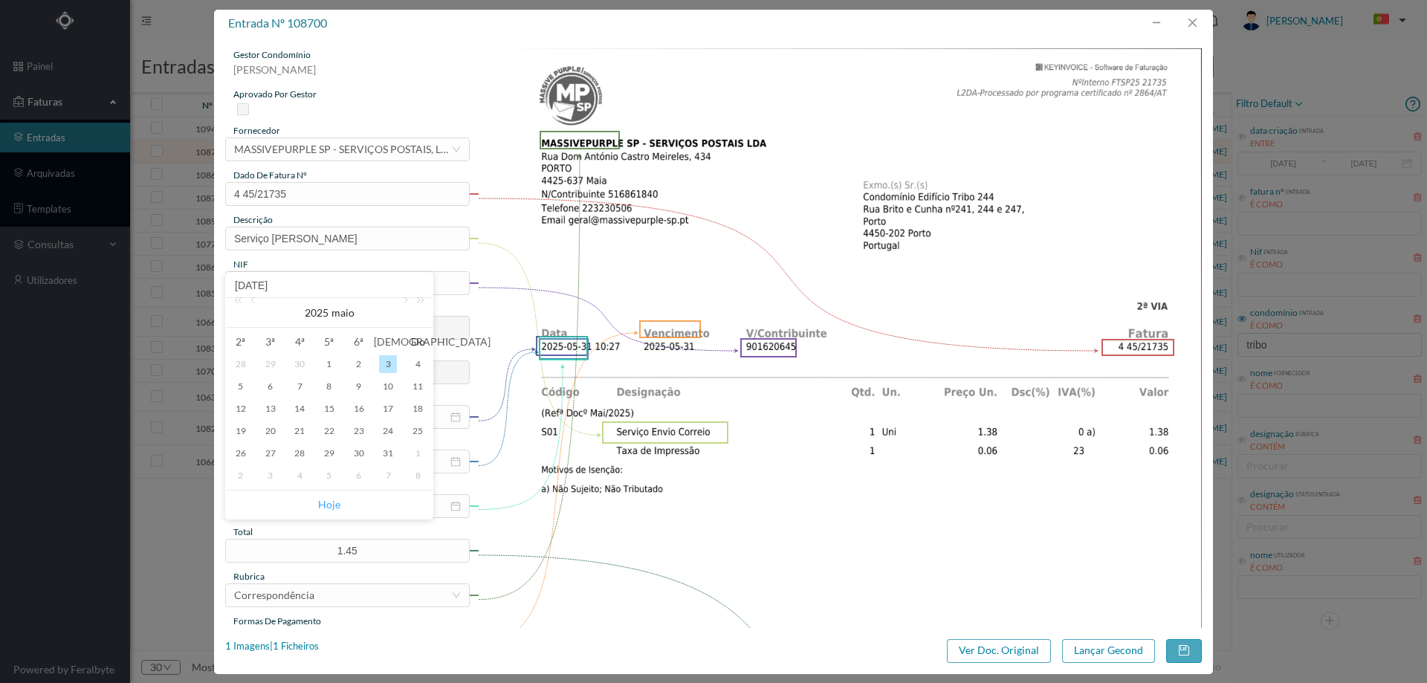
click at [336, 502] on link "Hoje" at bounding box center [329, 505] width 22 height 28
type input "[DATE]"
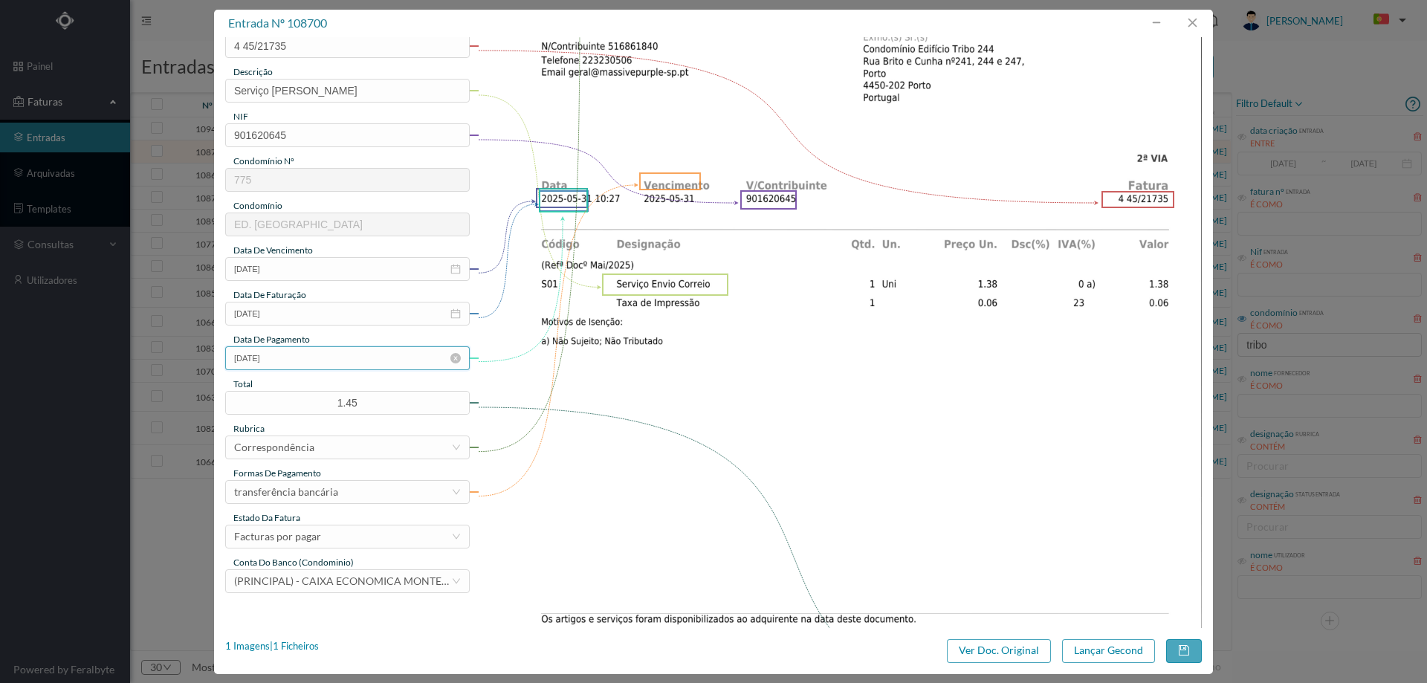
scroll to position [149, 0]
click at [319, 536] on div "Facturas por pagar" at bounding box center [277, 536] width 87 height 22
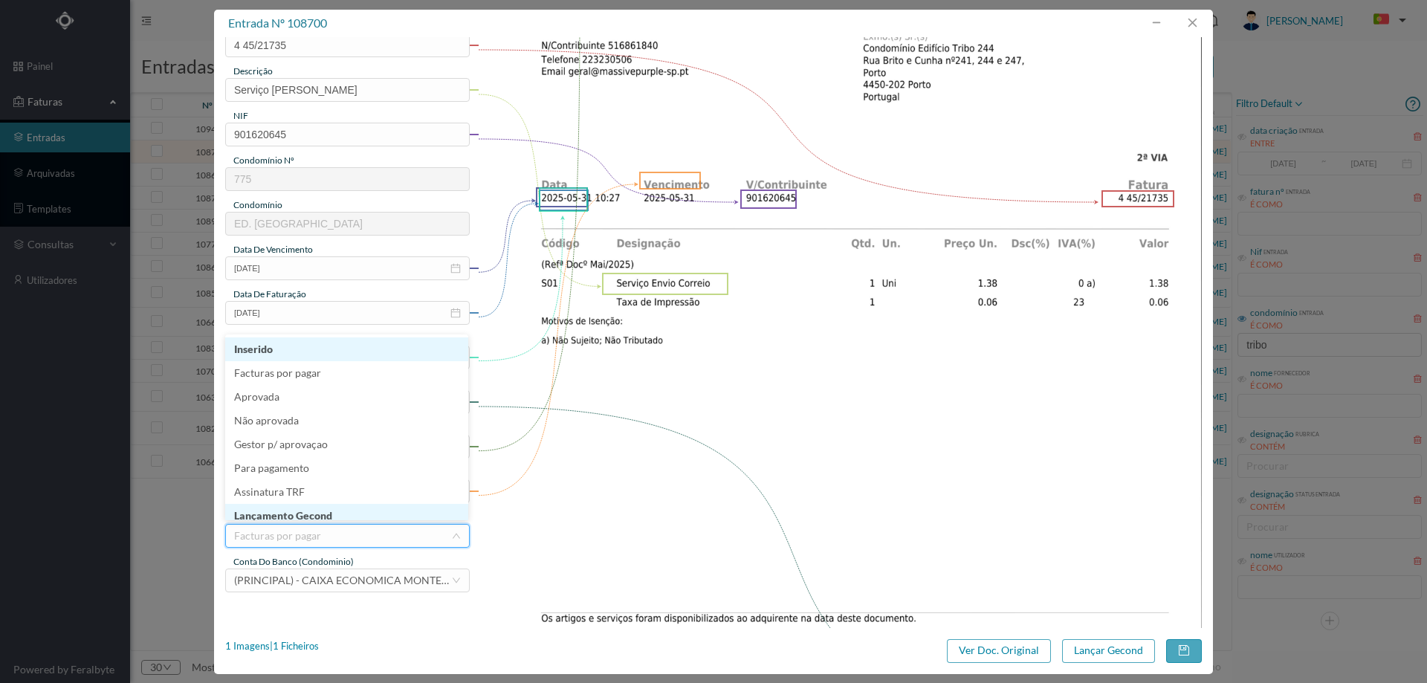
scroll to position [7, 0]
click at [326, 511] on li "Lançamento Gecond" at bounding box center [346, 509] width 243 height 24
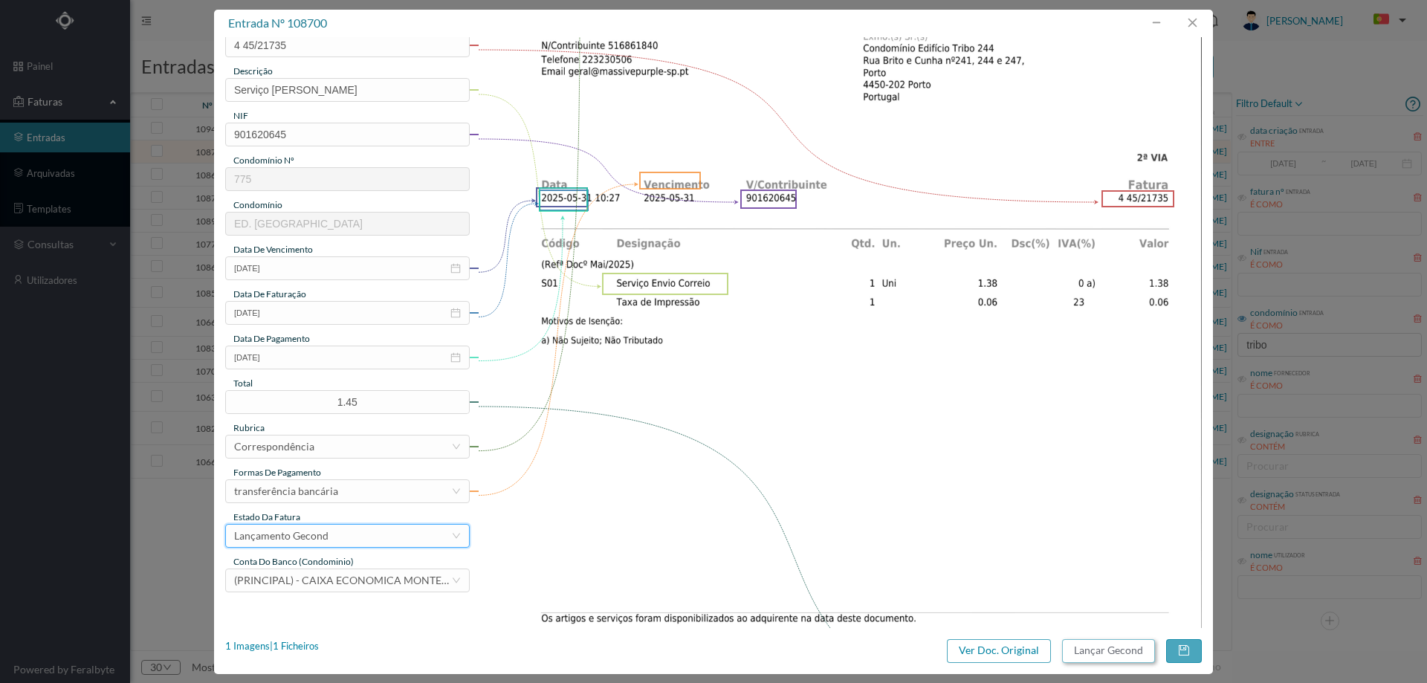
click at [1130, 652] on button "Lançar Gecond" at bounding box center [1108, 651] width 93 height 24
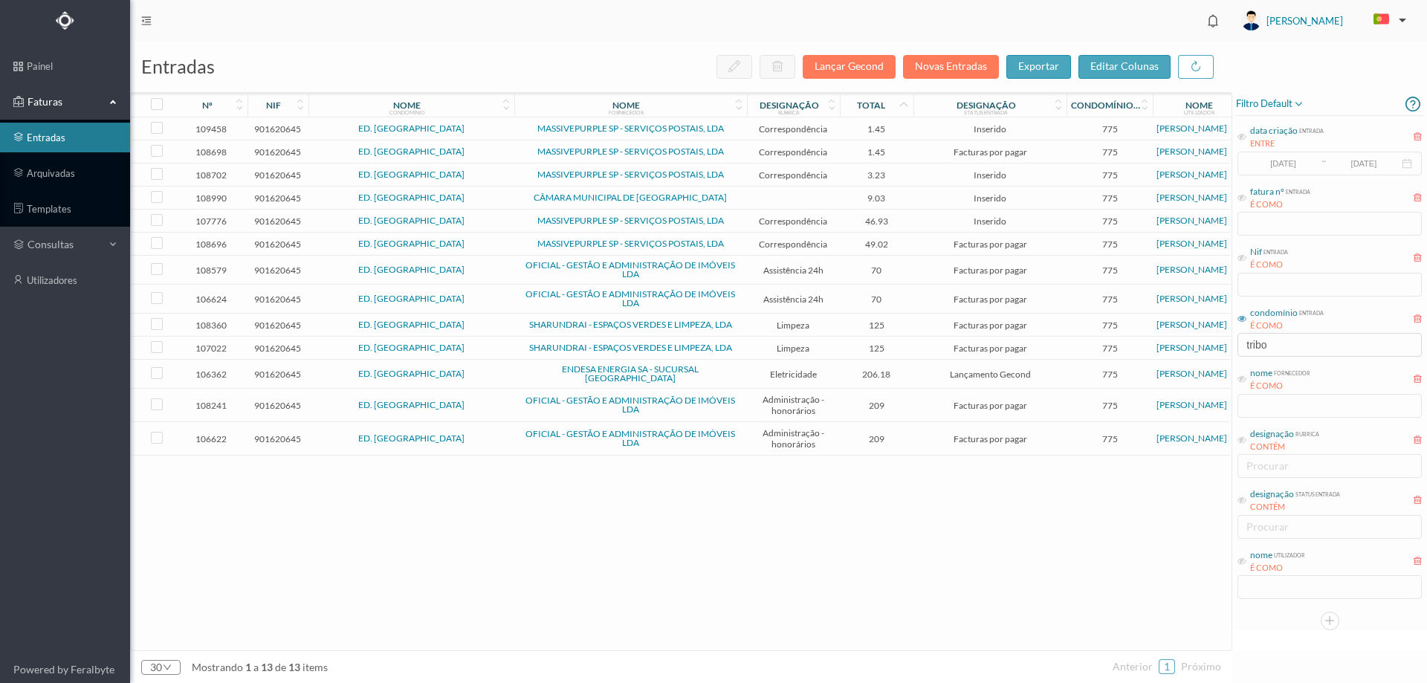
click at [739, 153] on span "MASSIVEPURPLE SP - SERVIÇOS POSTAIS, LDA" at bounding box center [630, 151] width 225 height 9
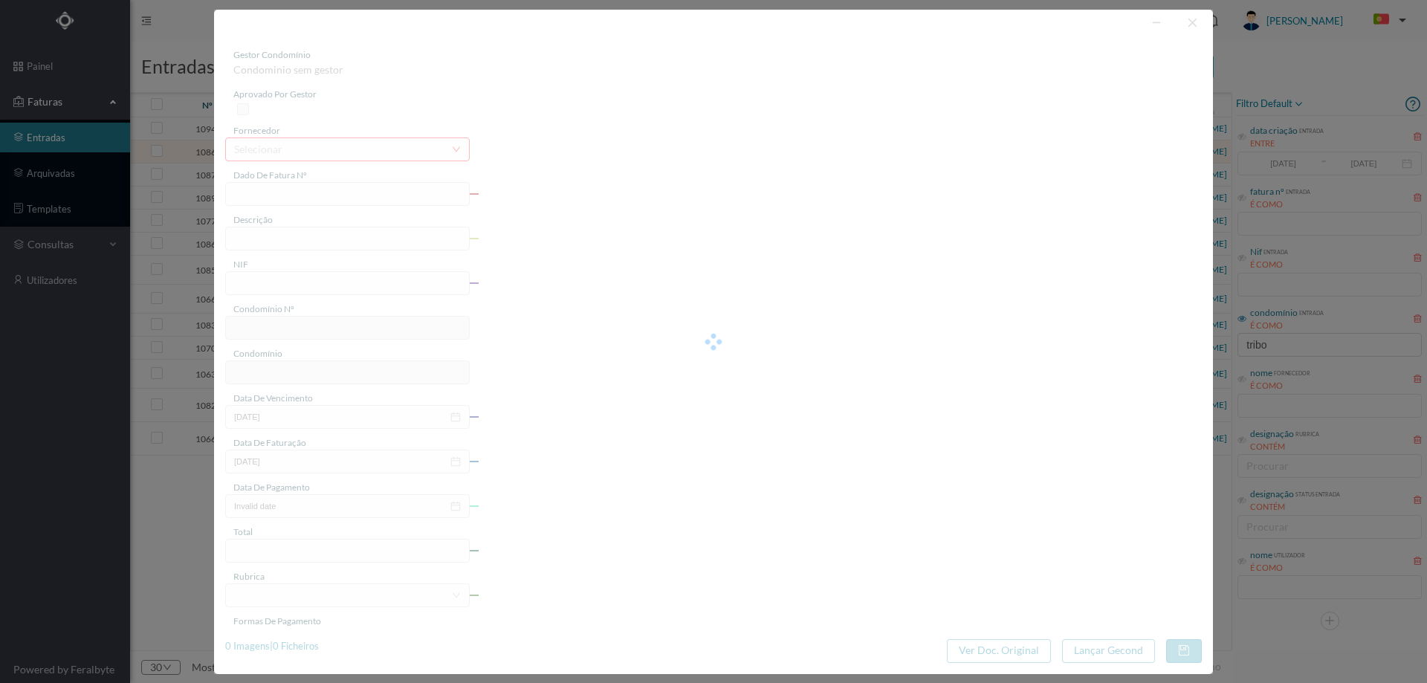
type input "4 45/25468"
type input "Serviço [PERSON_NAME]"
type input "901620645"
type input "[DATE]"
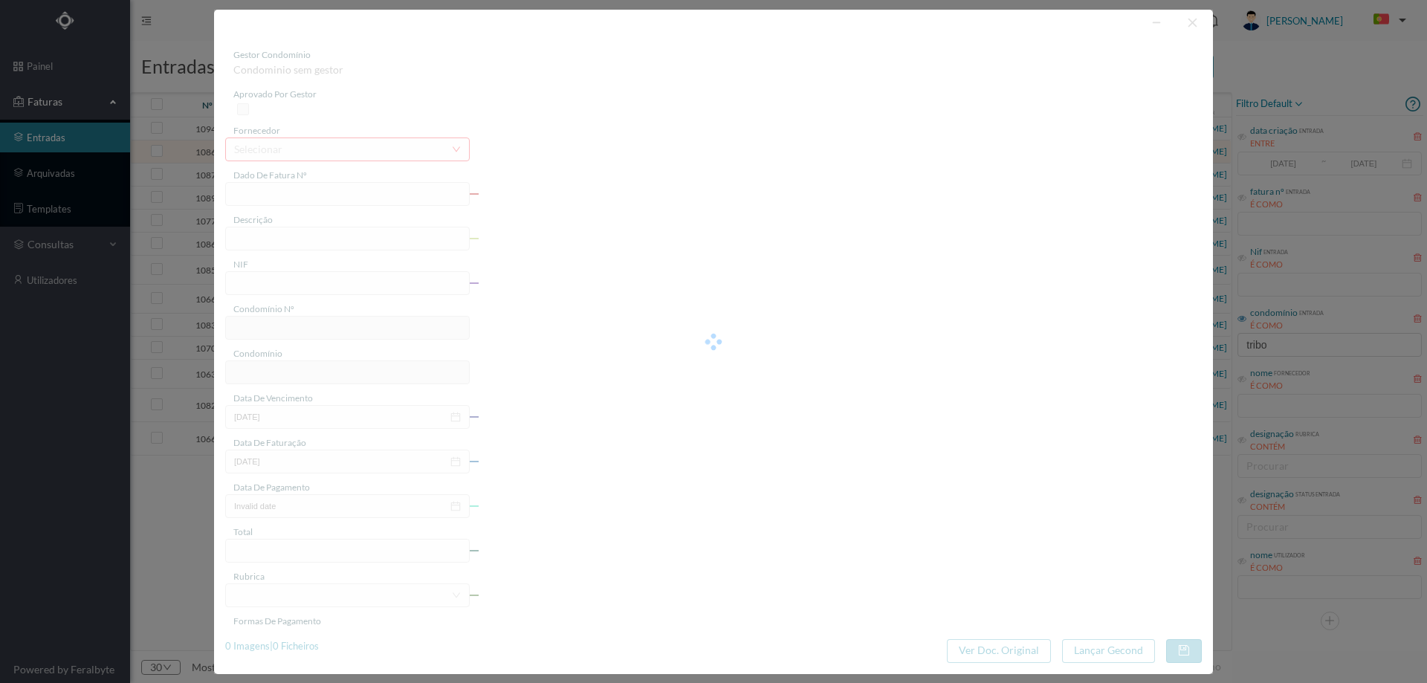
type input "[DATE]"
type input "1.45"
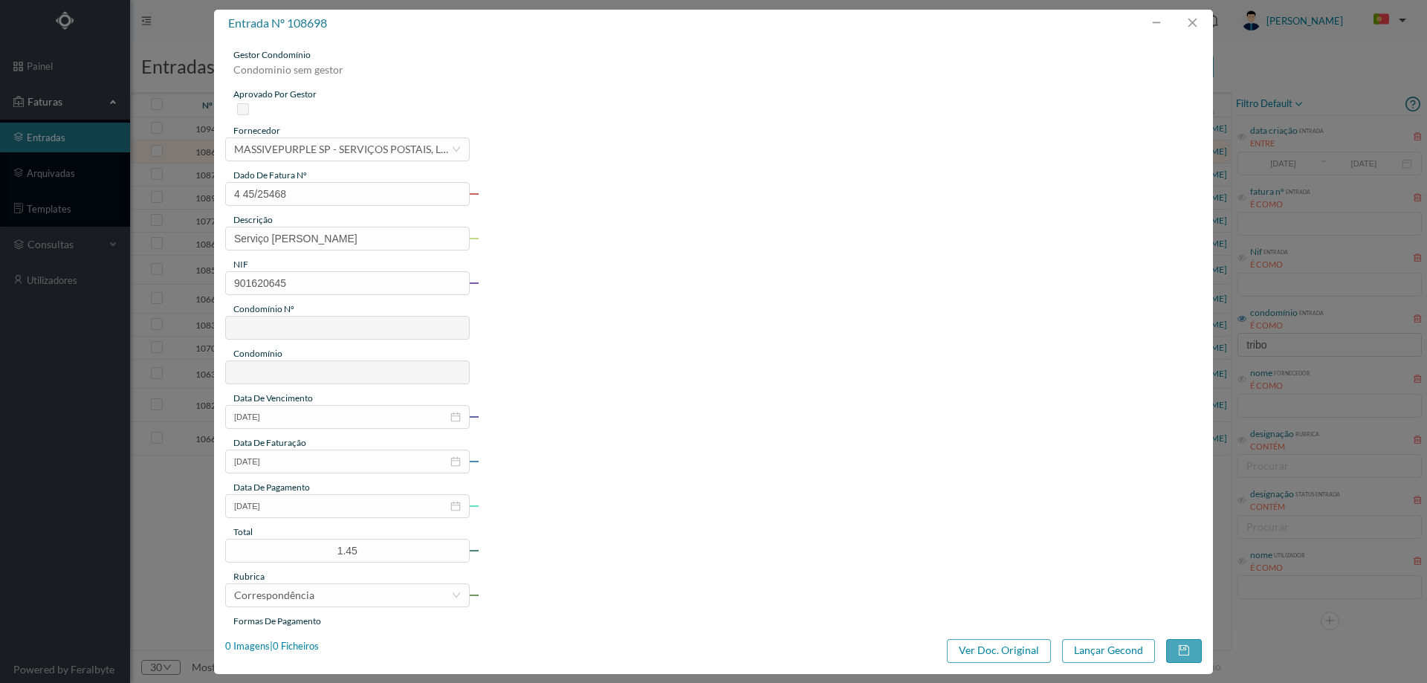
type input "775"
type input "ED. [GEOGRAPHIC_DATA]"
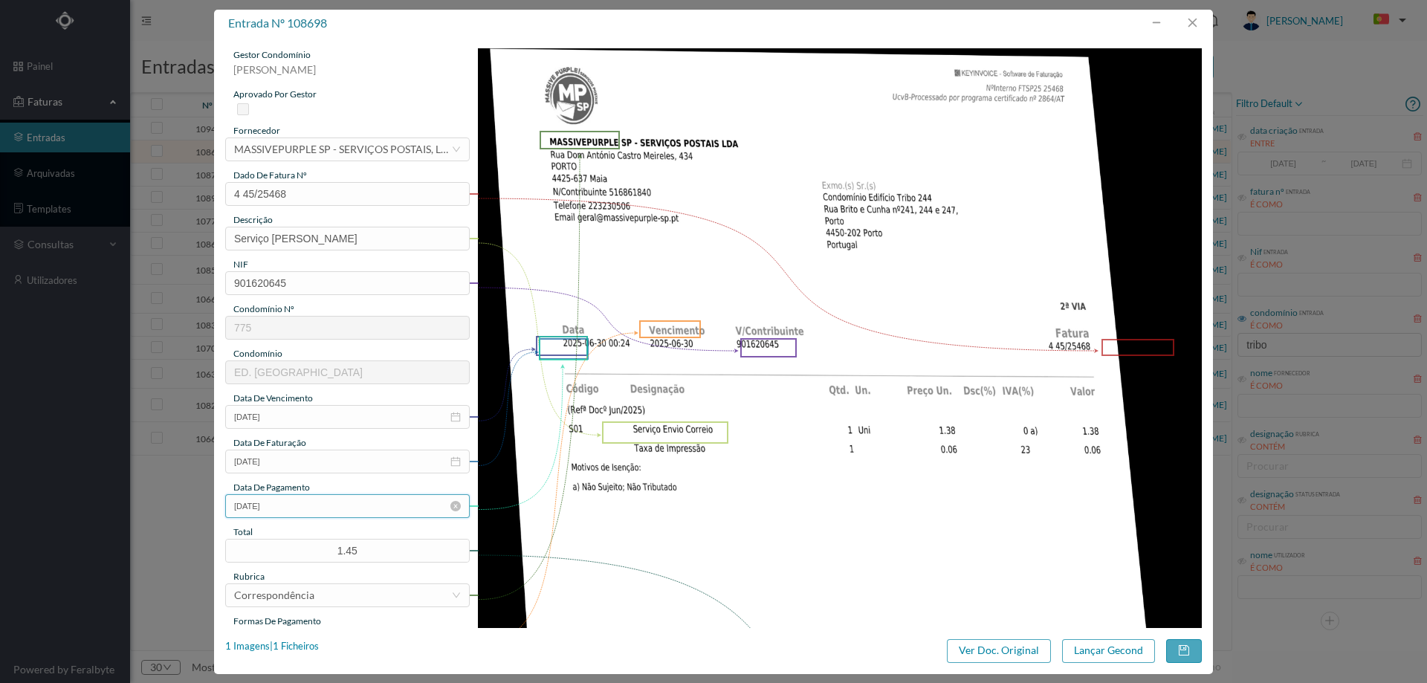
click at [336, 507] on input "[DATE]" at bounding box center [347, 506] width 245 height 24
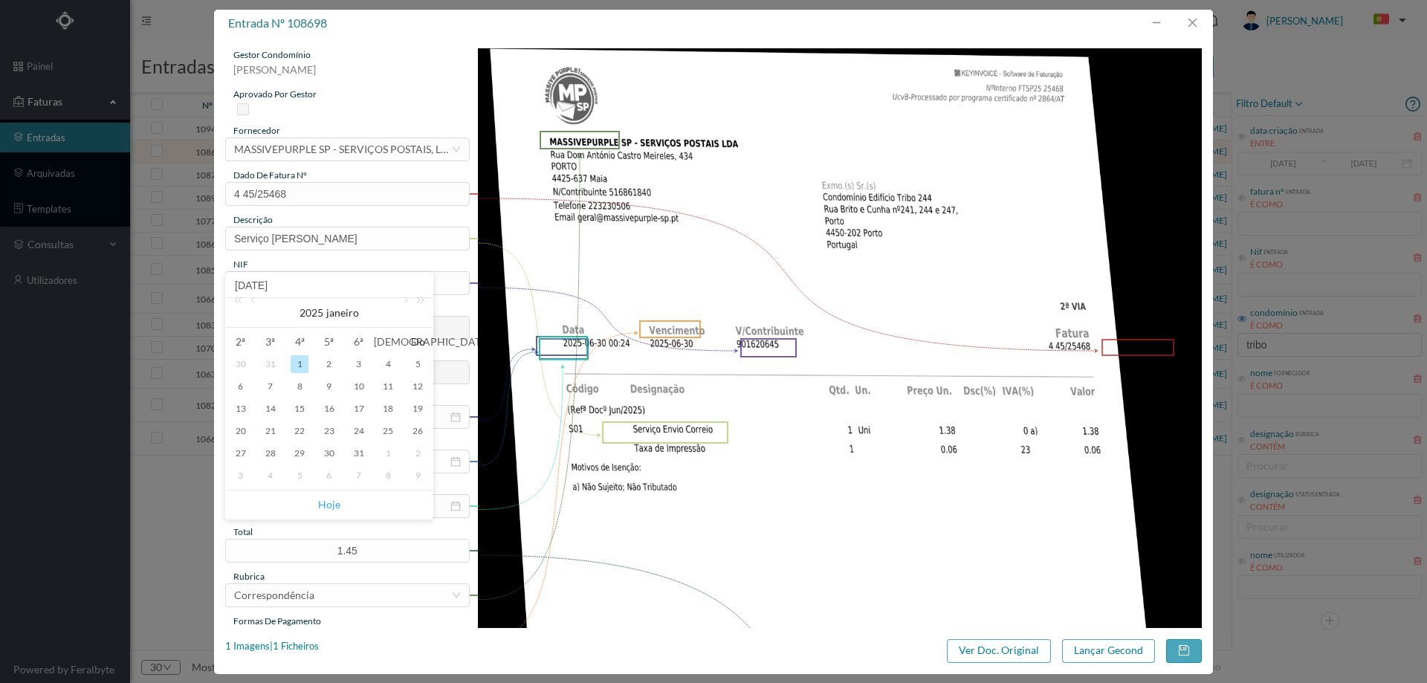
click at [336, 503] on link "Hoje" at bounding box center [329, 505] width 22 height 28
type input "[DATE]"
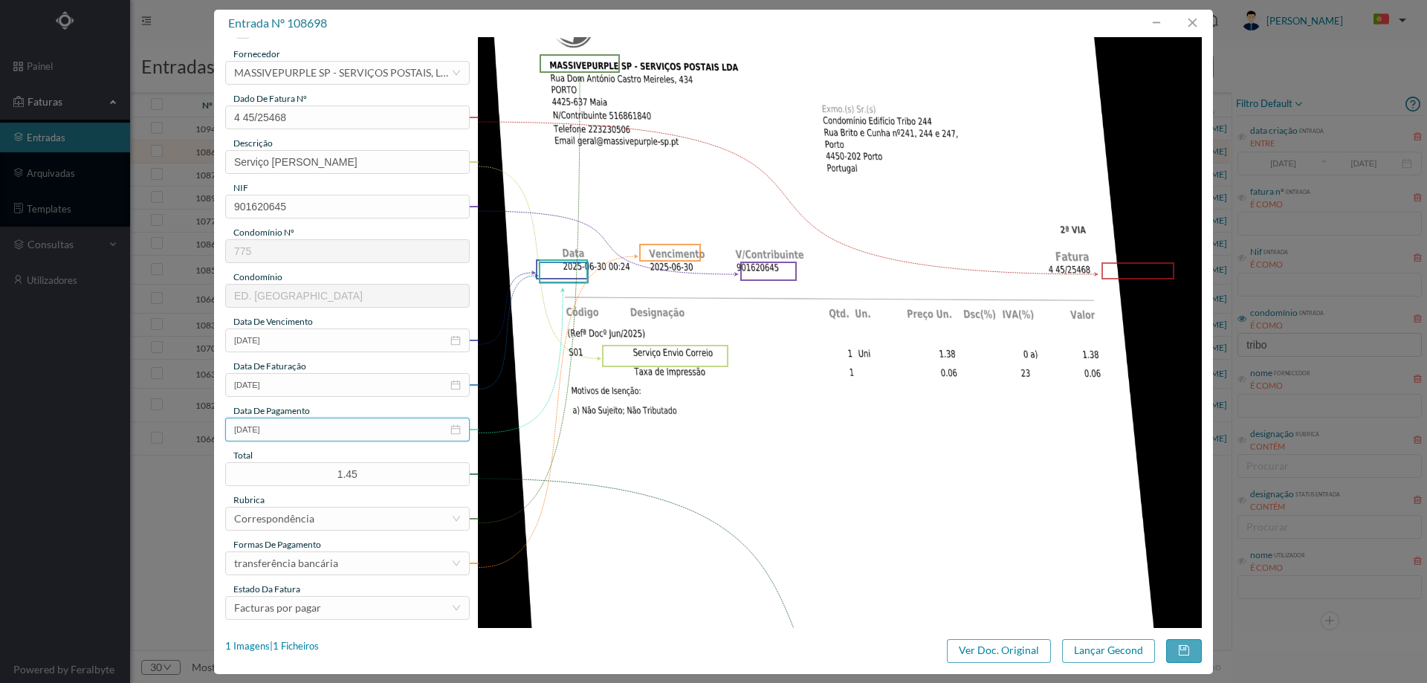
scroll to position [149, 0]
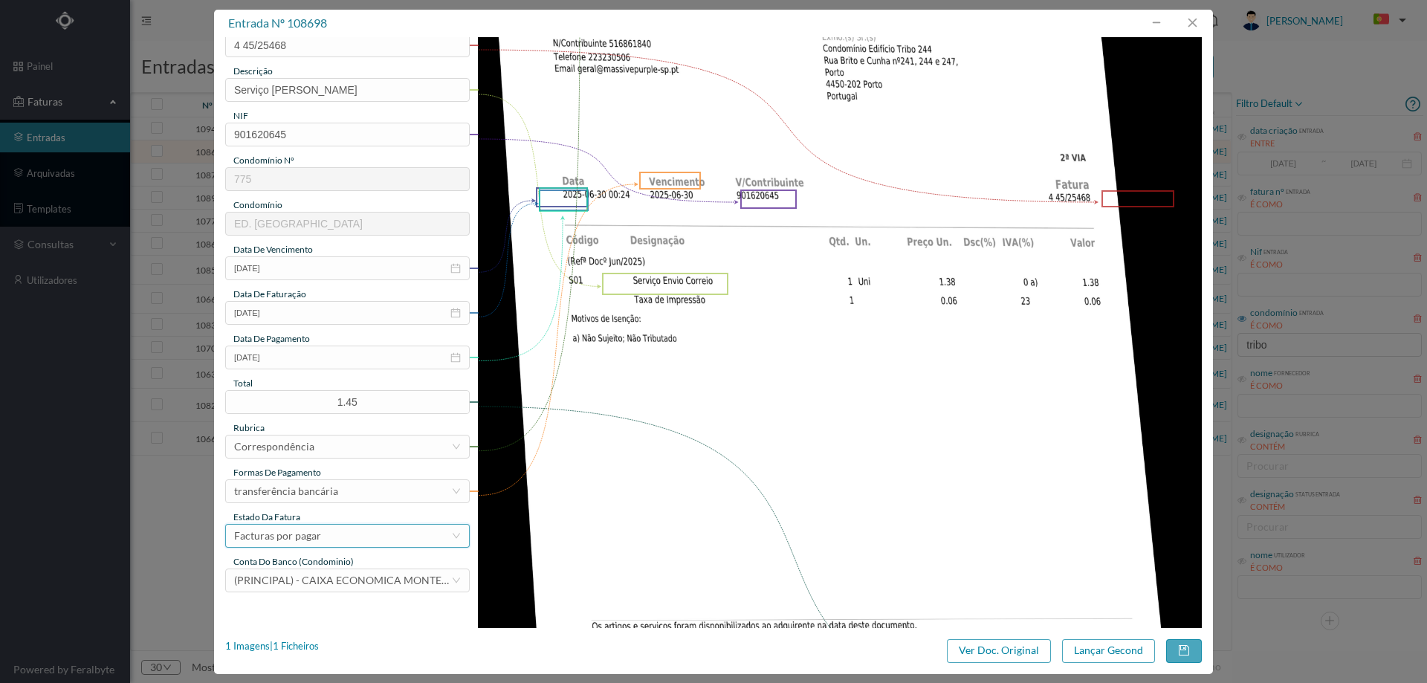
click at [327, 537] on div "Facturas por pagar" at bounding box center [342, 536] width 217 height 22
click at [340, 511] on li "Lançamento Gecond" at bounding box center [346, 513] width 243 height 24
click at [1105, 650] on button "Lançar Gecond" at bounding box center [1108, 651] width 93 height 24
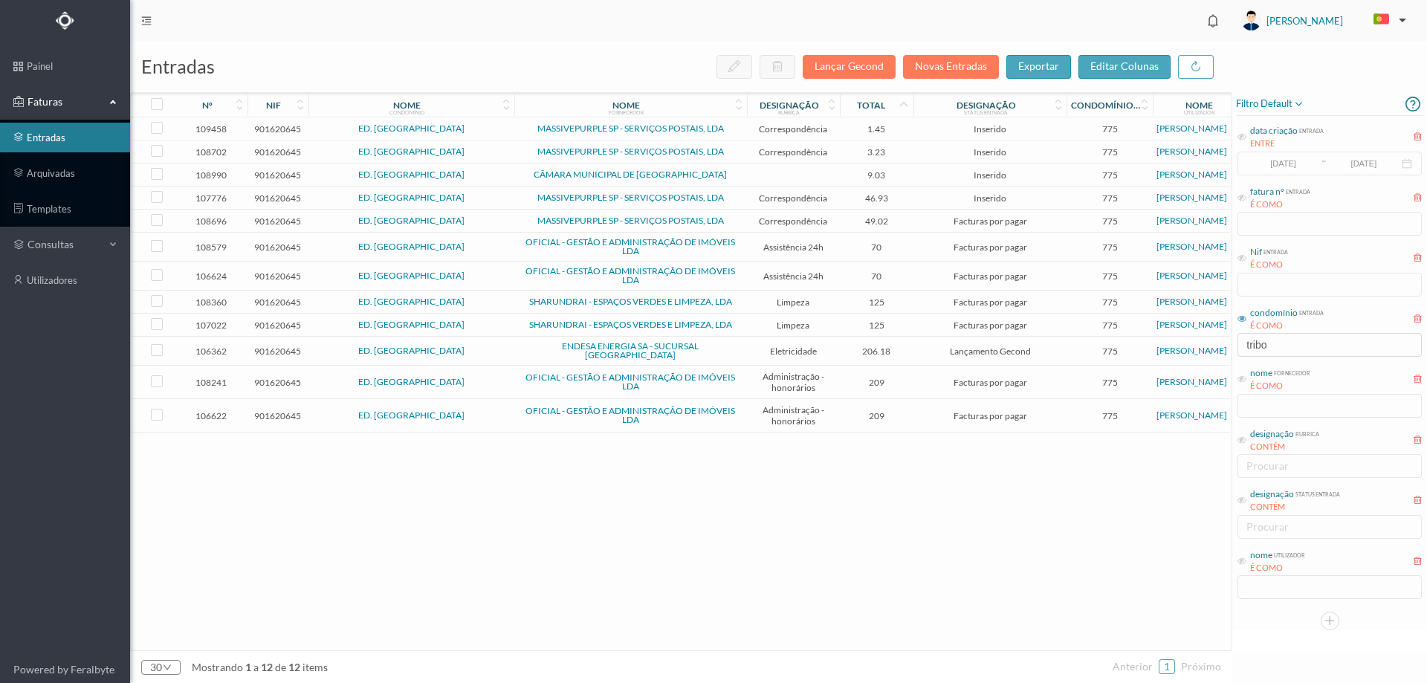
click at [916, 150] on td "Inserido" at bounding box center [990, 151] width 153 height 23
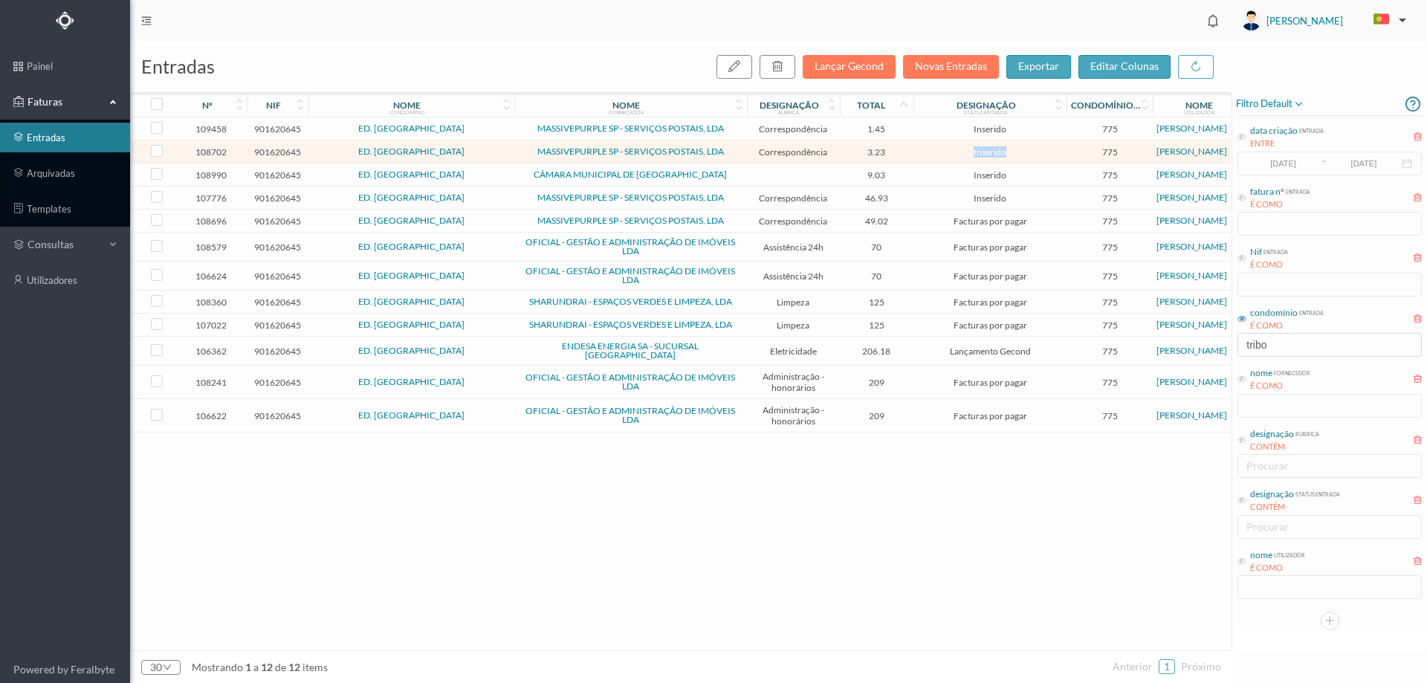
click at [916, 150] on td "Inserido" at bounding box center [990, 151] width 153 height 23
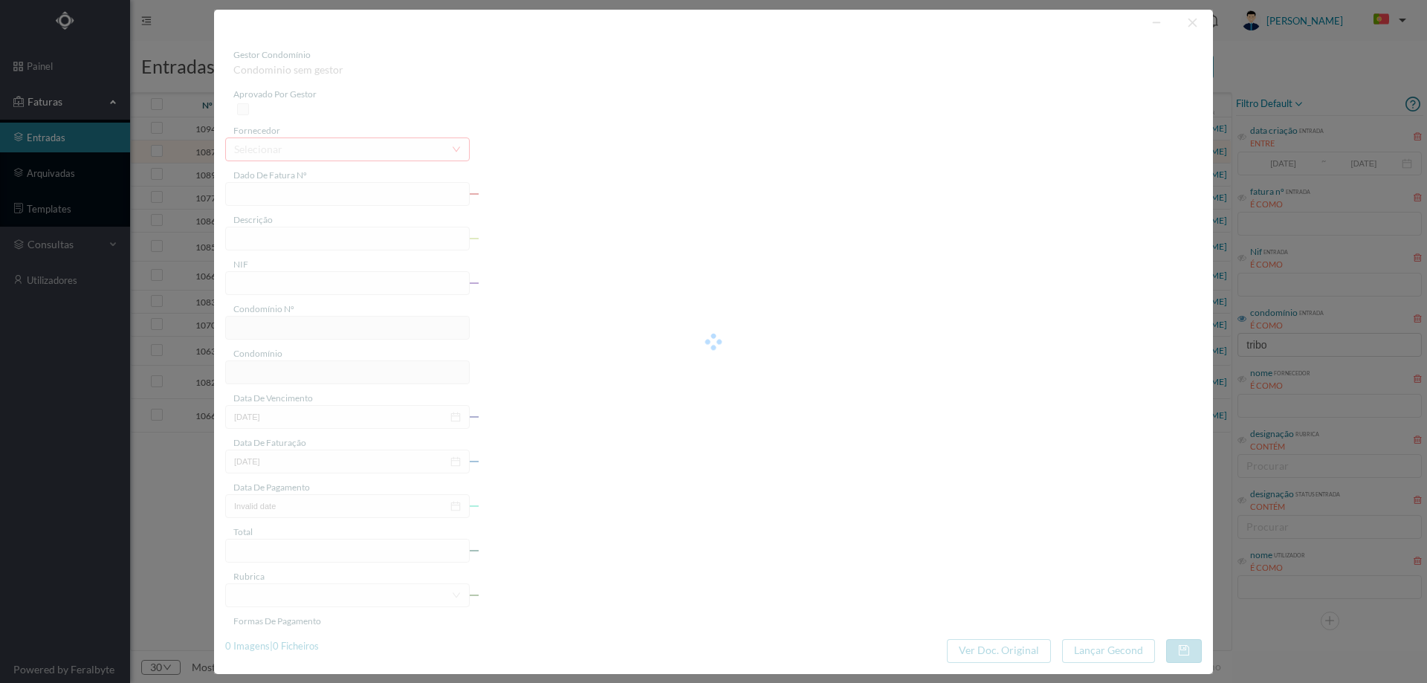
type input "4 45/18110"
type input "Cê a e ma | Serviço Envio Correio"
type input "901620645"
type input "[DATE]"
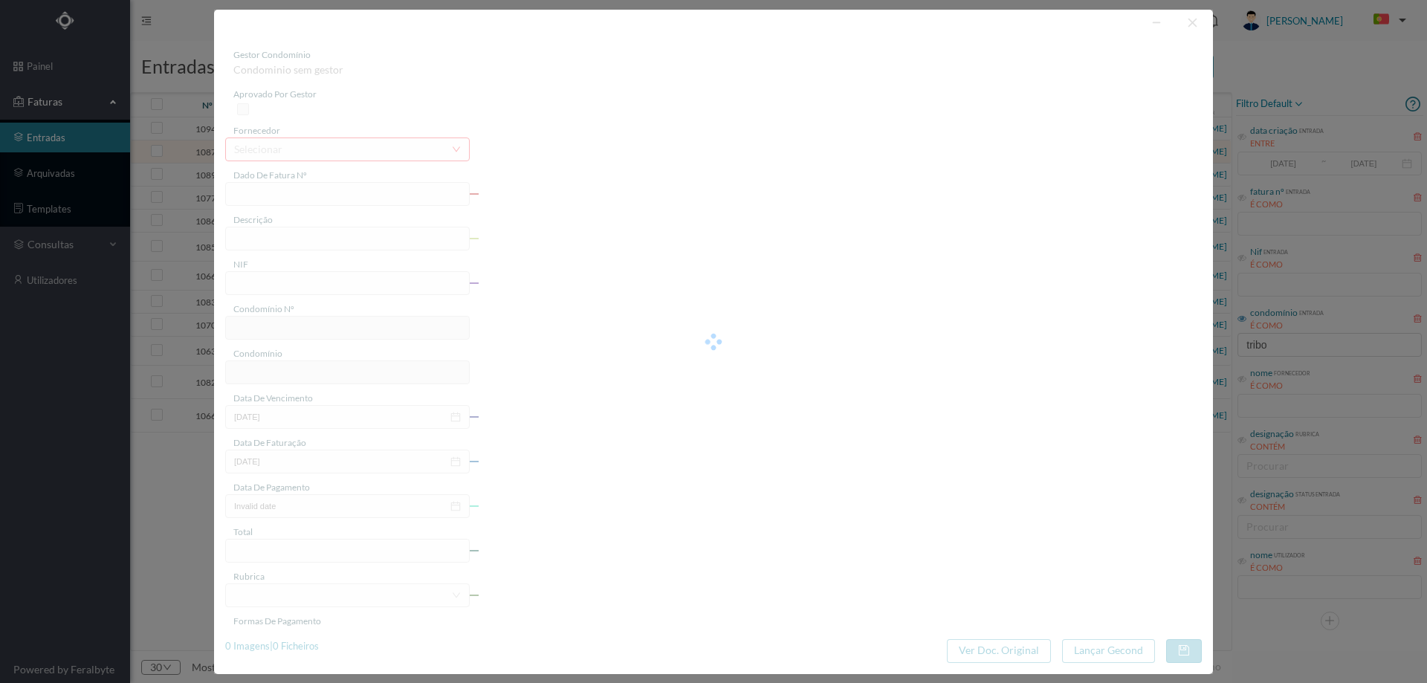
type input "[DATE]"
type input "3.23"
type input "775"
type input "ED. [GEOGRAPHIC_DATA]"
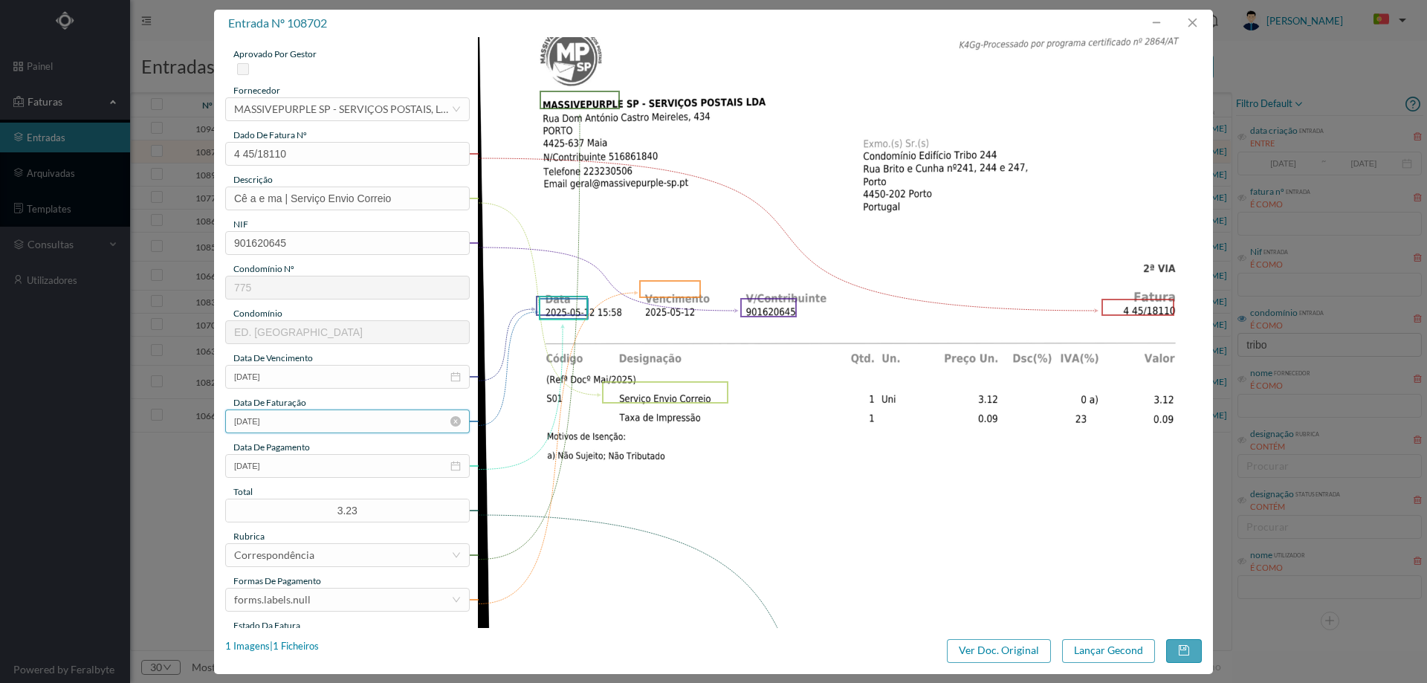
scroll to position [74, 0]
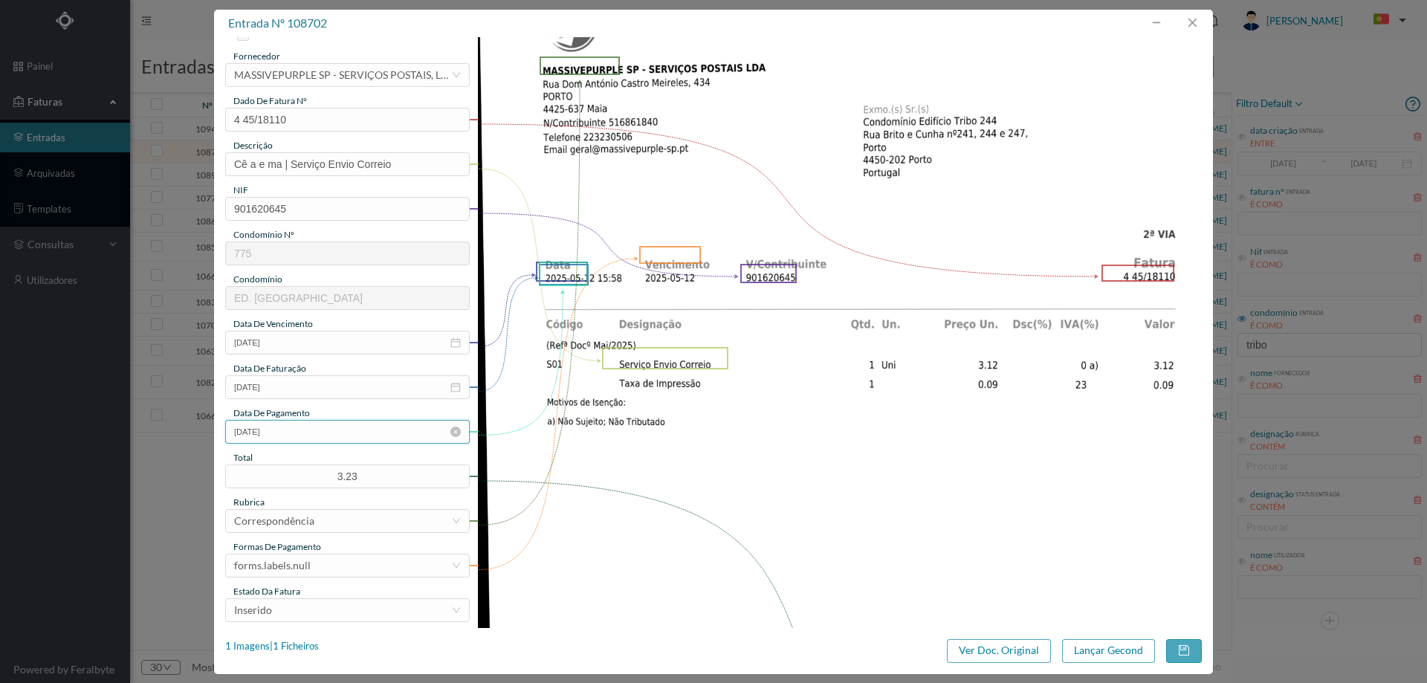
click at [336, 434] on input "[DATE]" at bounding box center [347, 432] width 245 height 24
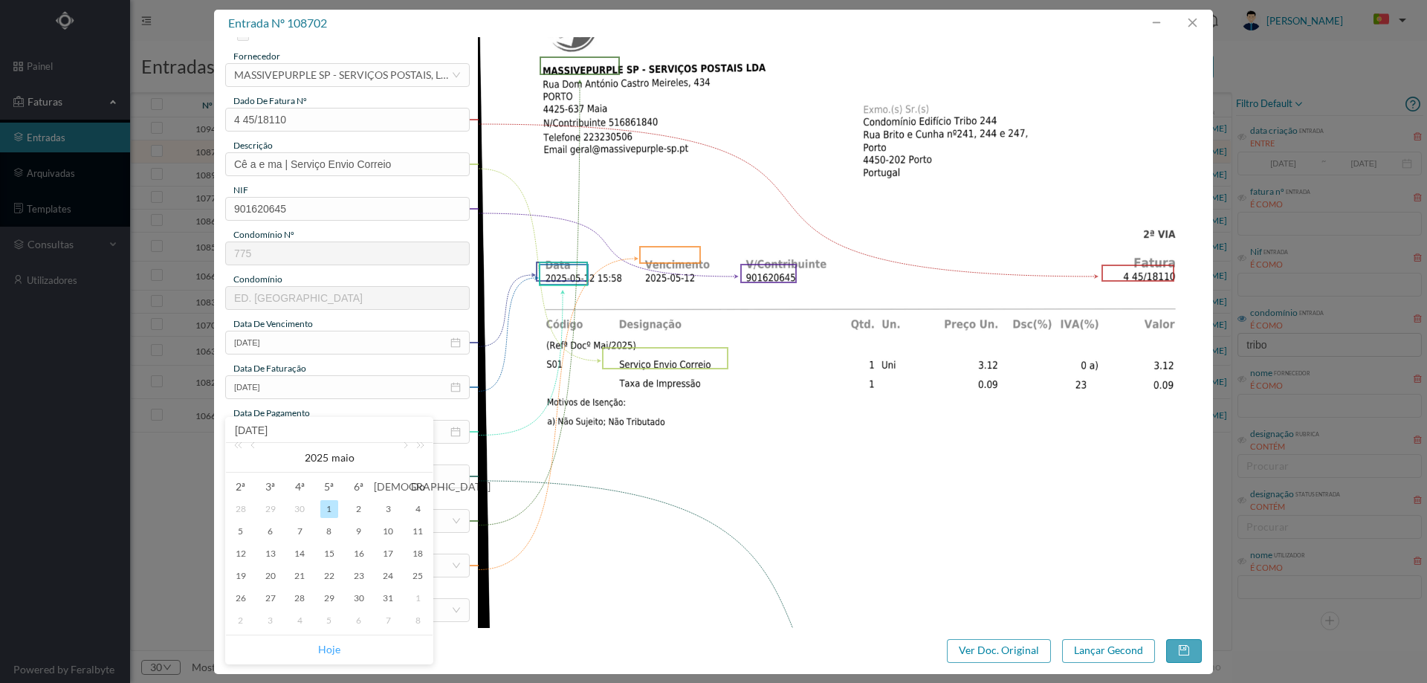
click at [326, 644] on link "Hoje" at bounding box center [329, 650] width 22 height 28
type input "[DATE]"
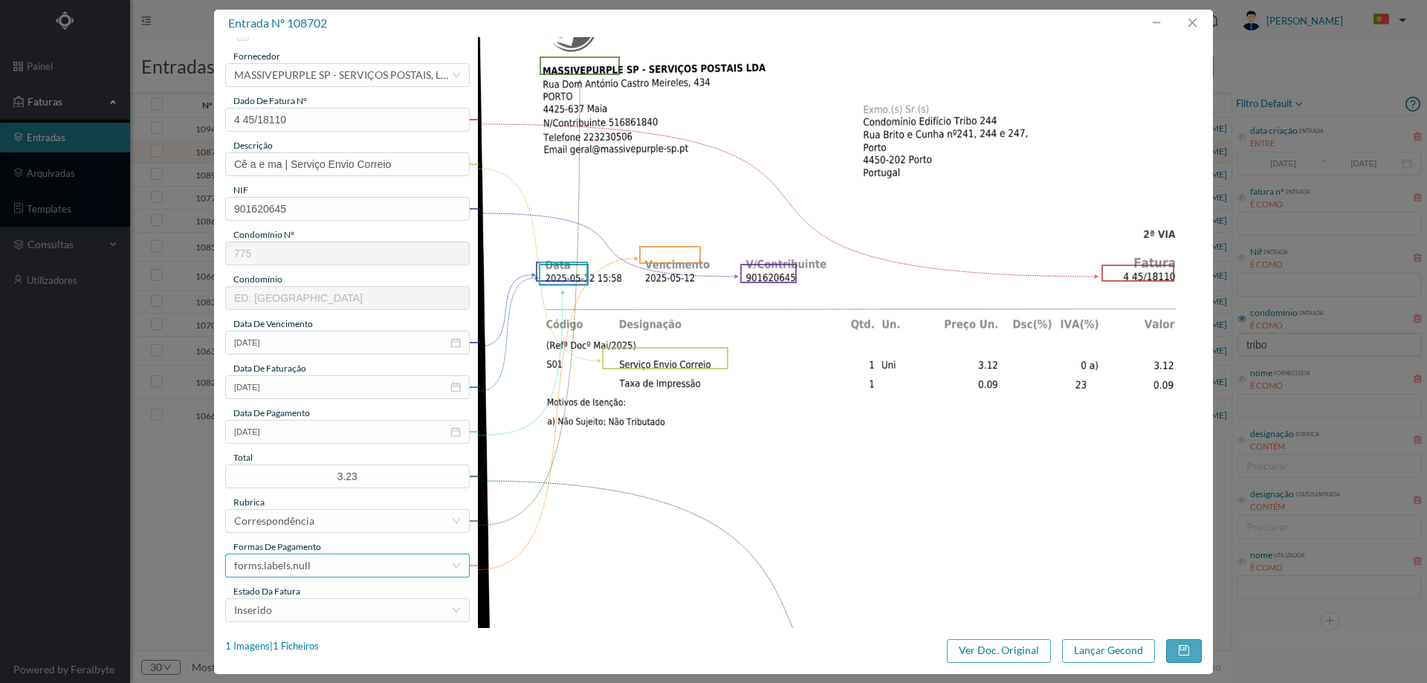
click at [340, 566] on div "forms.labels.null" at bounding box center [342, 566] width 217 height 22
click at [338, 427] on li "transferência bancária" at bounding box center [346, 419] width 243 height 24
click at [337, 612] on div "Inserido" at bounding box center [342, 610] width 217 height 22
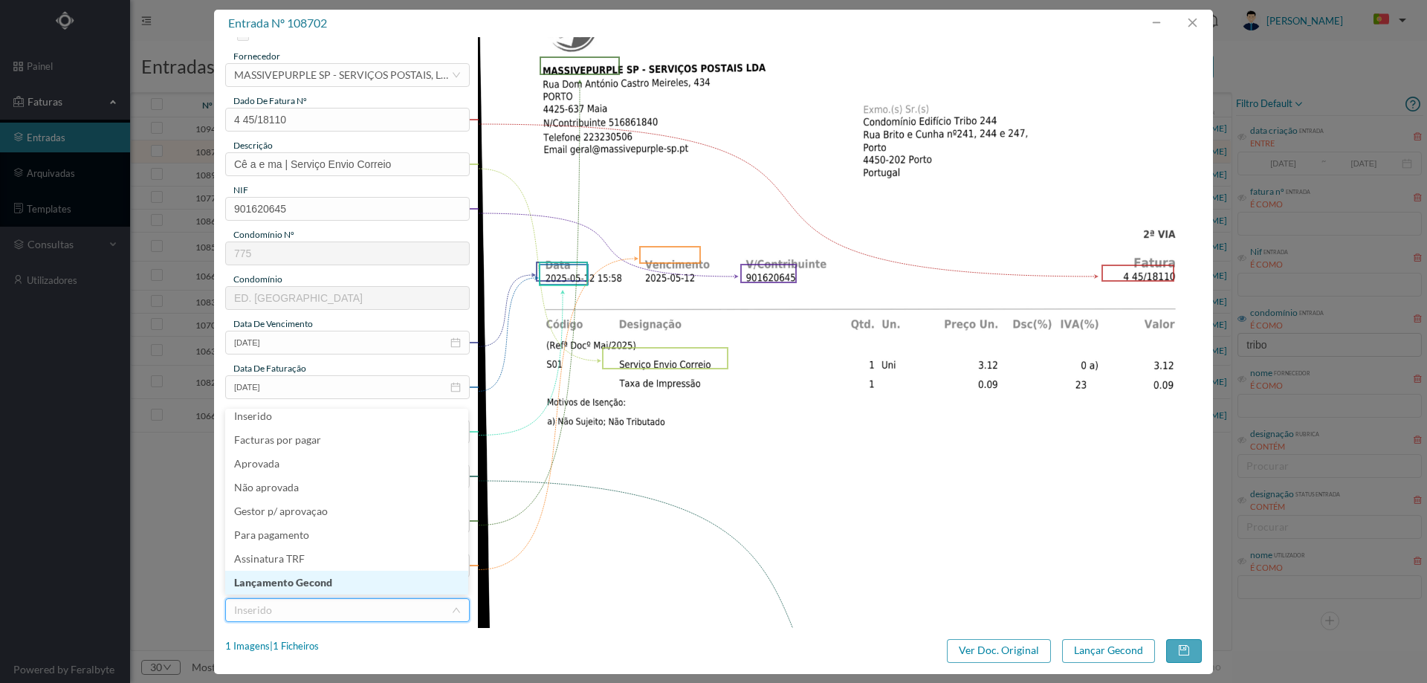
click at [338, 586] on li "Lançamento Gecond" at bounding box center [346, 583] width 243 height 24
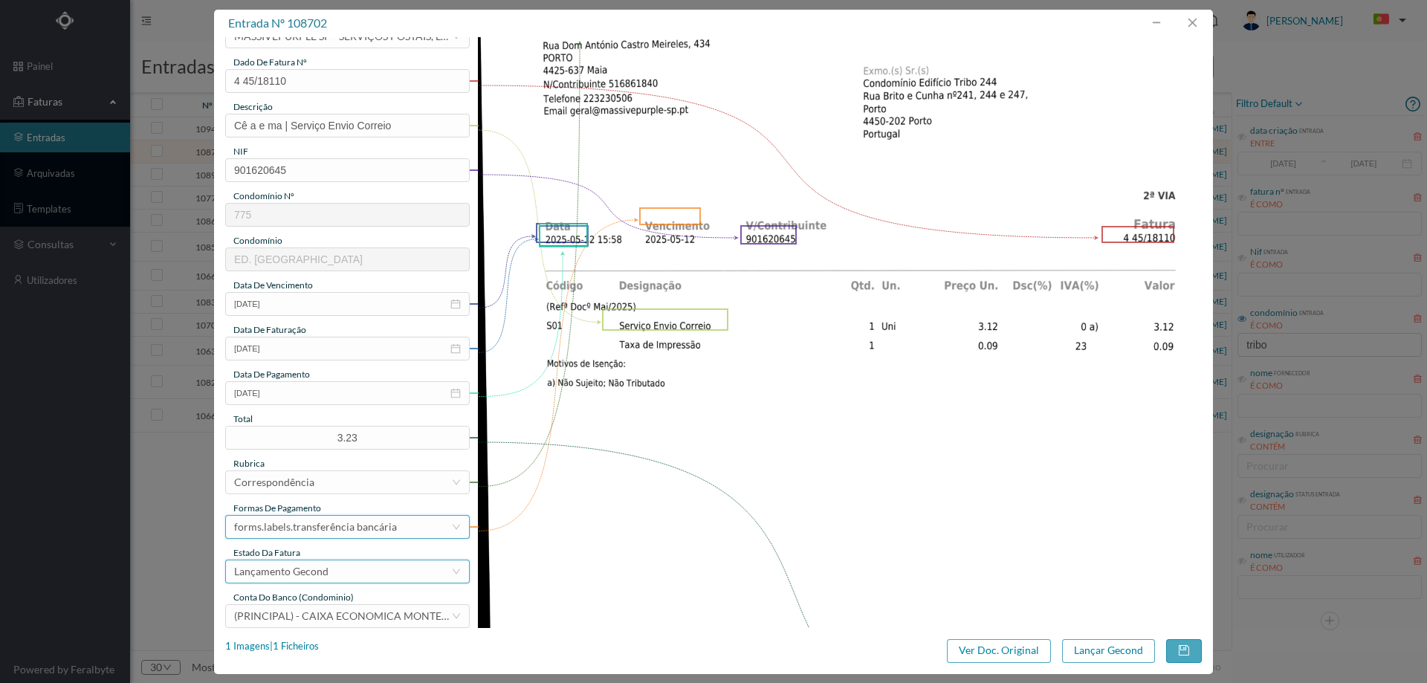
scroll to position [149, 0]
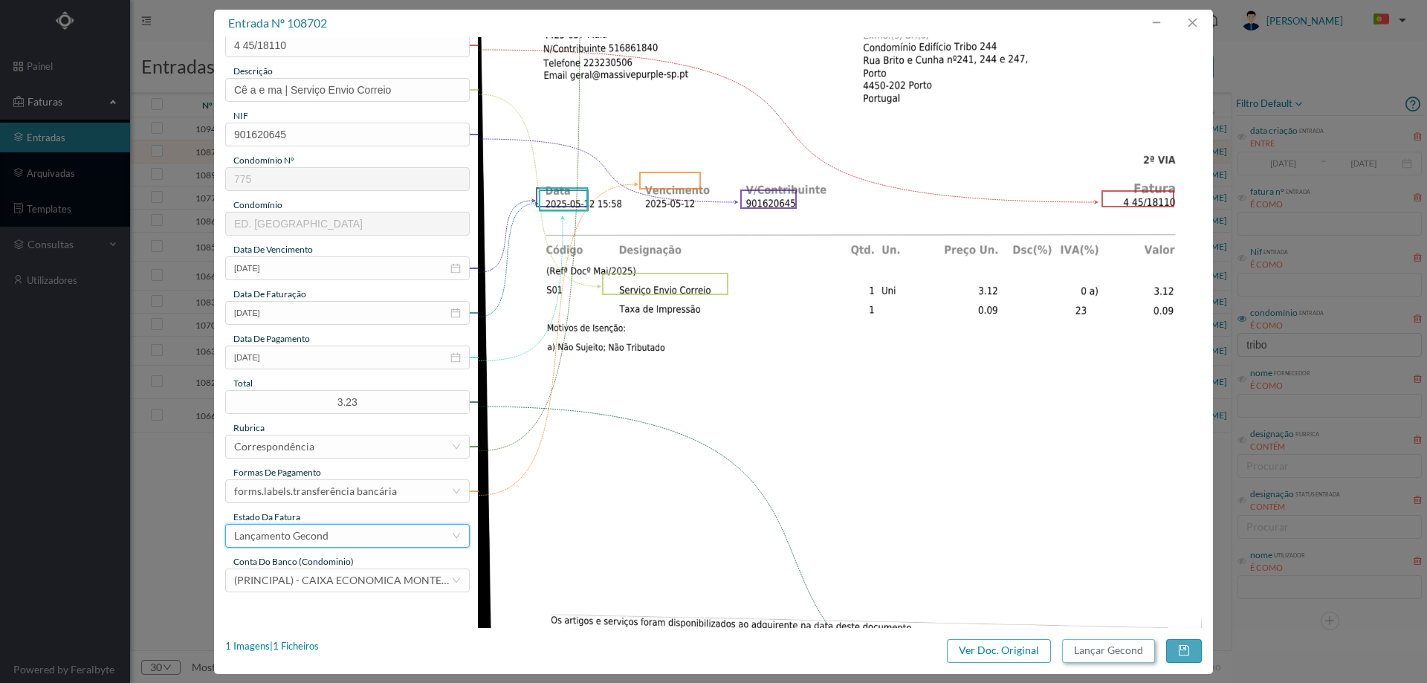
click at [1128, 656] on button "Lançar Gecond" at bounding box center [1108, 651] width 93 height 24
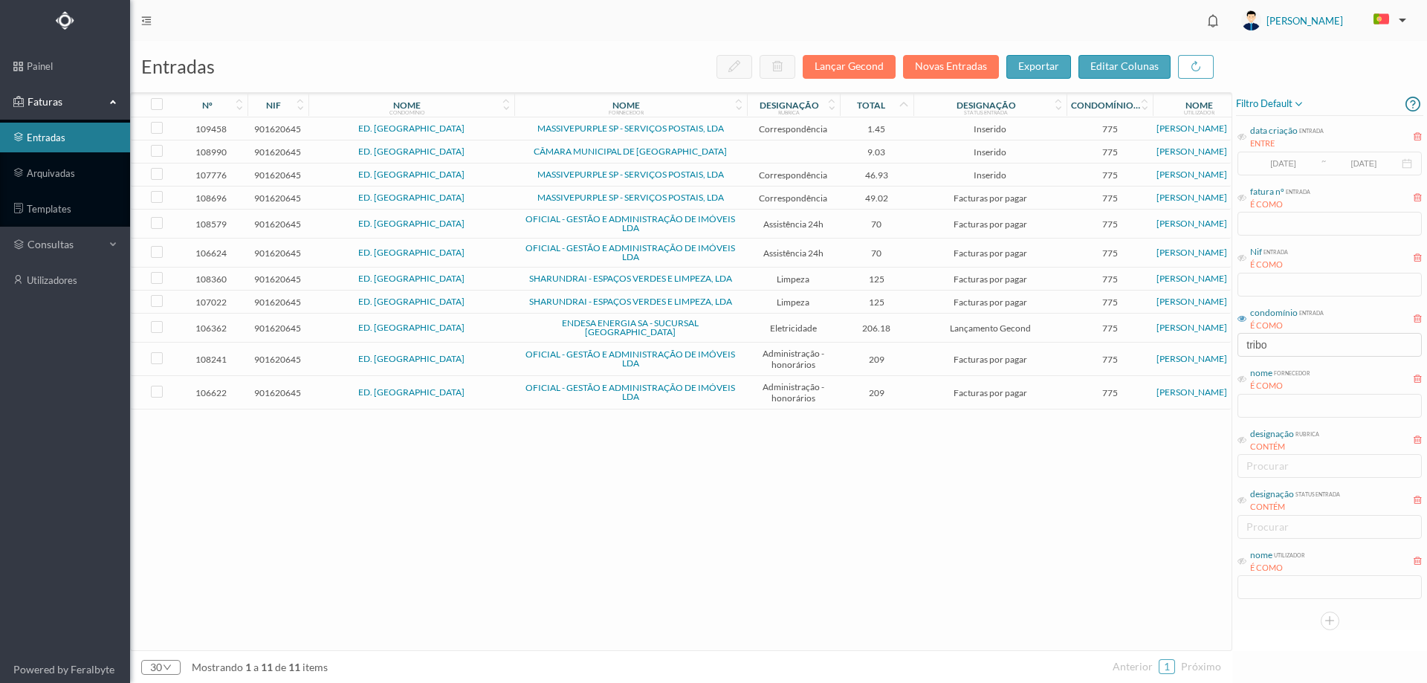
click at [842, 176] on td "46.93" at bounding box center [877, 175] width 74 height 23
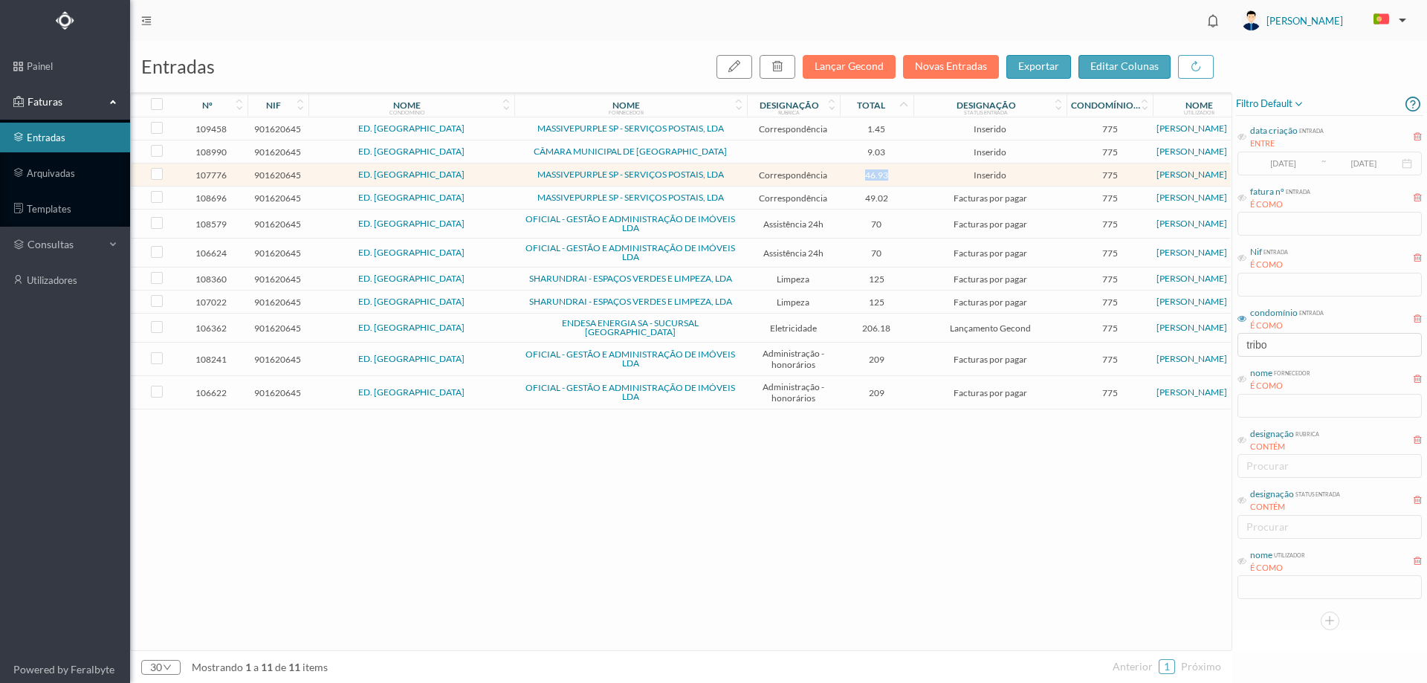
click at [842, 176] on td "46.93" at bounding box center [877, 175] width 74 height 23
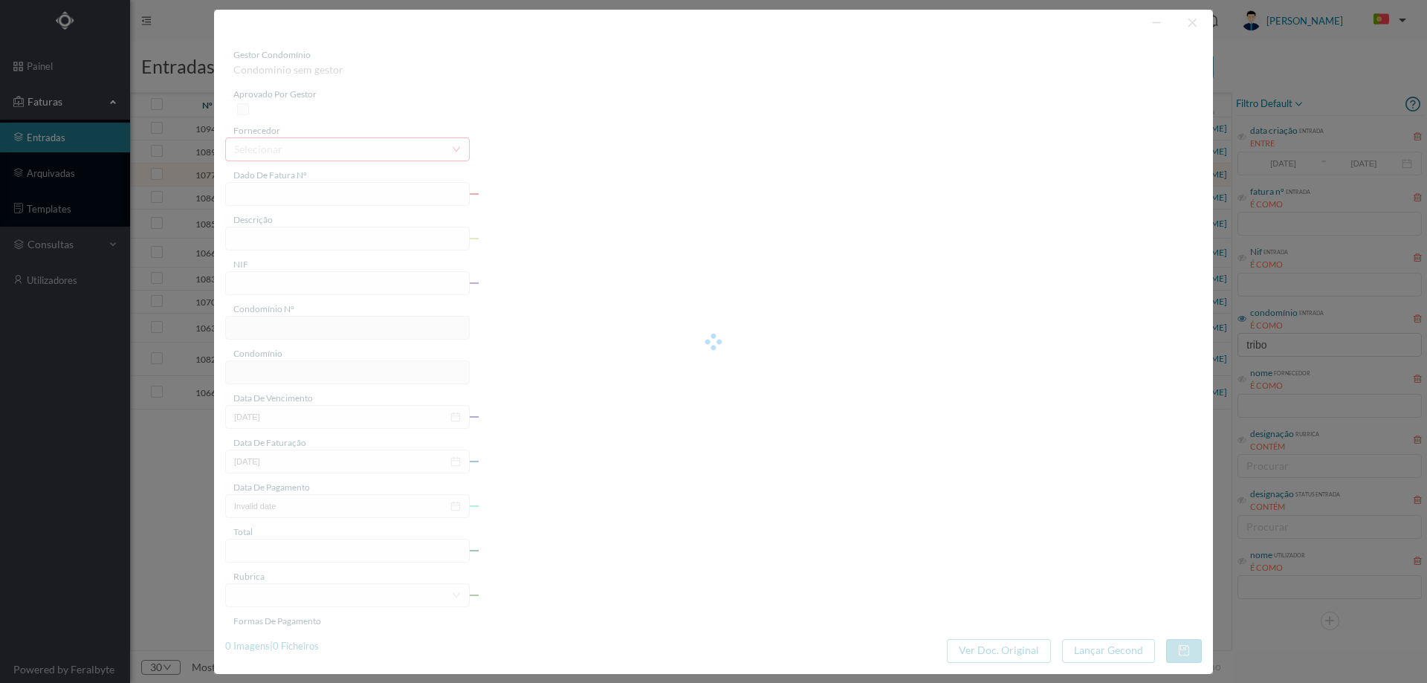
type input "4 45/27025"
type input "Serviço [PERSON_NAME]"
type input "901620645"
type input "[DATE]"
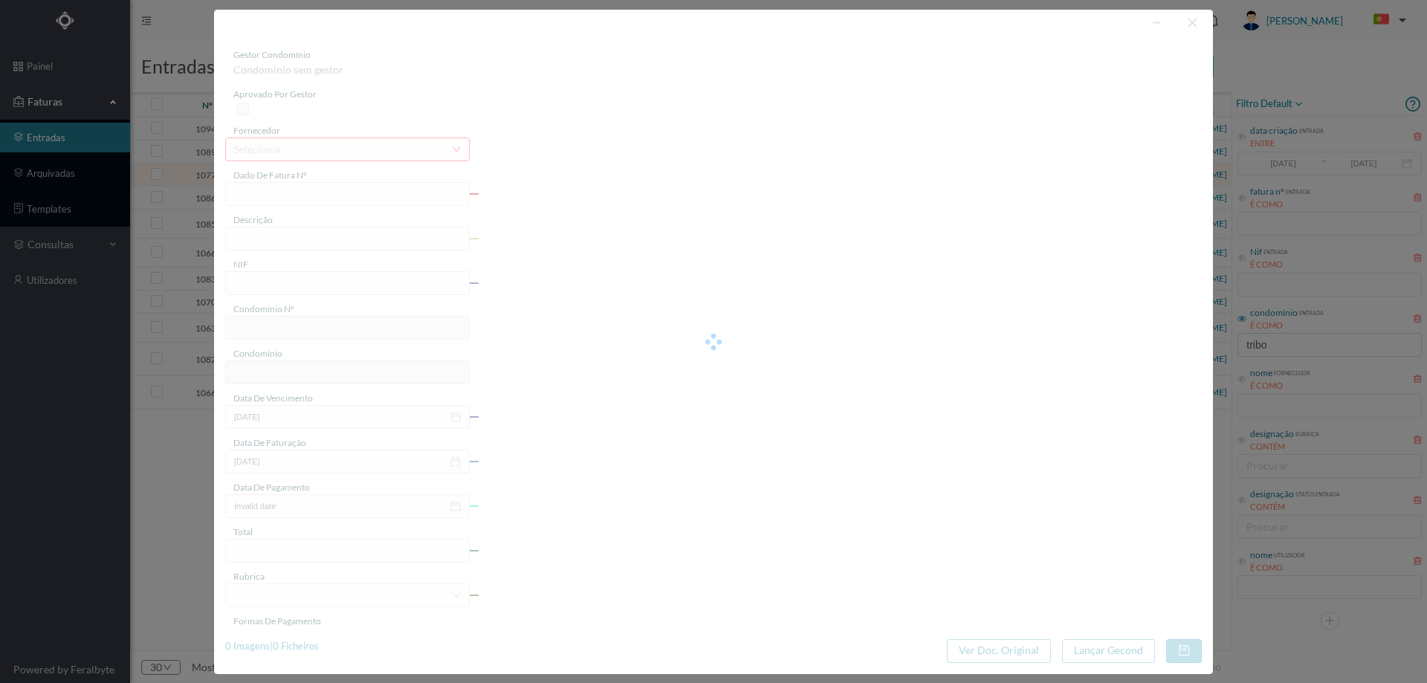
type input "[DATE]"
type input "46.93"
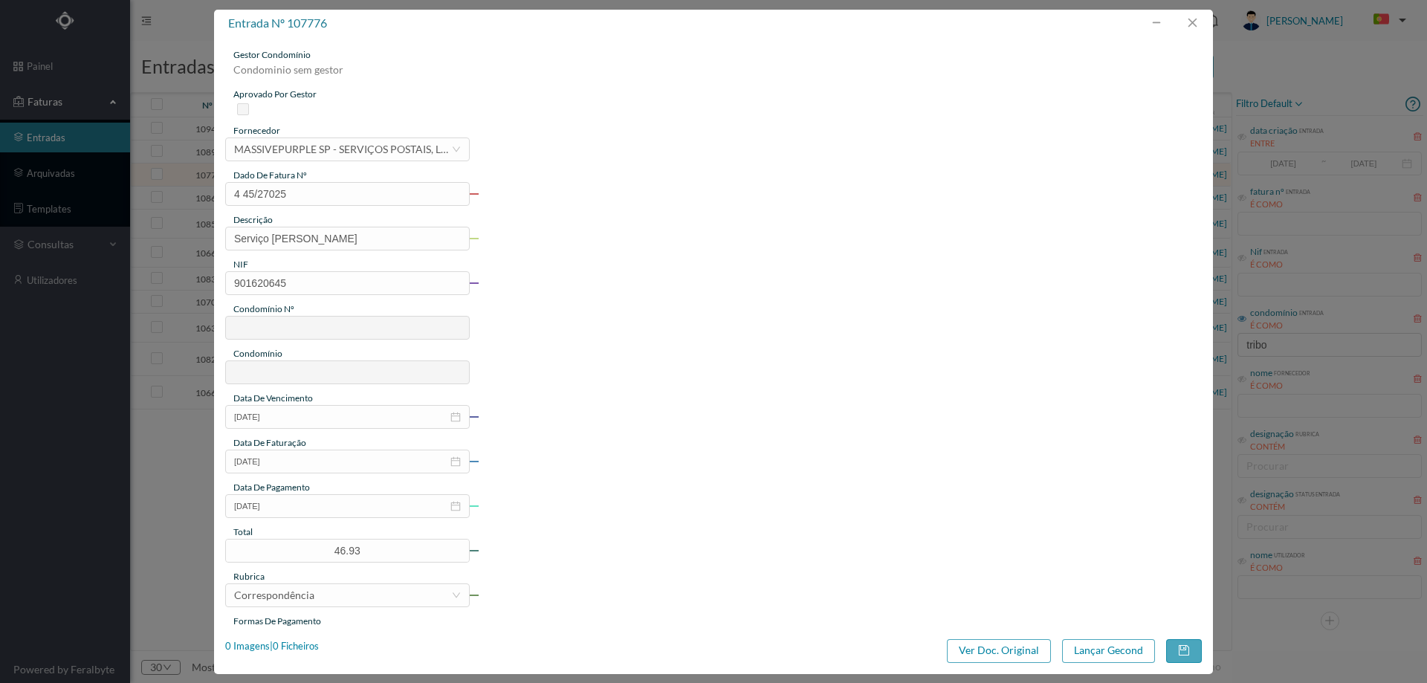
type input "775"
type input "ED. [GEOGRAPHIC_DATA]"
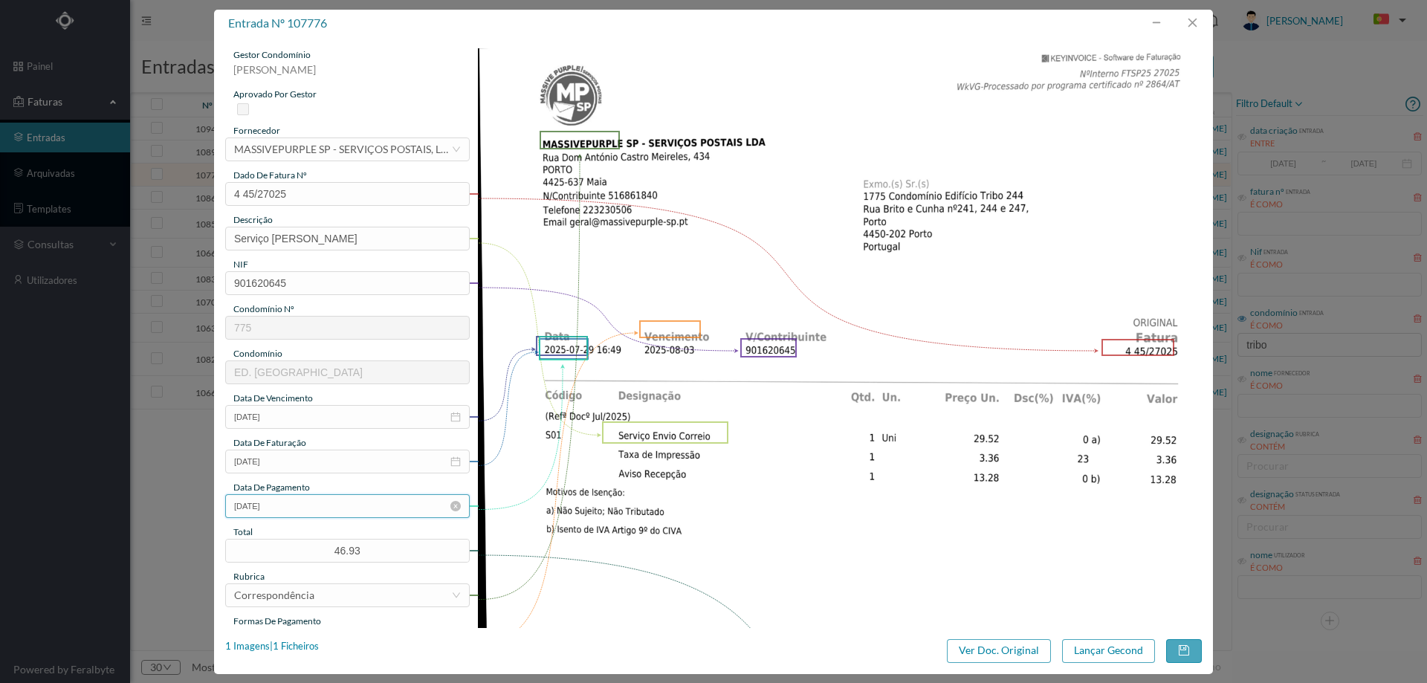
click at [308, 511] on input "[DATE]" at bounding box center [347, 506] width 245 height 24
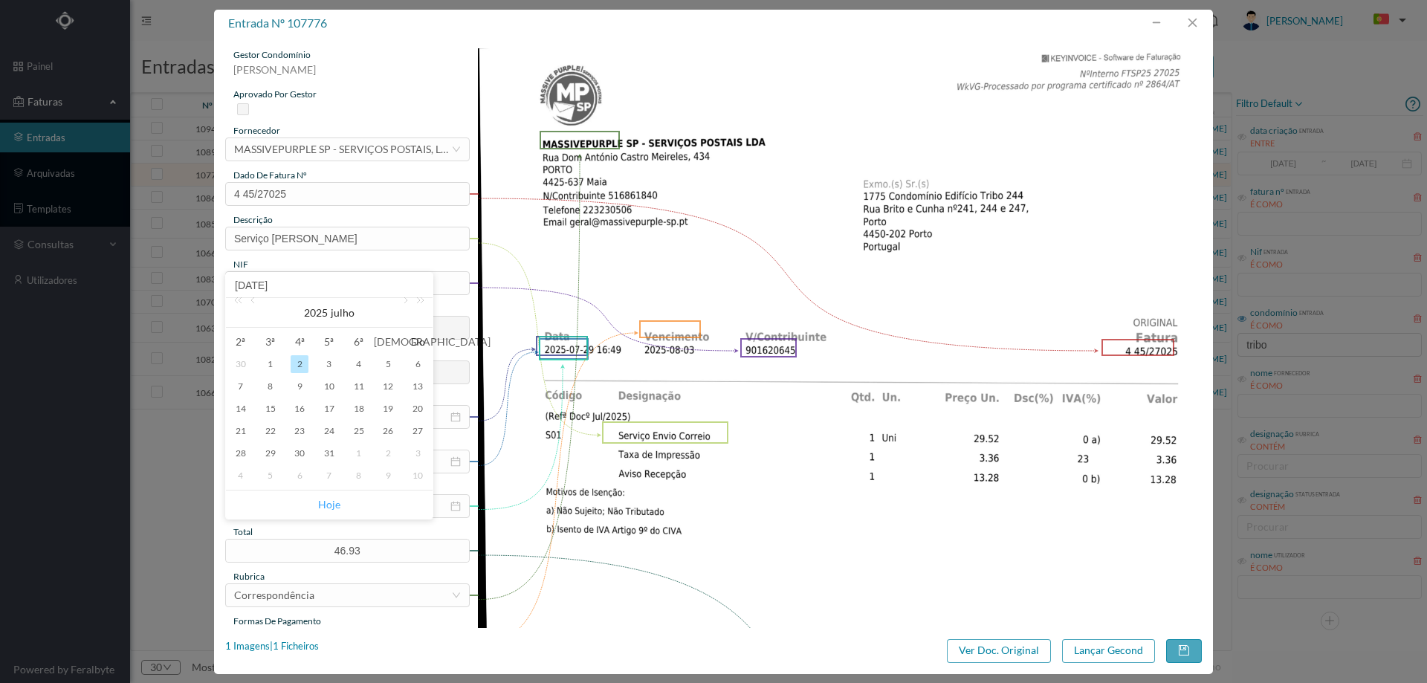
click at [327, 499] on link "Hoje" at bounding box center [329, 505] width 22 height 28
type input "[DATE]"
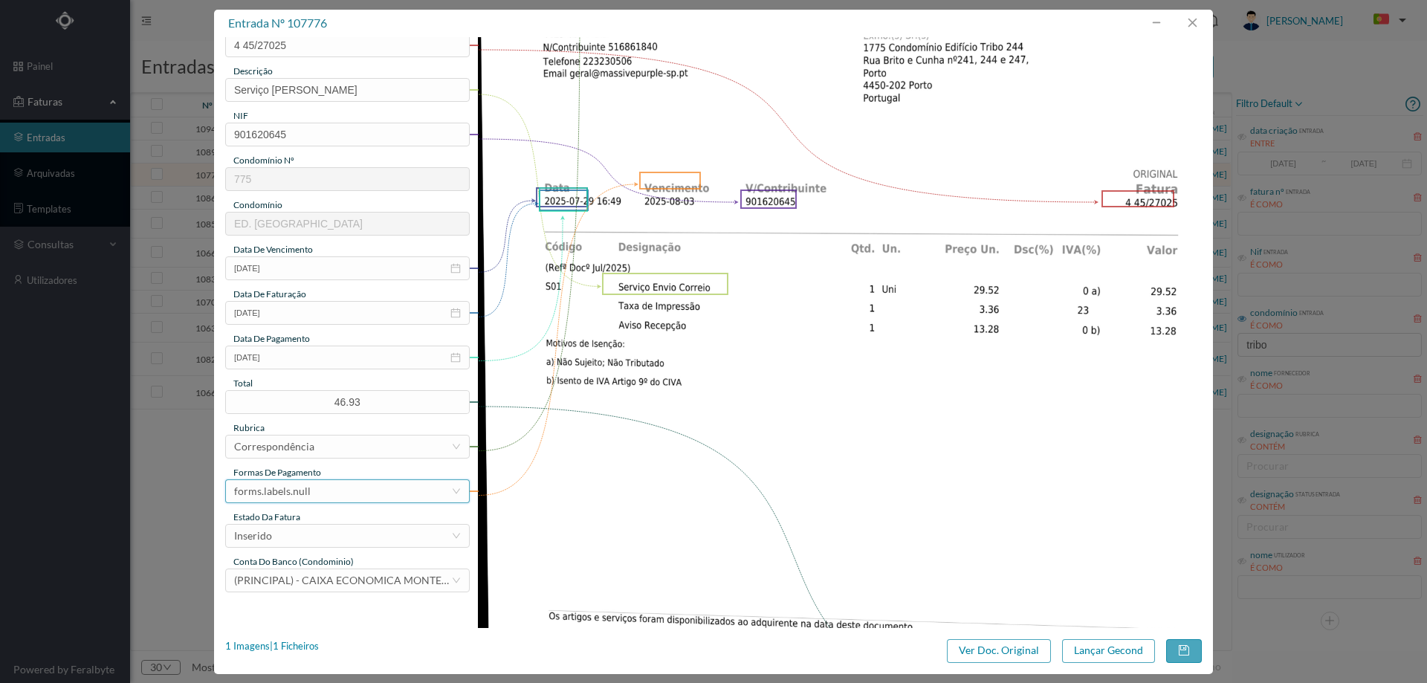
click at [331, 489] on div "forms.labels.null" at bounding box center [342, 491] width 217 height 22
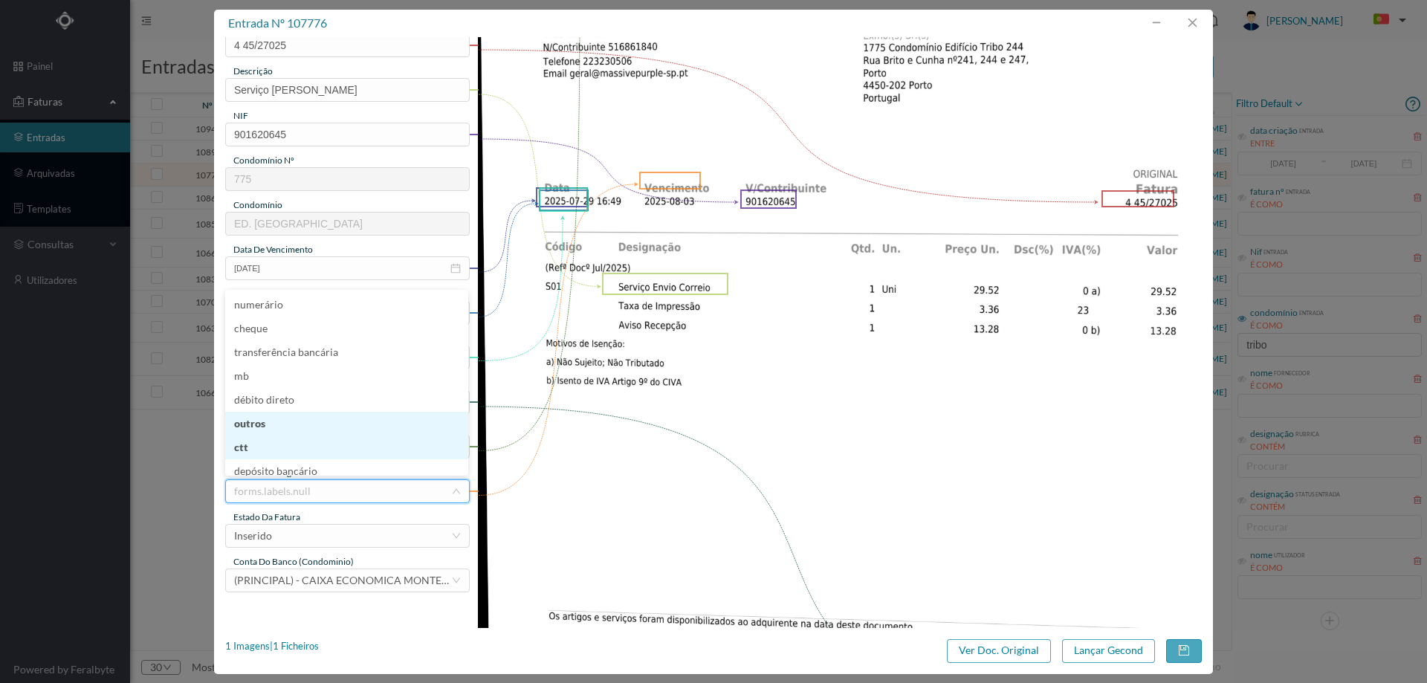
scroll to position [3, 0]
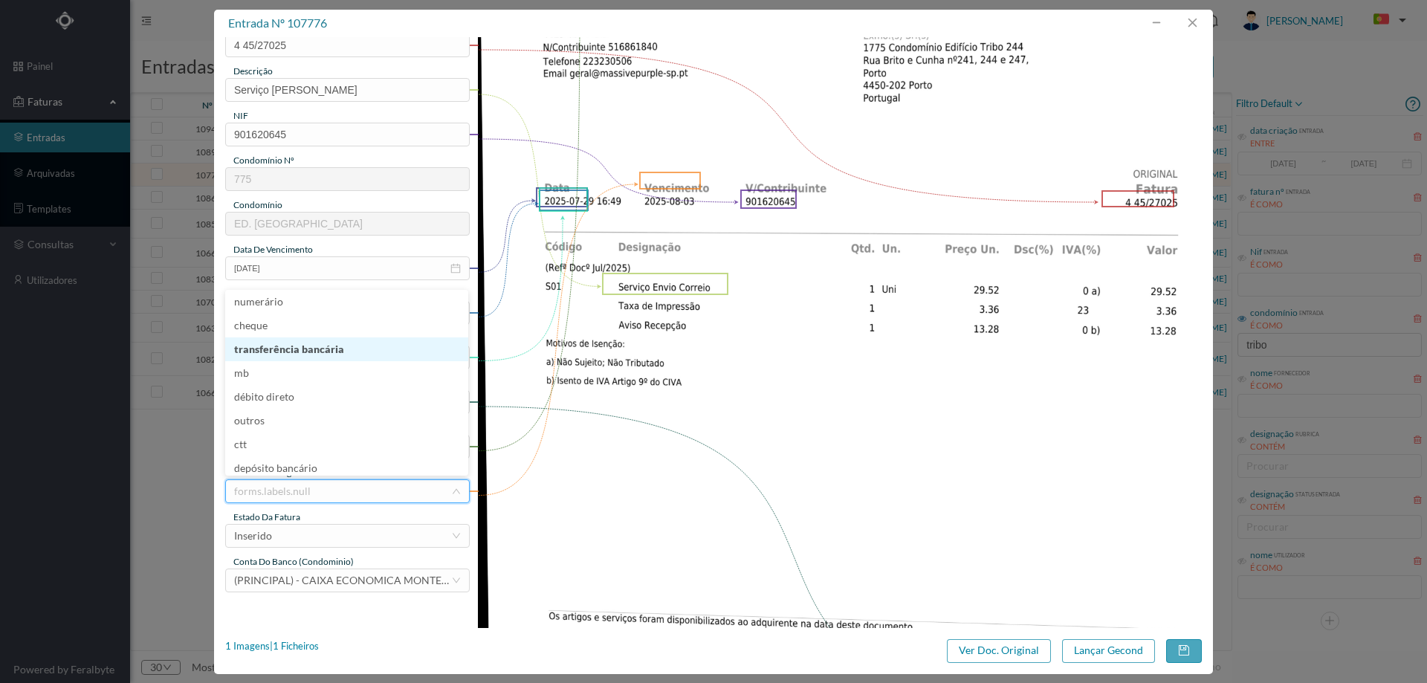
click at [337, 351] on li "transferência bancária" at bounding box center [346, 349] width 243 height 24
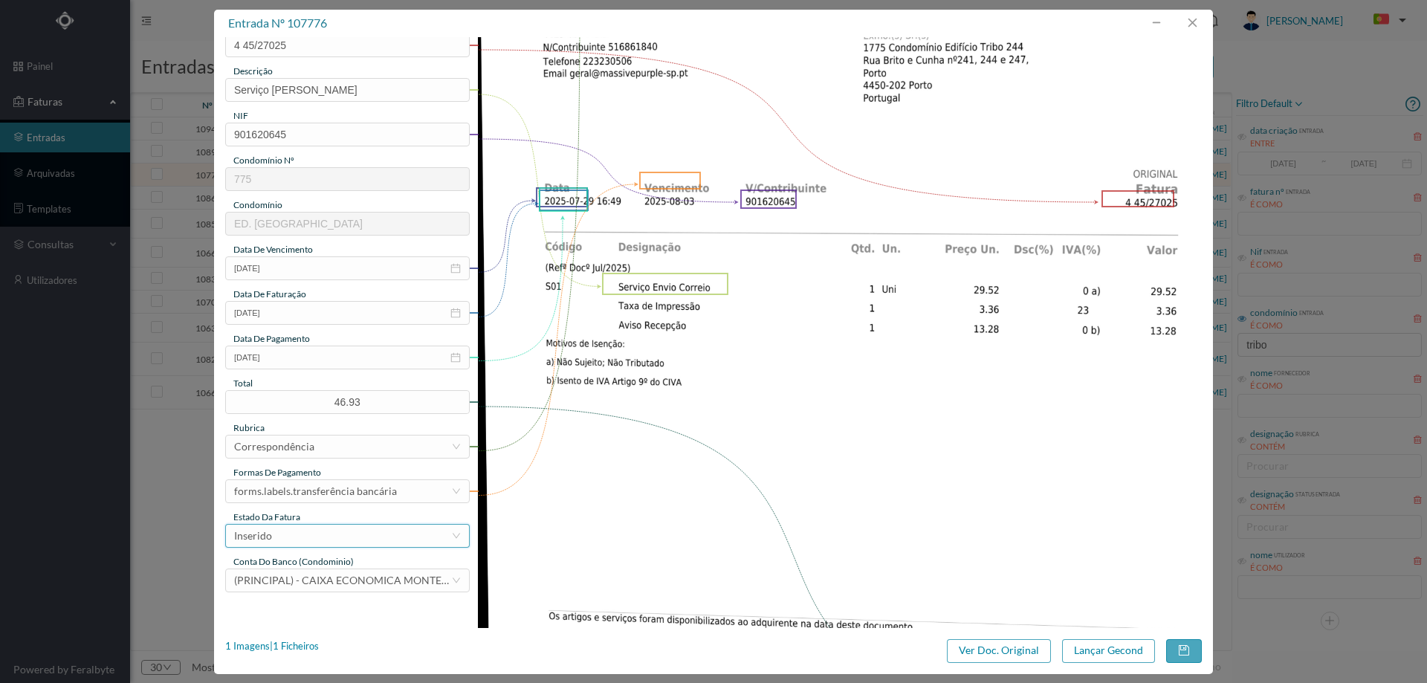
click at [332, 540] on div "Inserido" at bounding box center [342, 536] width 217 height 22
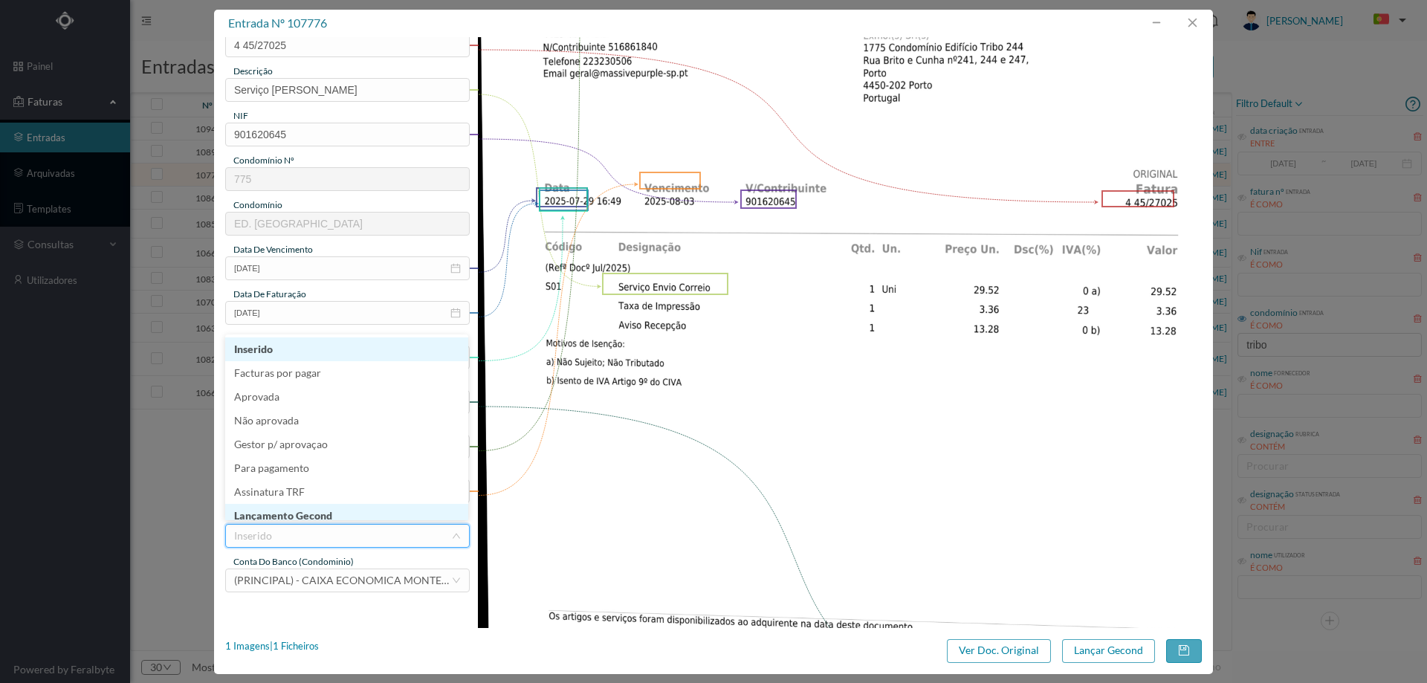
scroll to position [7, 0]
click at [335, 505] on li "Lançamento Gecond" at bounding box center [346, 509] width 243 height 24
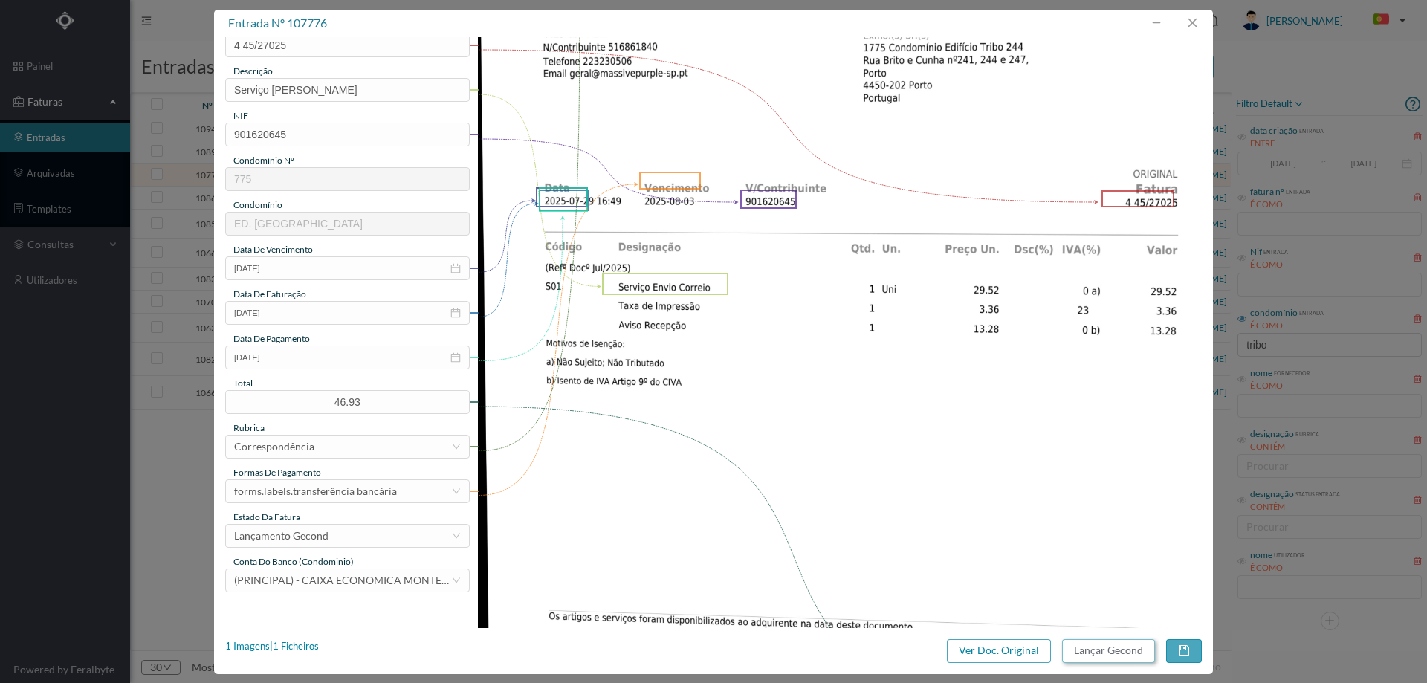
click at [1117, 641] on button "Lançar Gecond" at bounding box center [1108, 651] width 93 height 24
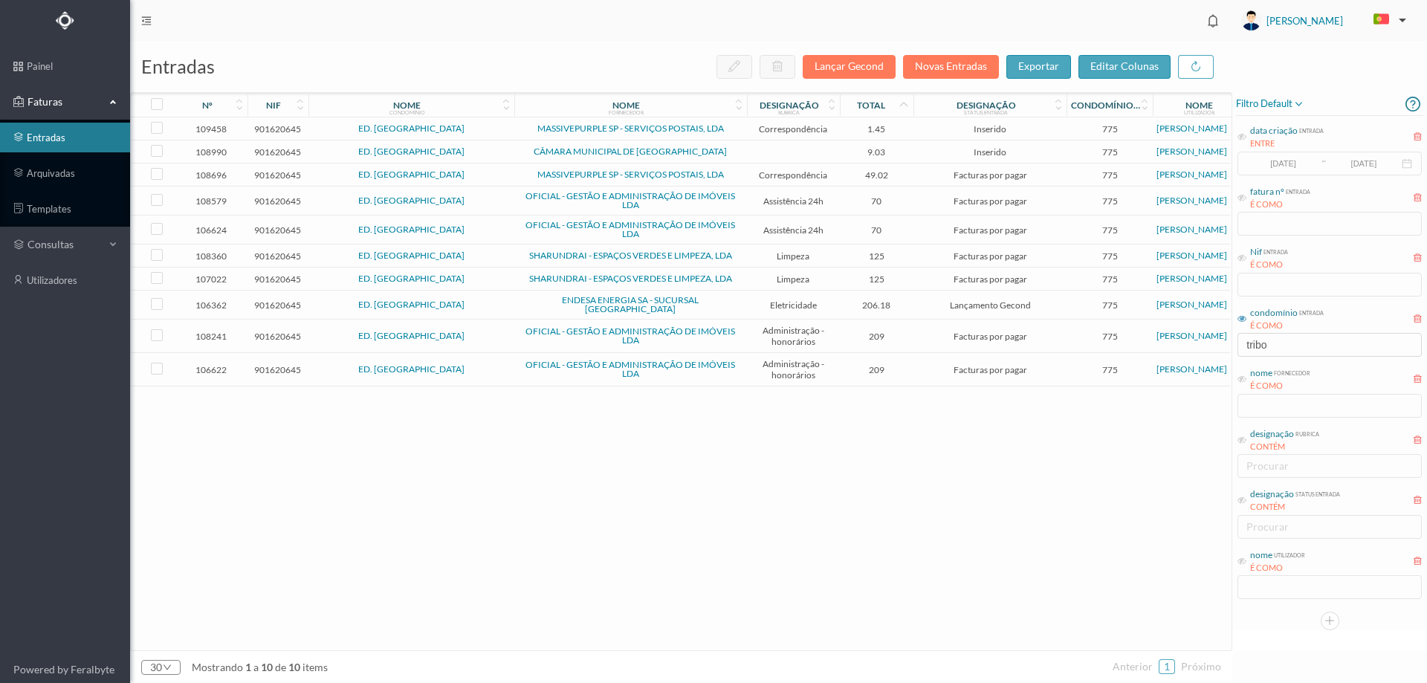
click at [742, 175] on span "MASSIVEPURPLE SP - SERVIÇOS POSTAIS, LDA" at bounding box center [630, 174] width 225 height 9
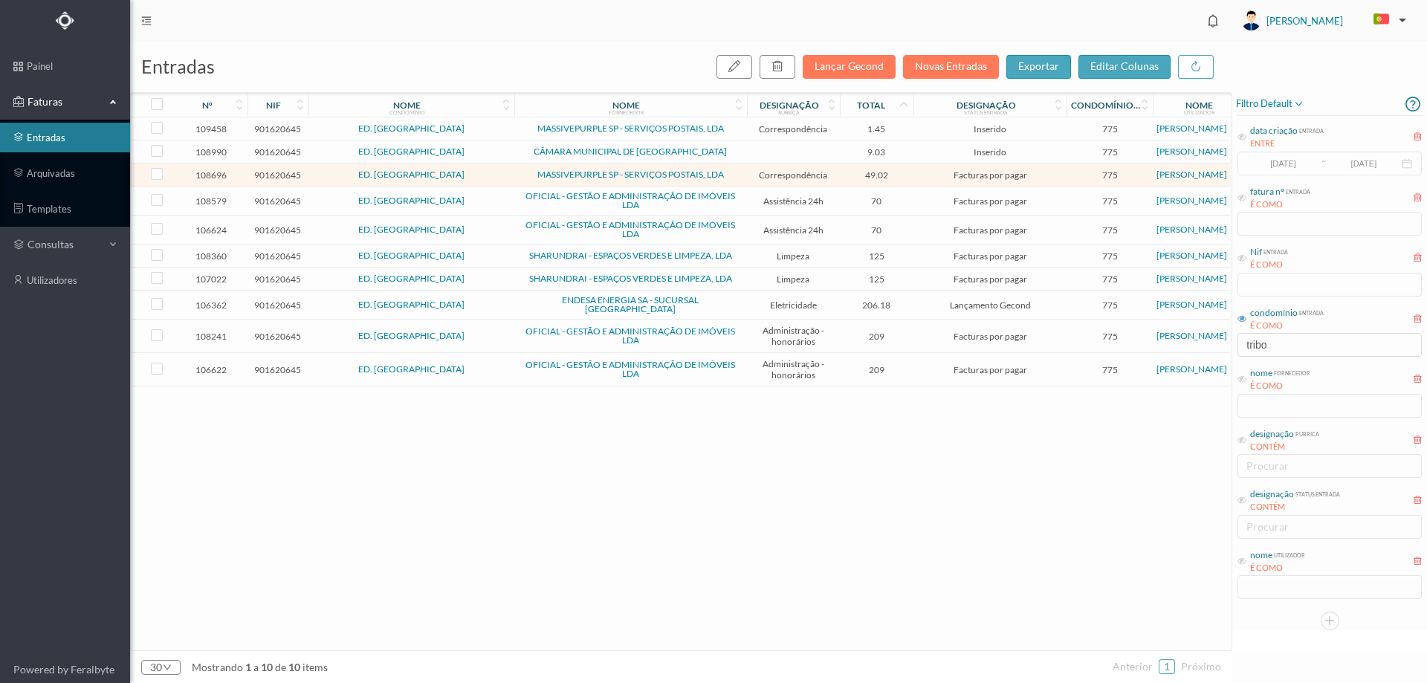
click at [742, 175] on span "MASSIVEPURPLE SP - SERVIÇOS POSTAIS, LDA" at bounding box center [630, 174] width 225 height 9
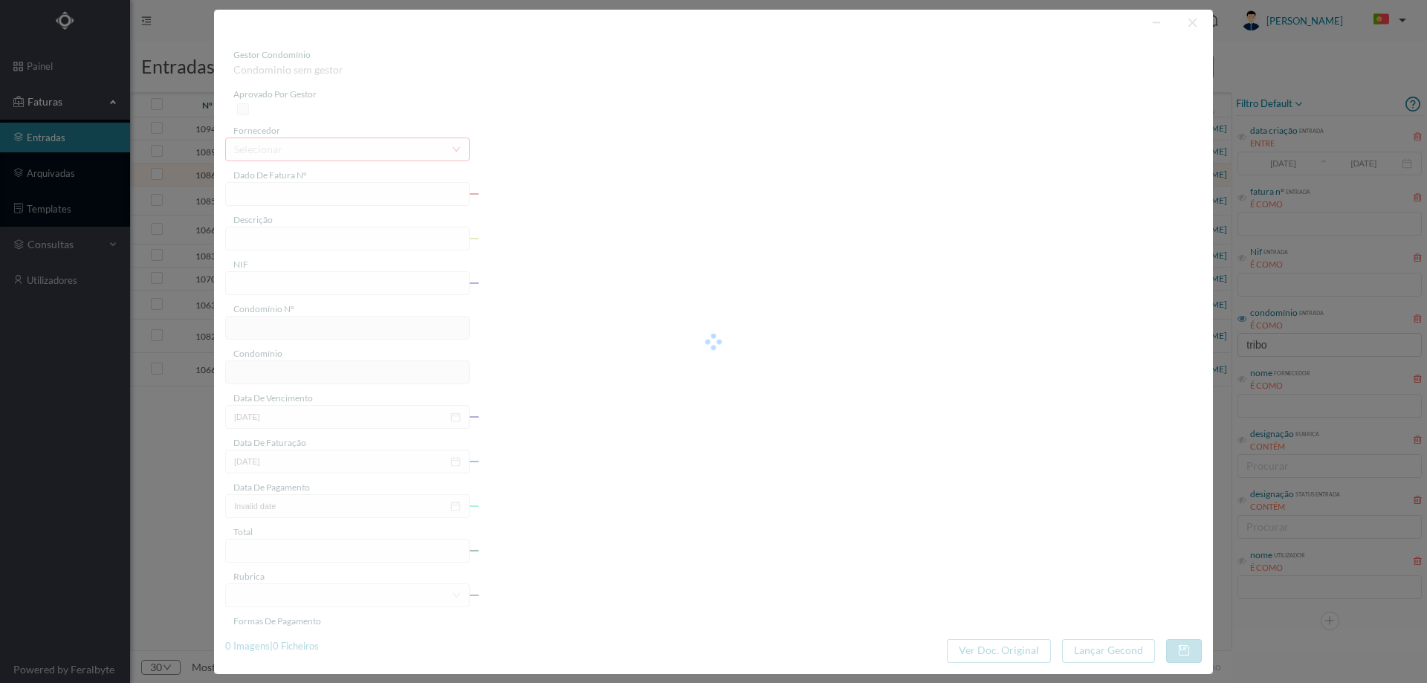
type input "4 45/25856"
type input "Serviço [PERSON_NAME]"
type input "901620645"
type input "[DATE]"
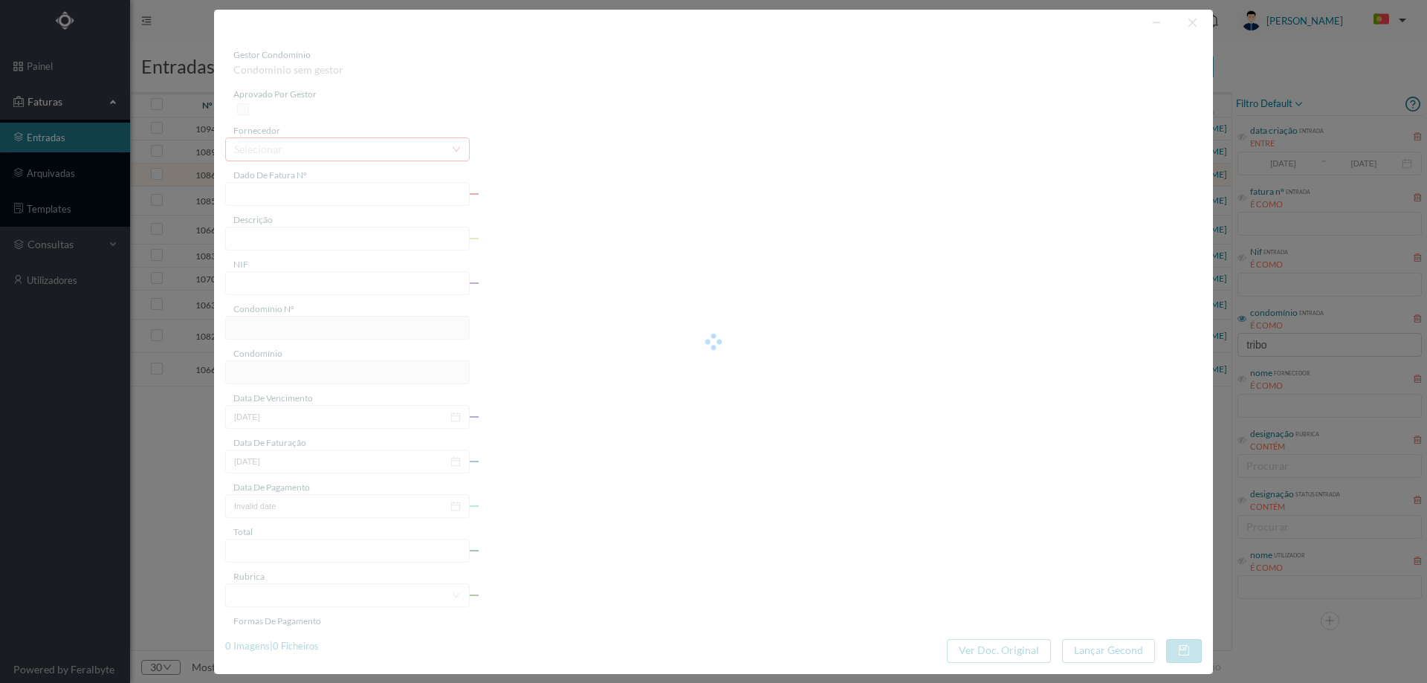
type input "[DATE]"
type input "49.02"
type input "775"
type input "ED. [GEOGRAPHIC_DATA]"
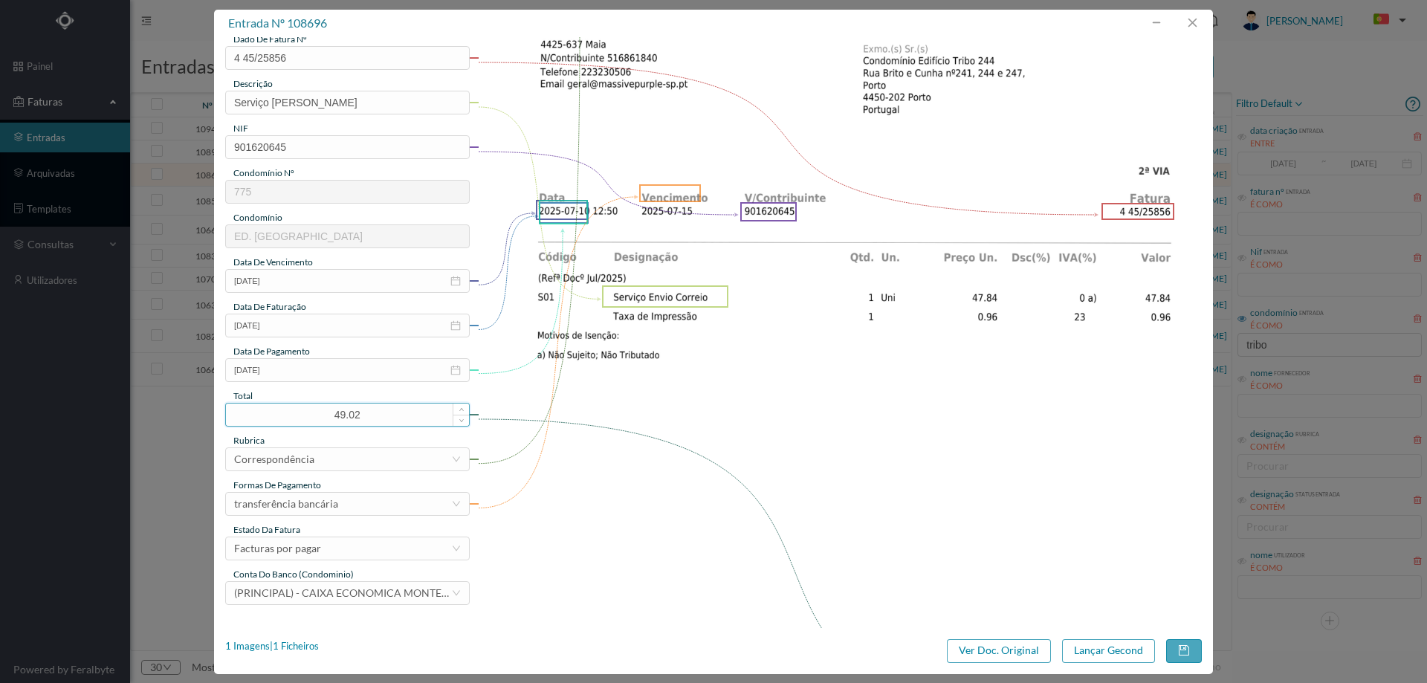
scroll to position [149, 0]
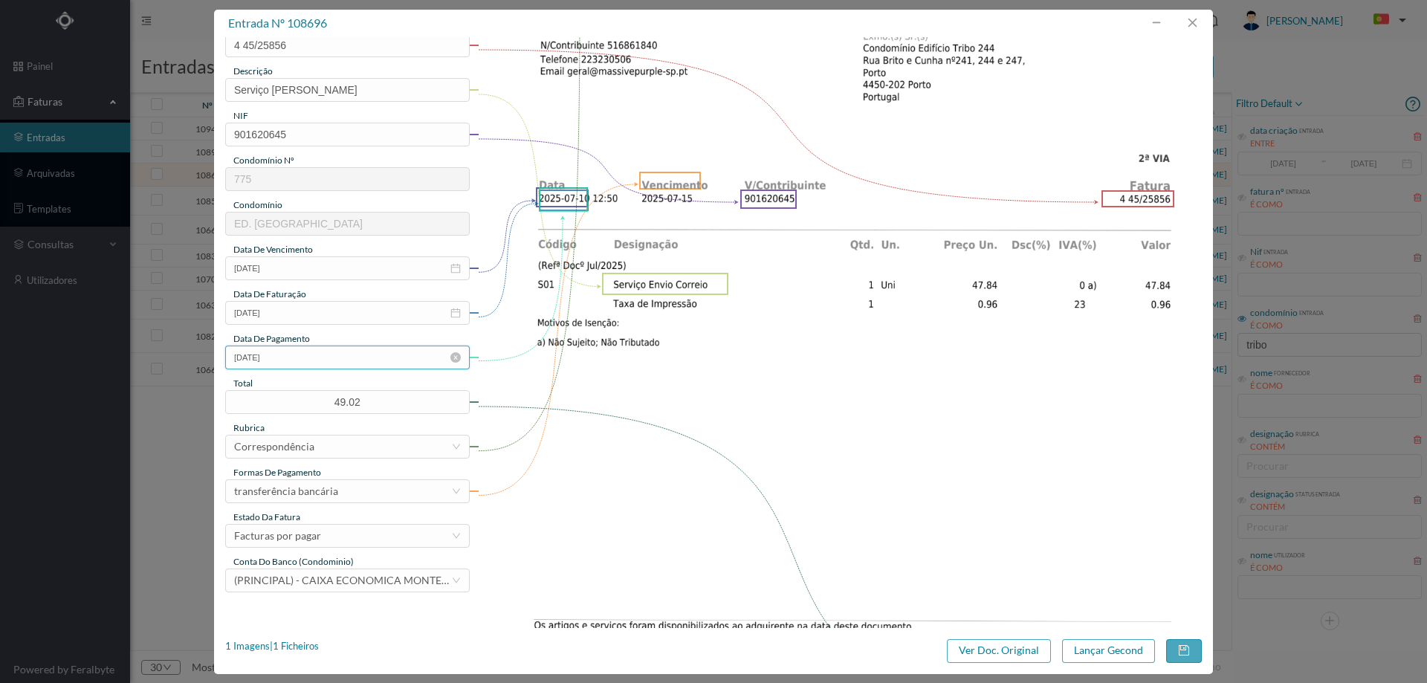
click at [321, 359] on input "[DATE]" at bounding box center [347, 358] width 245 height 24
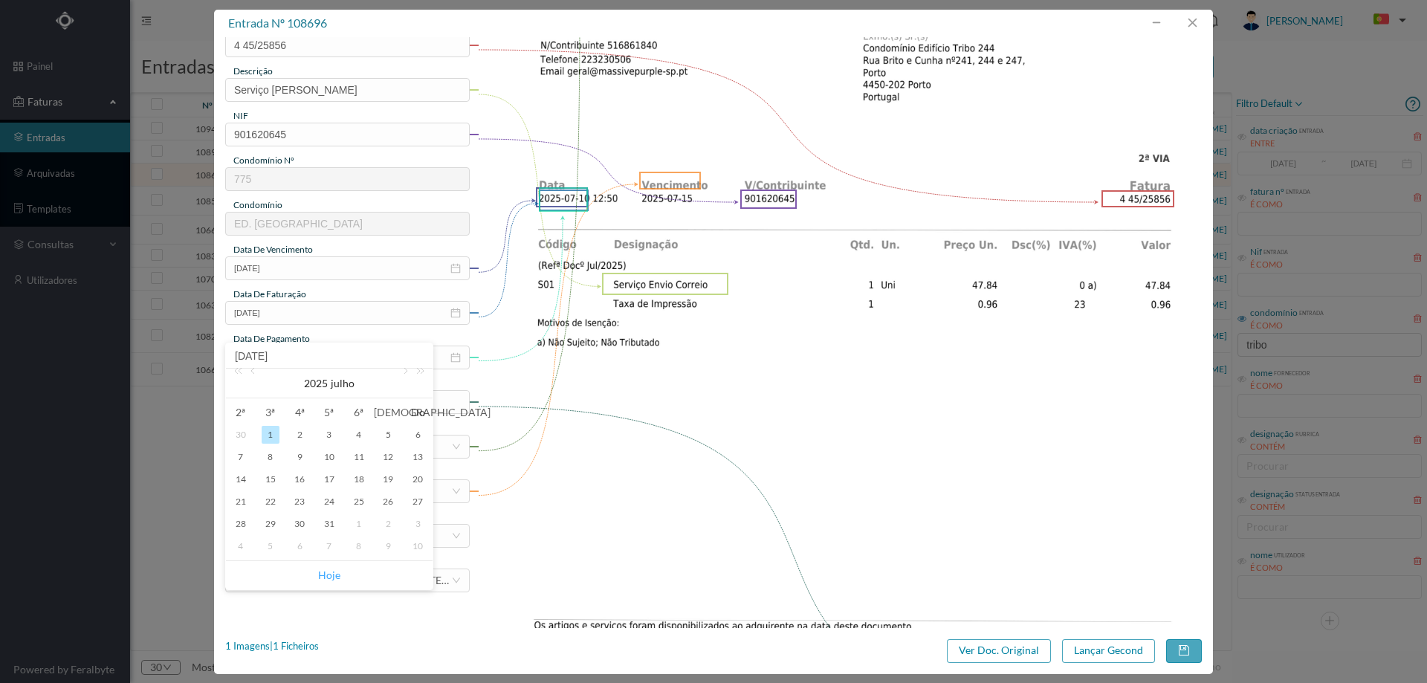
click at [321, 578] on link "Hoje" at bounding box center [329, 575] width 22 height 28
type input "[DATE]"
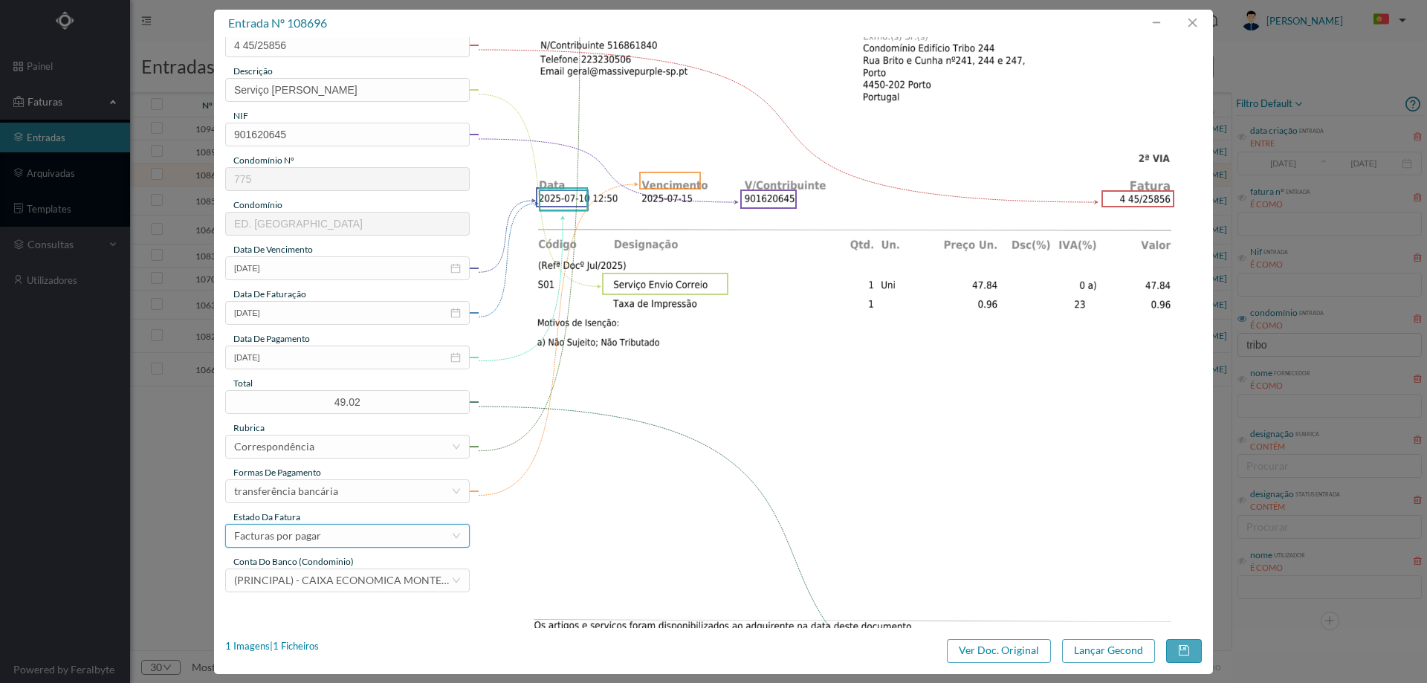
click at [322, 535] on div "Facturas por pagar" at bounding box center [342, 536] width 217 height 22
click at [328, 514] on li "Lançamento Gecond" at bounding box center [346, 511] width 243 height 24
click at [1102, 645] on button "Lançar Gecond" at bounding box center [1108, 651] width 93 height 24
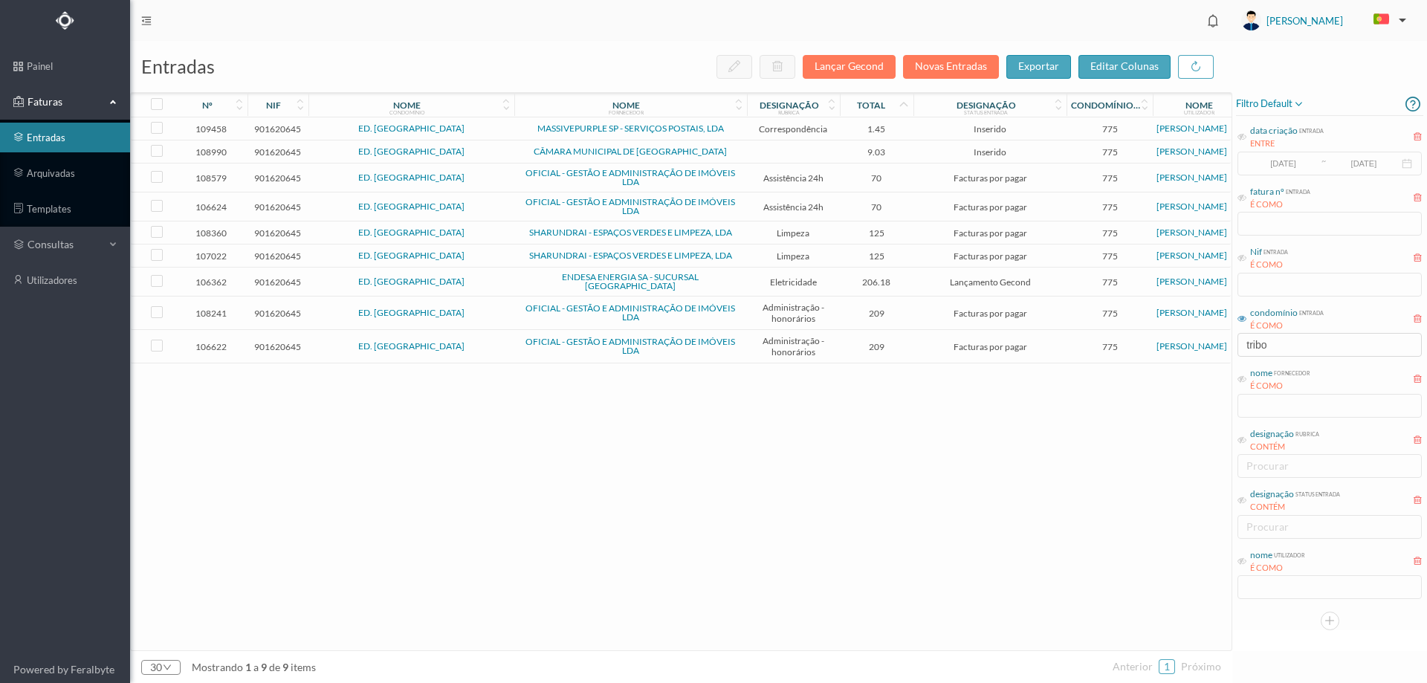
click at [738, 132] on span "MASSIVEPURPLE SP - SERVIÇOS POSTAIS, LDA" at bounding box center [630, 128] width 225 height 9
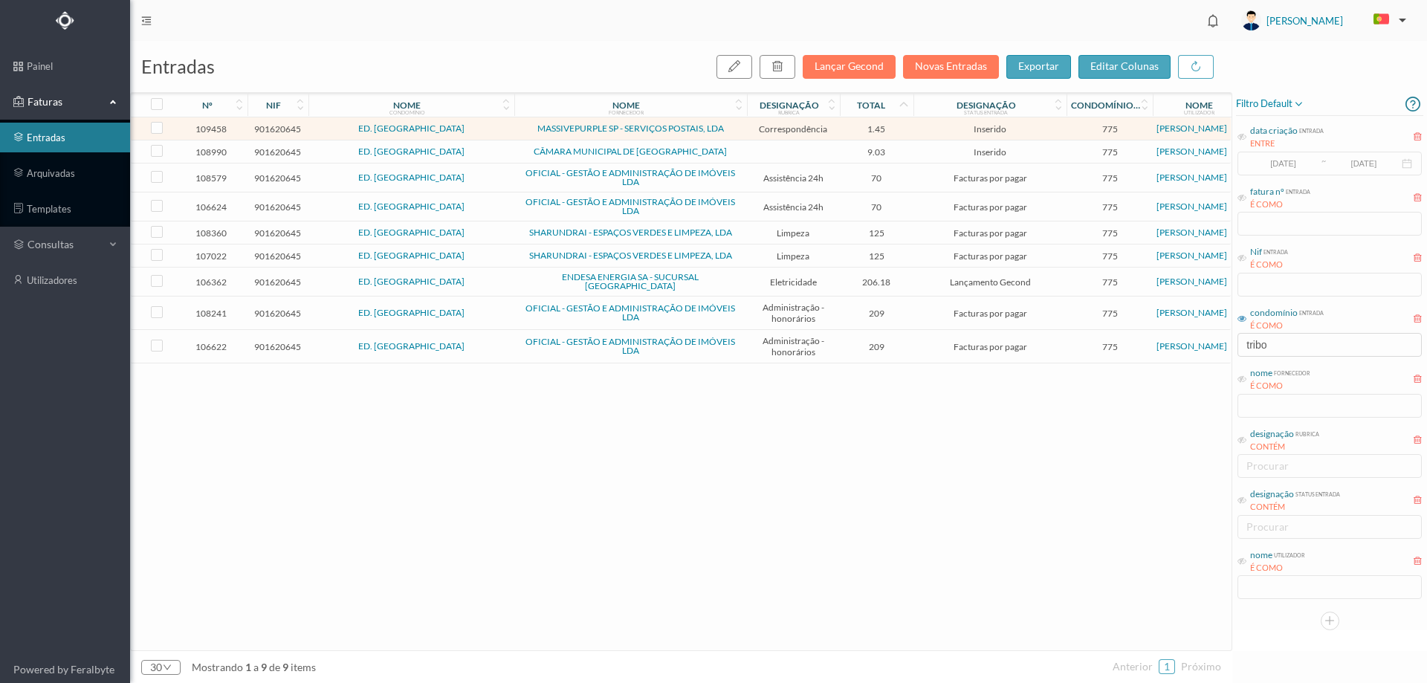
click at [738, 132] on span "MASSIVEPURPLE SP - SERVIÇOS POSTAIS, LDA" at bounding box center [630, 128] width 225 height 9
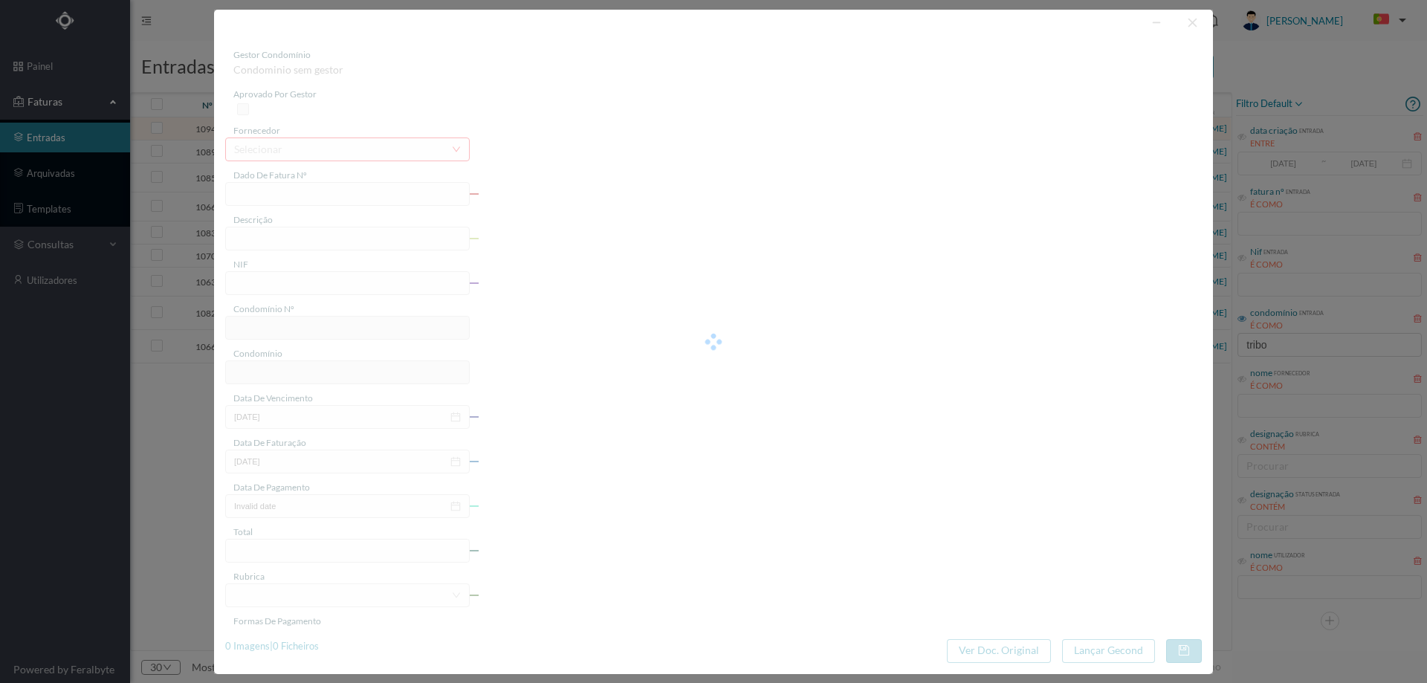
type input "4 45/29793"
type input "Serviço [PERSON_NAME] em . q “o"
type input "901620645"
type input "Invalid date"
type input "[DATE]"
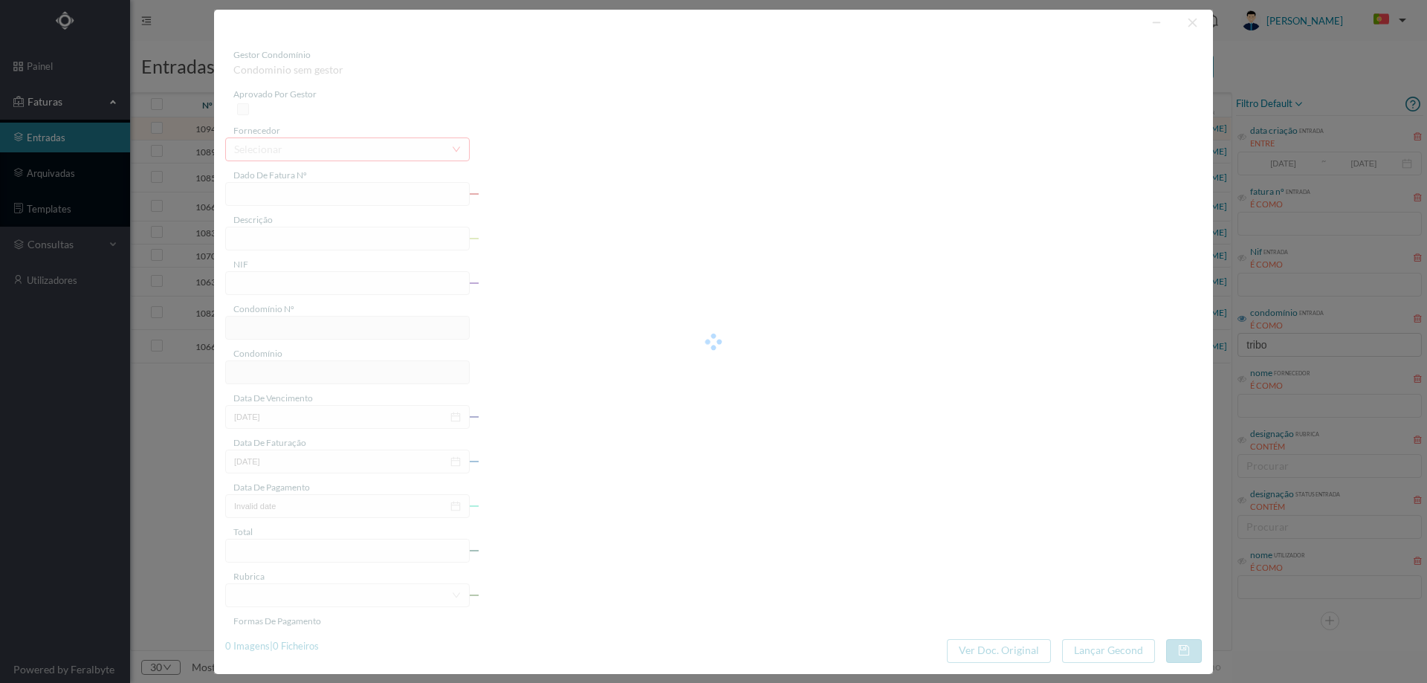
type input "1.45"
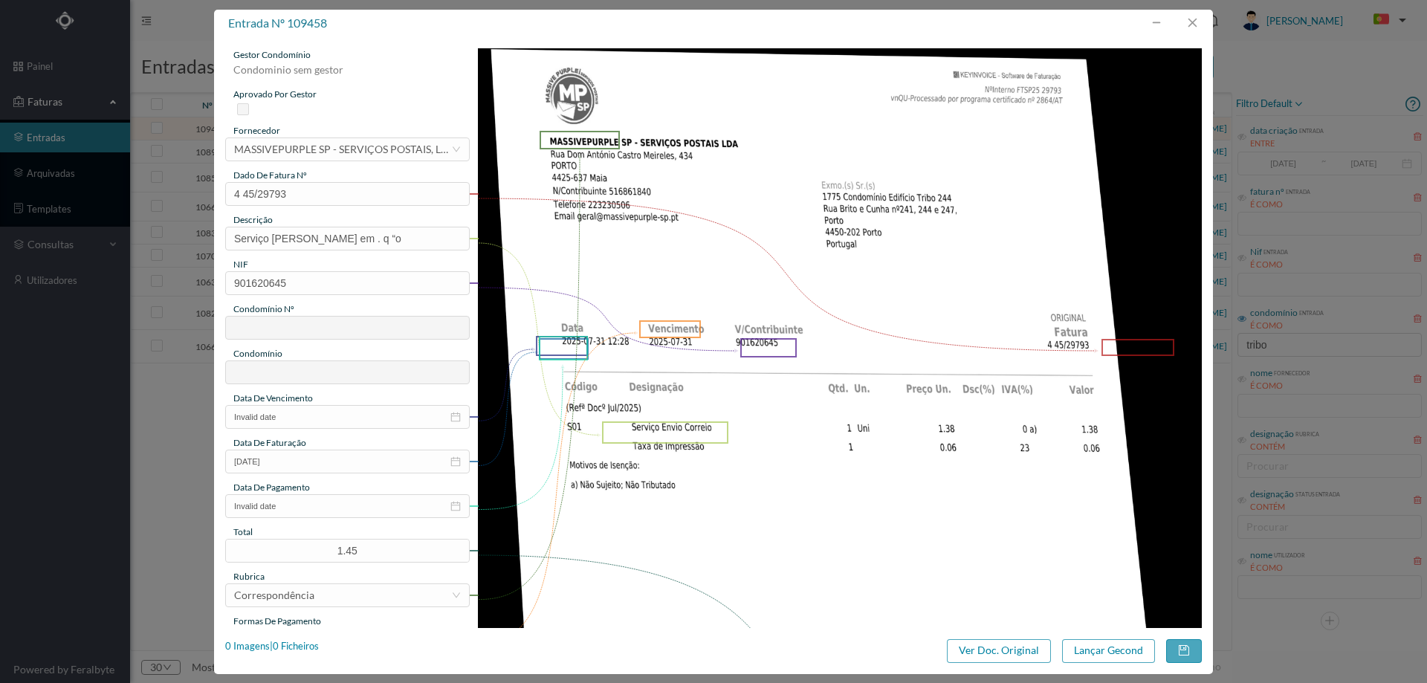
type input "775"
type input "ED. [GEOGRAPHIC_DATA]"
click at [1198, 25] on button "button" at bounding box center [1192, 23] width 36 height 24
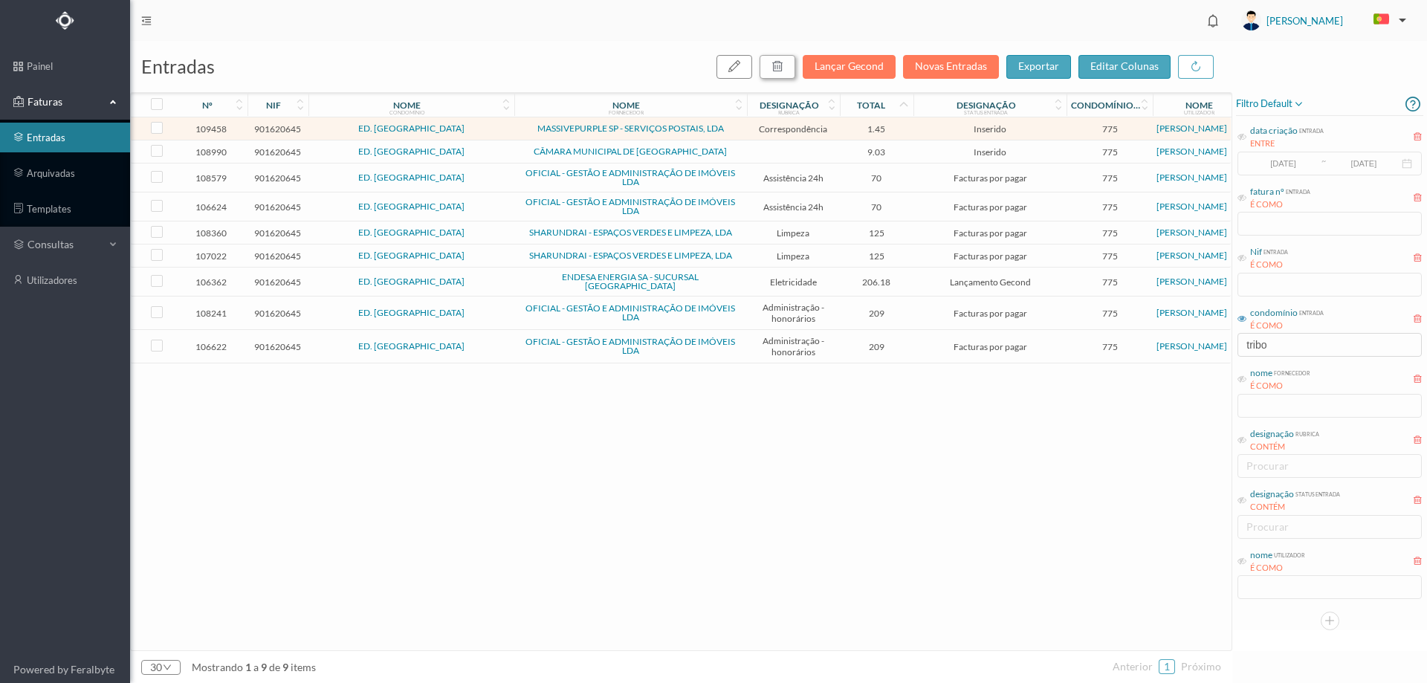
click at [783, 71] on icon "button" at bounding box center [778, 66] width 12 height 12
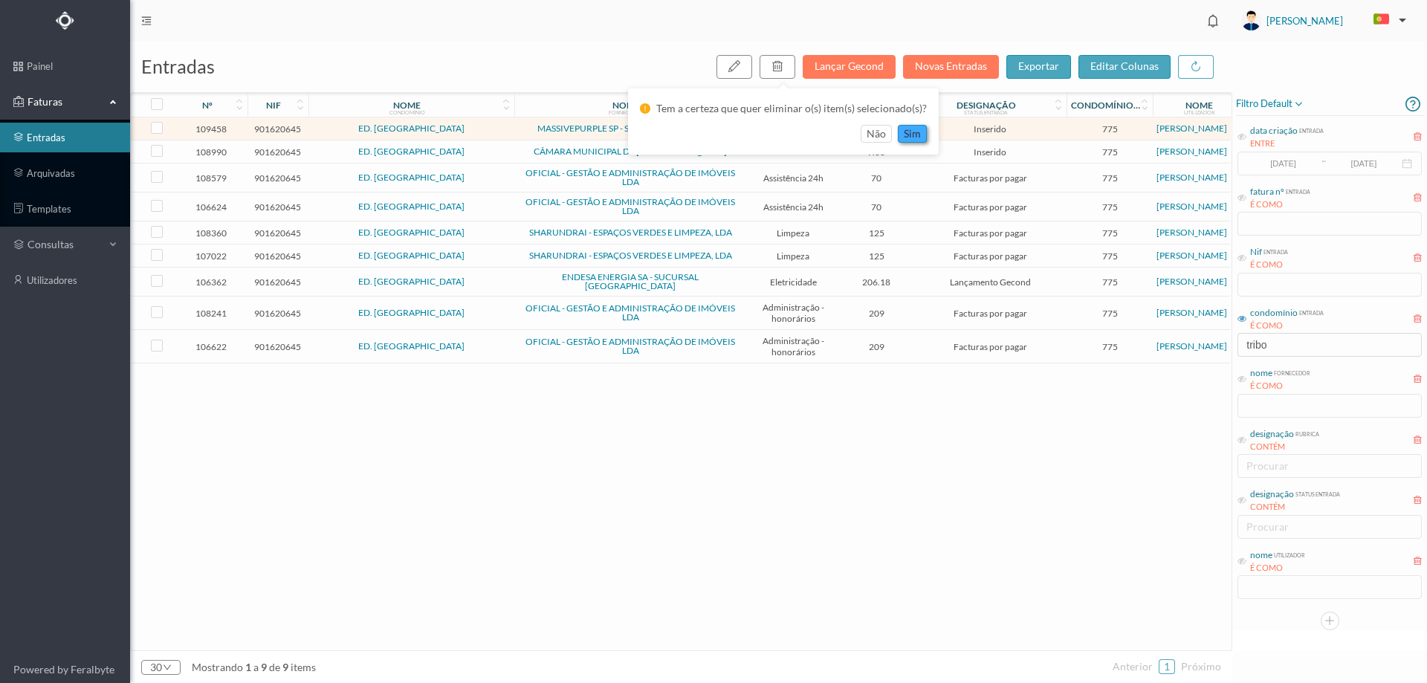
click at [910, 135] on button "sim" at bounding box center [912, 134] width 29 height 18
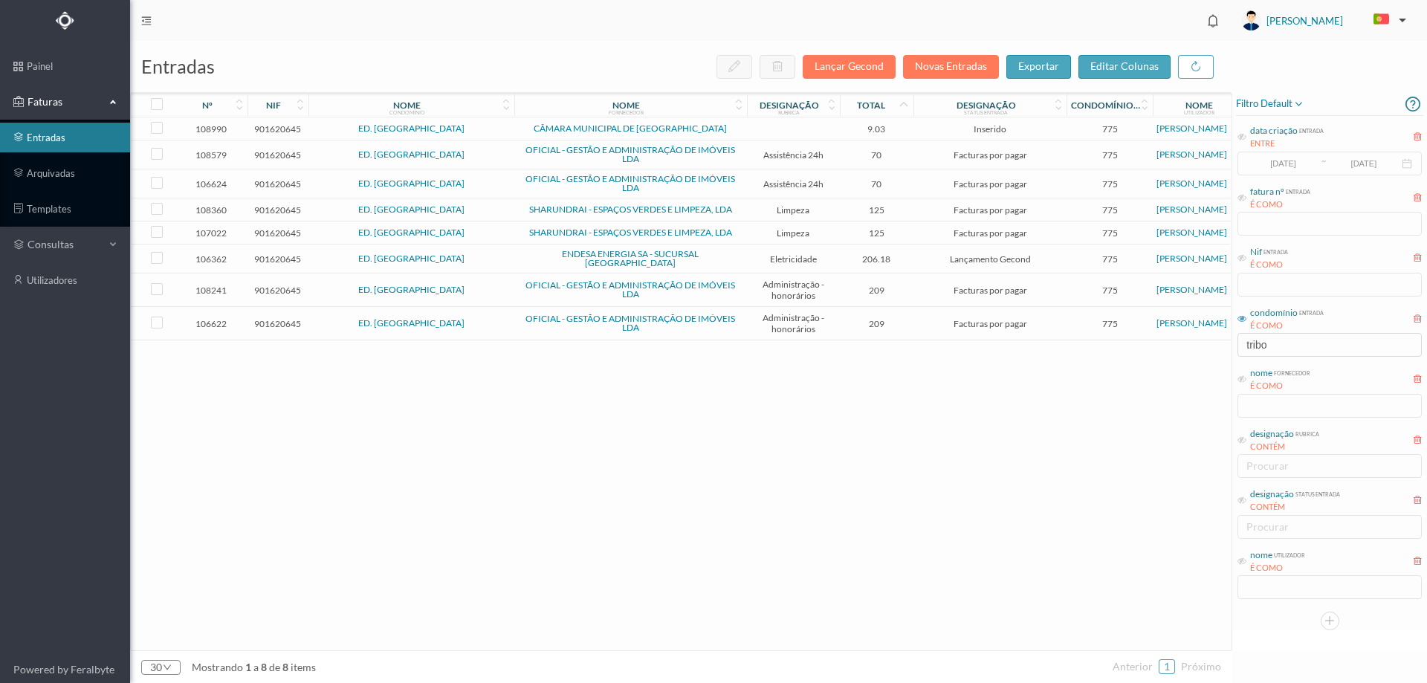
click at [838, 126] on td at bounding box center [793, 128] width 93 height 23
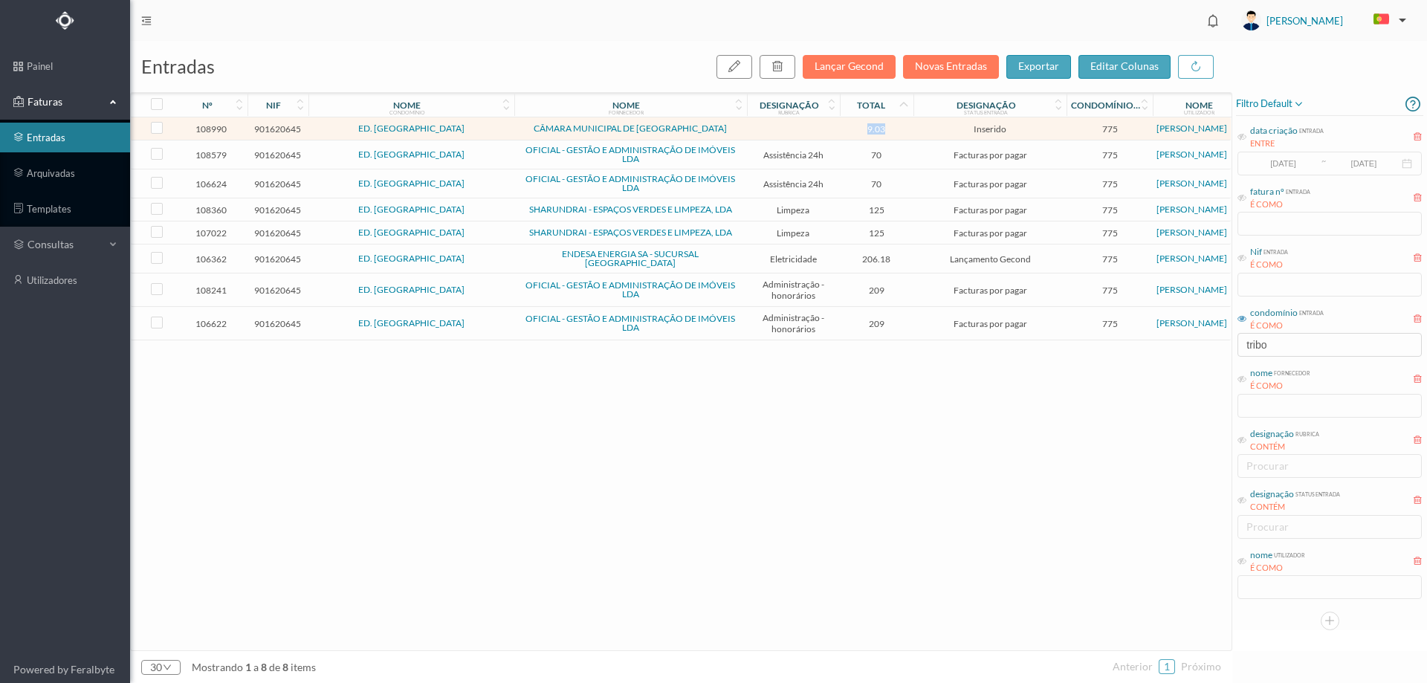
click at [838, 126] on td at bounding box center [793, 128] width 93 height 23
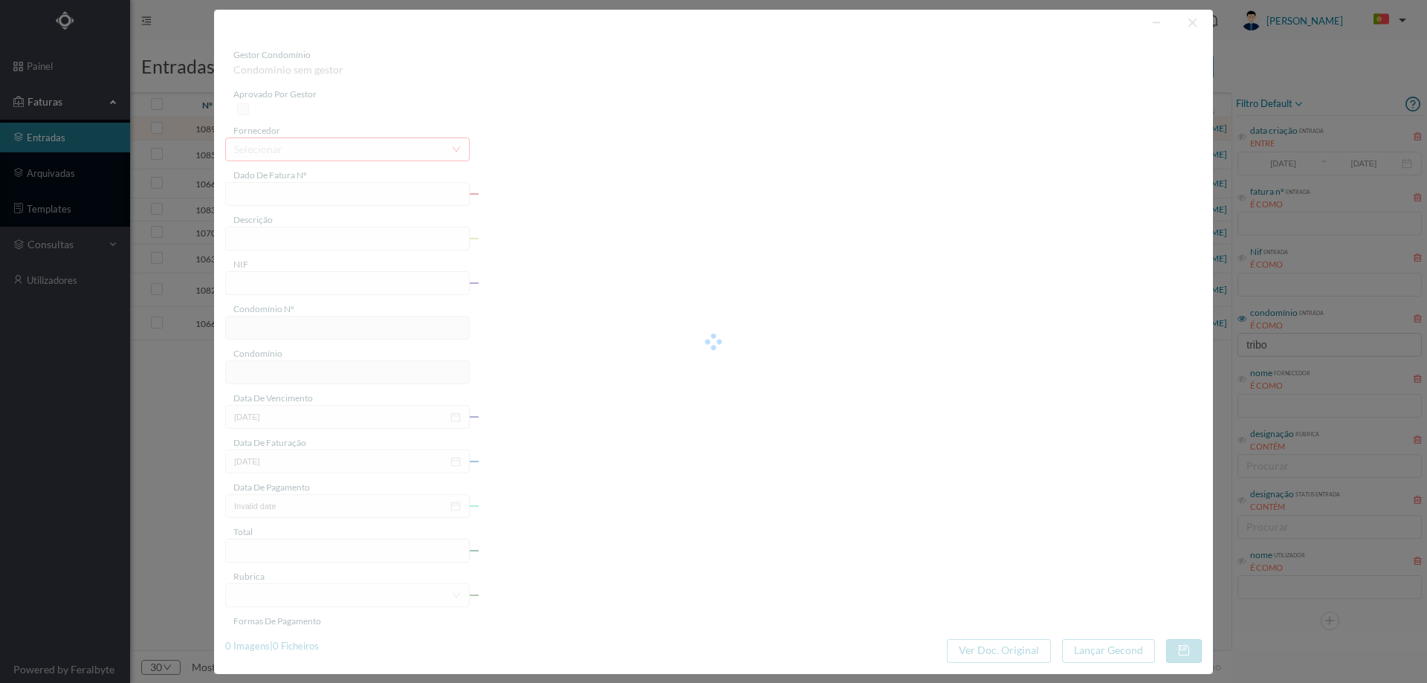
type input "FE E4025FE/10423926"
type input "901620645"
type input "Invalid date"
type input "[DATE]"
type input "9.03"
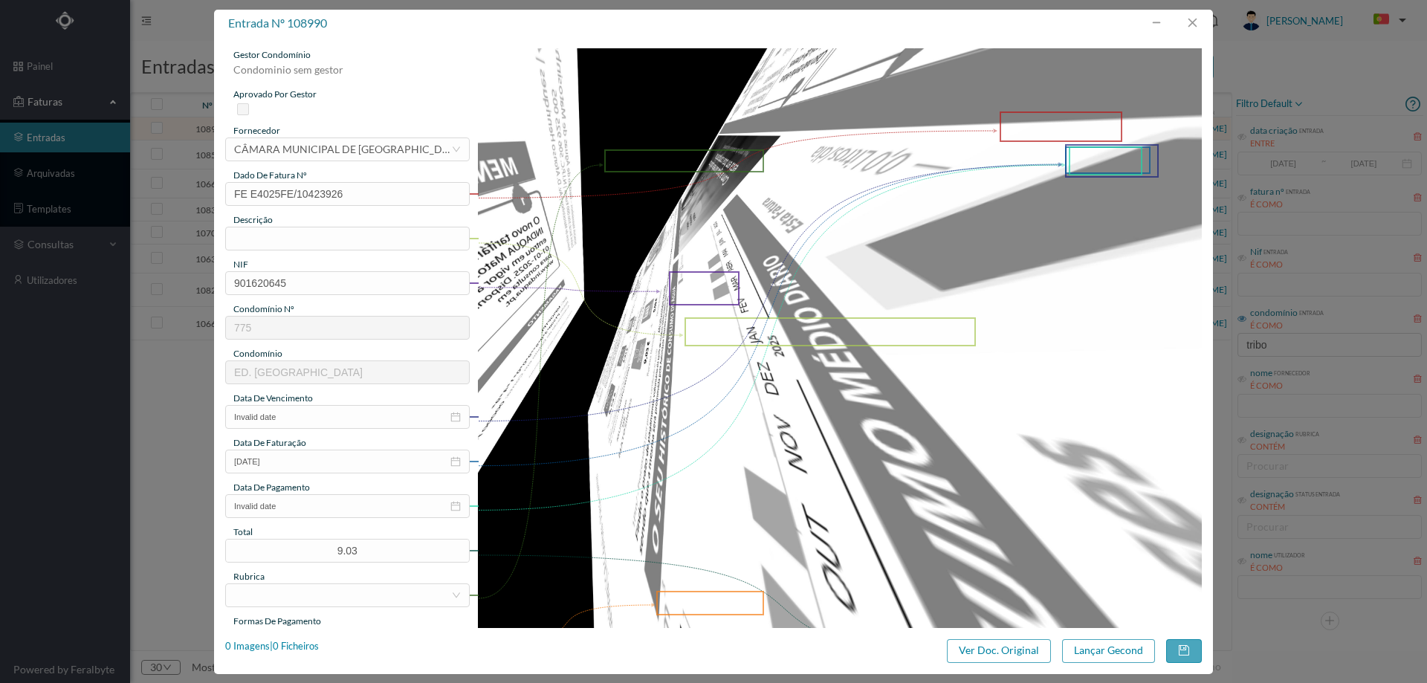
type input "775"
type input "ED. [GEOGRAPHIC_DATA]"
click at [1009, 653] on button "Ver Doc. Original" at bounding box center [999, 651] width 104 height 24
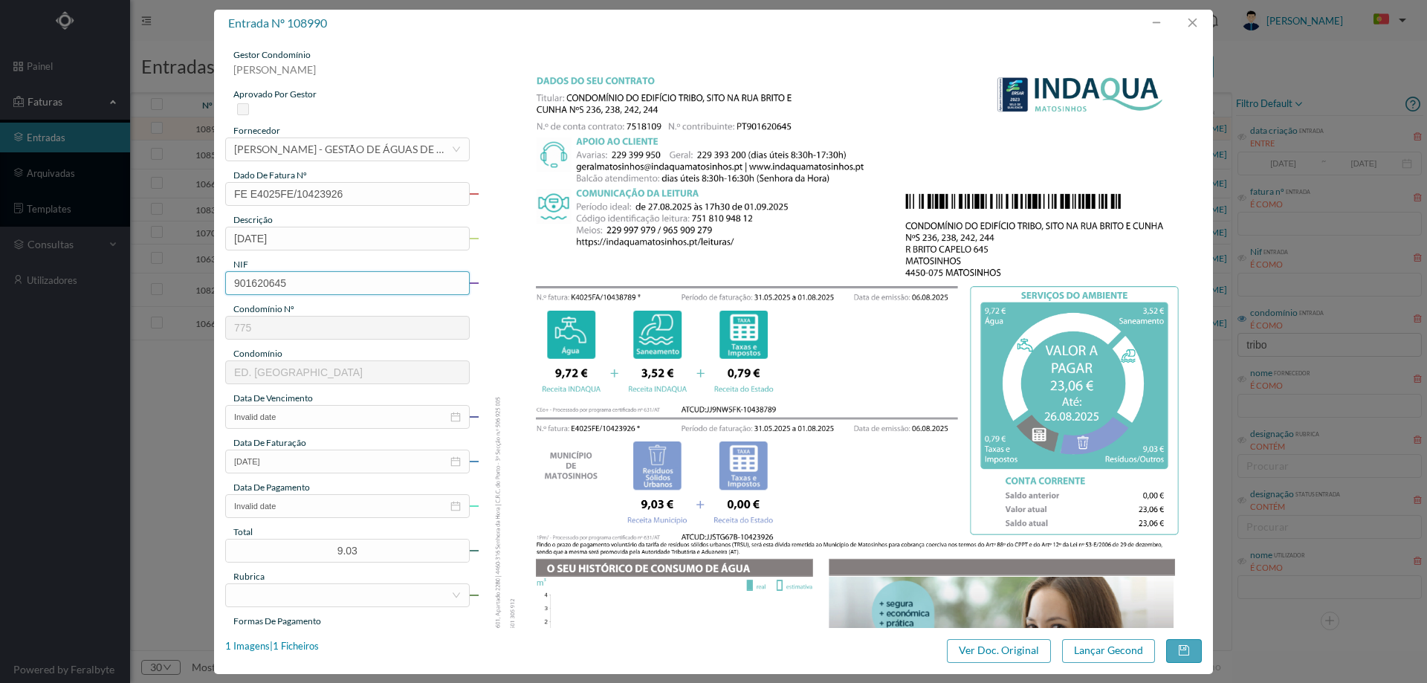
type input "31.05.2025 a 01.08.2025"
click at [315, 410] on input "Invalid date" at bounding box center [347, 417] width 245 height 24
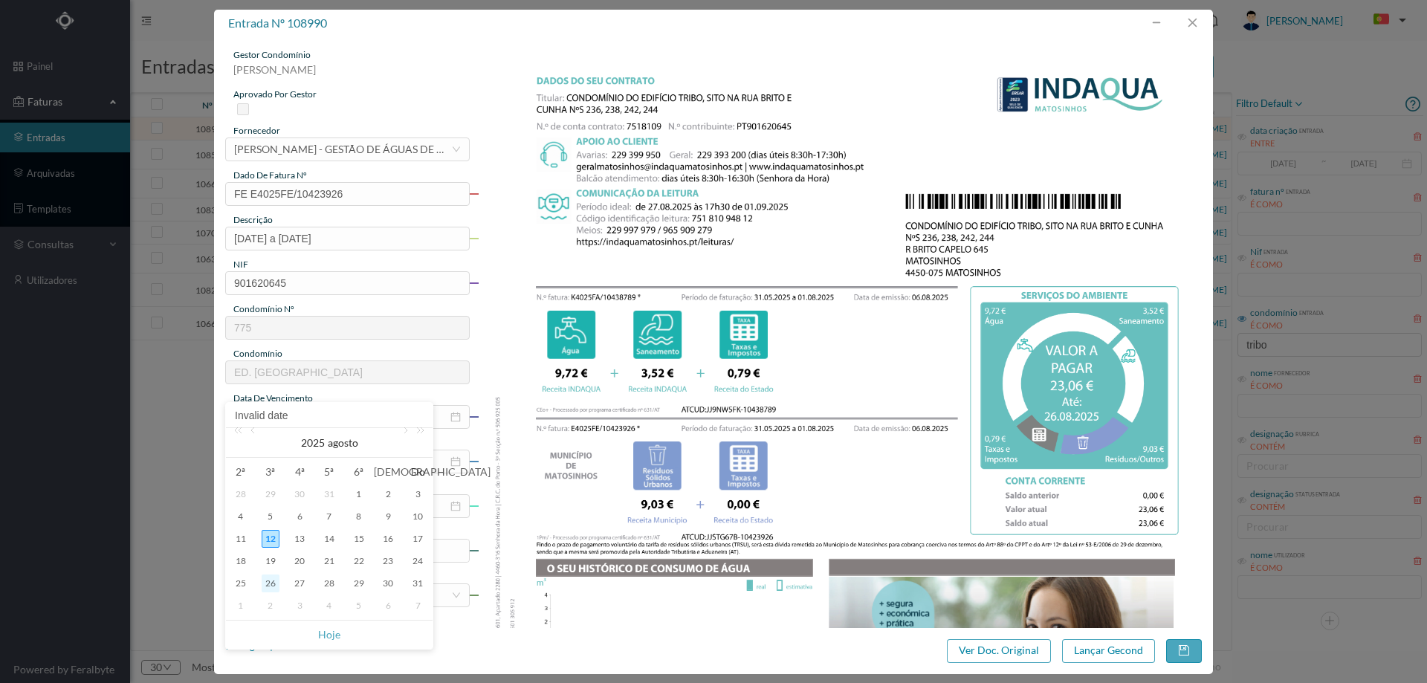
click at [262, 581] on div "26" at bounding box center [271, 584] width 18 height 18
type input "26-08-2025"
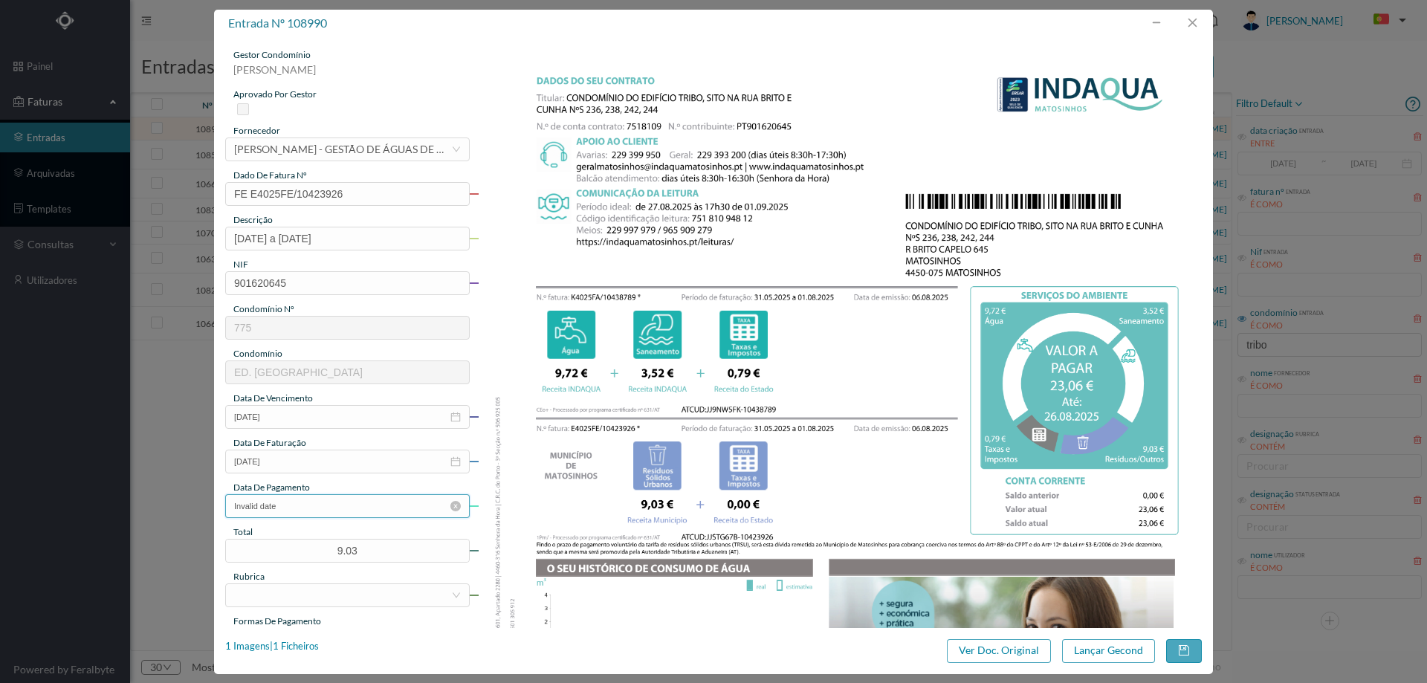
click at [307, 511] on input "Invalid date" at bounding box center [347, 506] width 245 height 24
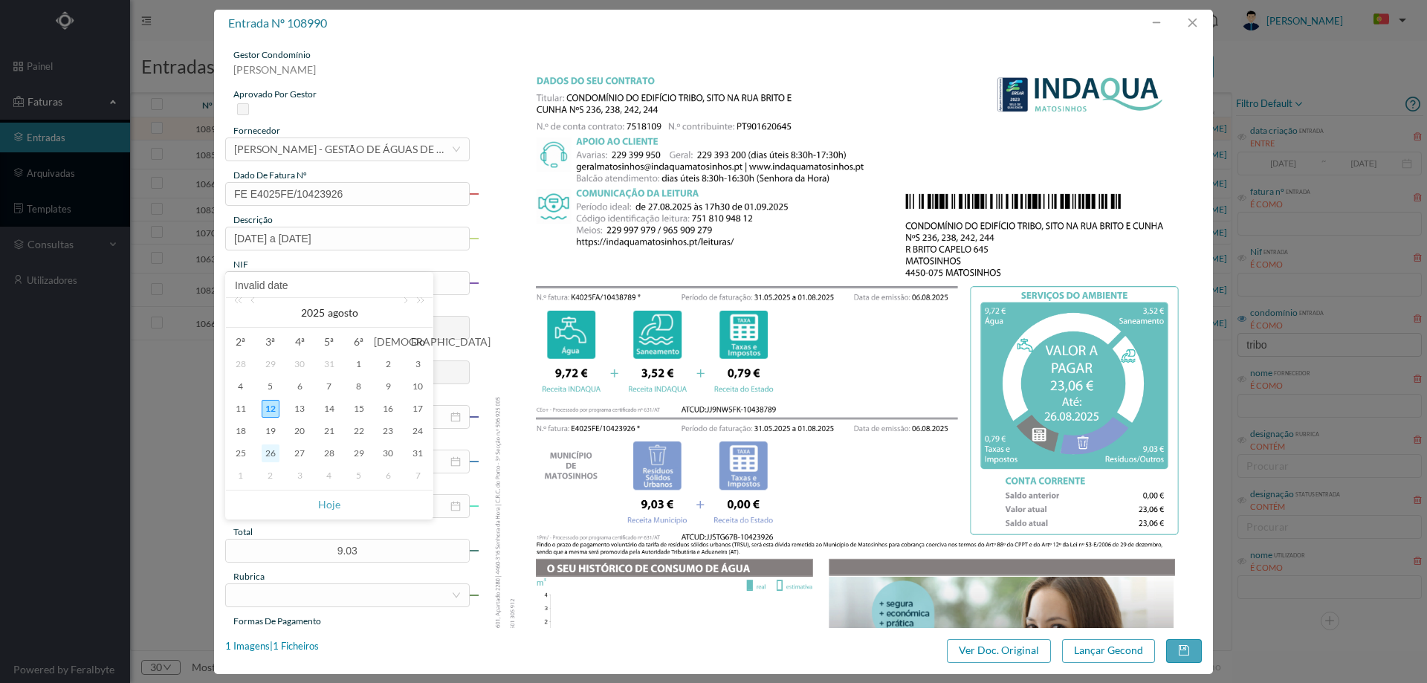
click at [273, 456] on div "26" at bounding box center [271, 454] width 18 height 18
type input "26-08-2025"
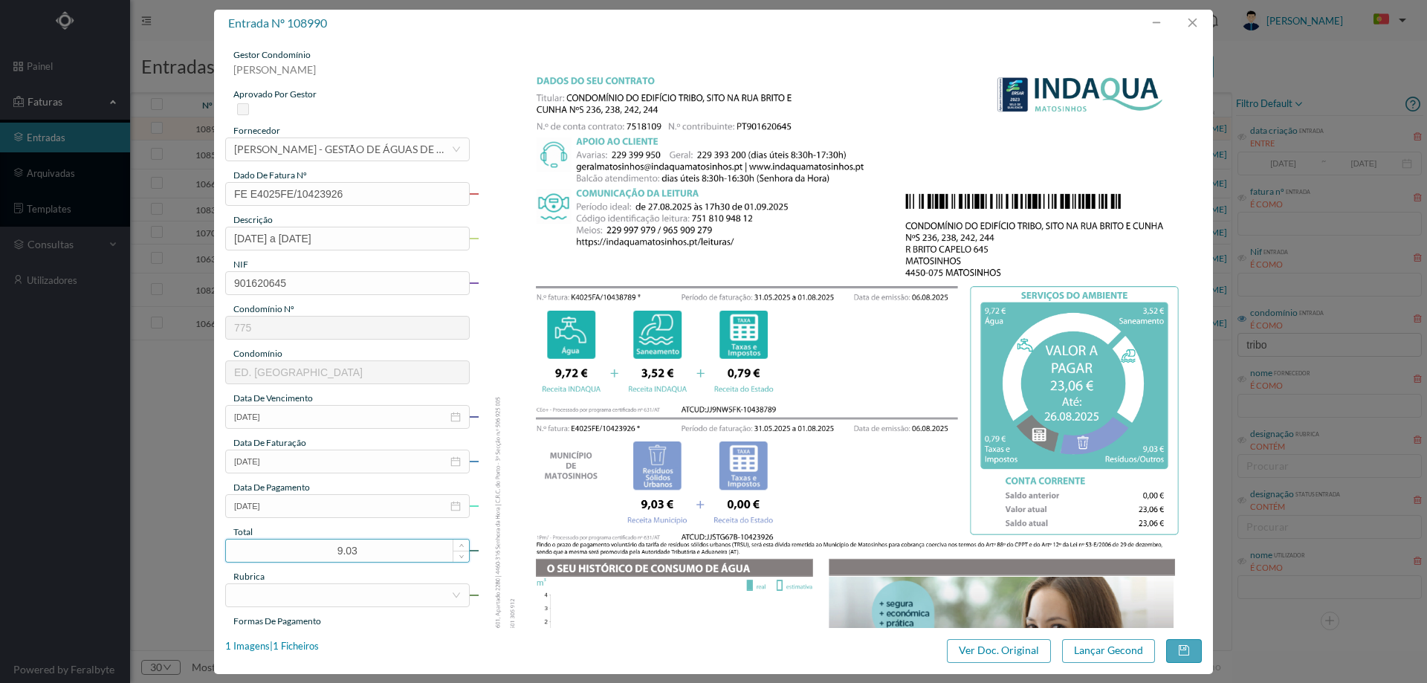
drag, startPoint x: 375, startPoint y: 560, endPoint x: 249, endPoint y: 555, distance: 126.4
click at [249, 555] on input "9.03" at bounding box center [347, 551] width 243 height 22
type input "23.06"
click at [255, 587] on div at bounding box center [342, 595] width 217 height 22
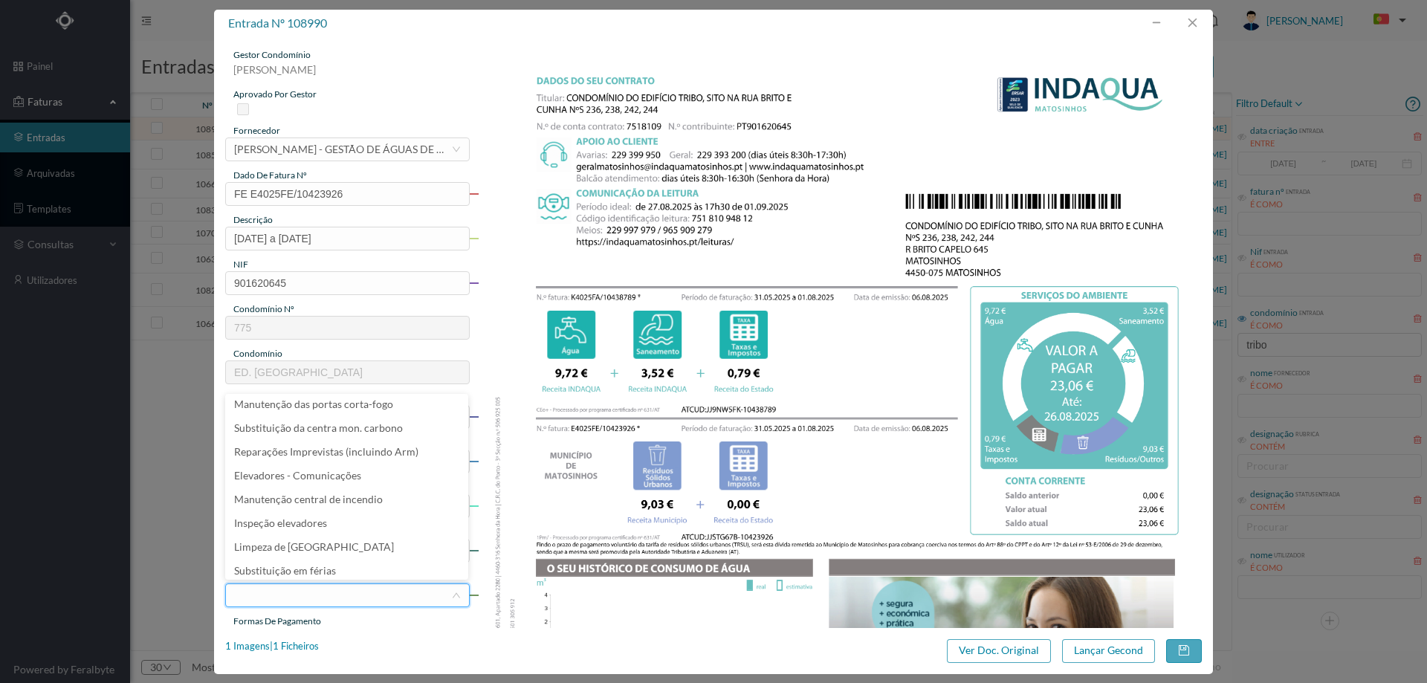
scroll to position [223, 0]
click at [293, 520] on li "Água" at bounding box center [346, 519] width 243 height 24
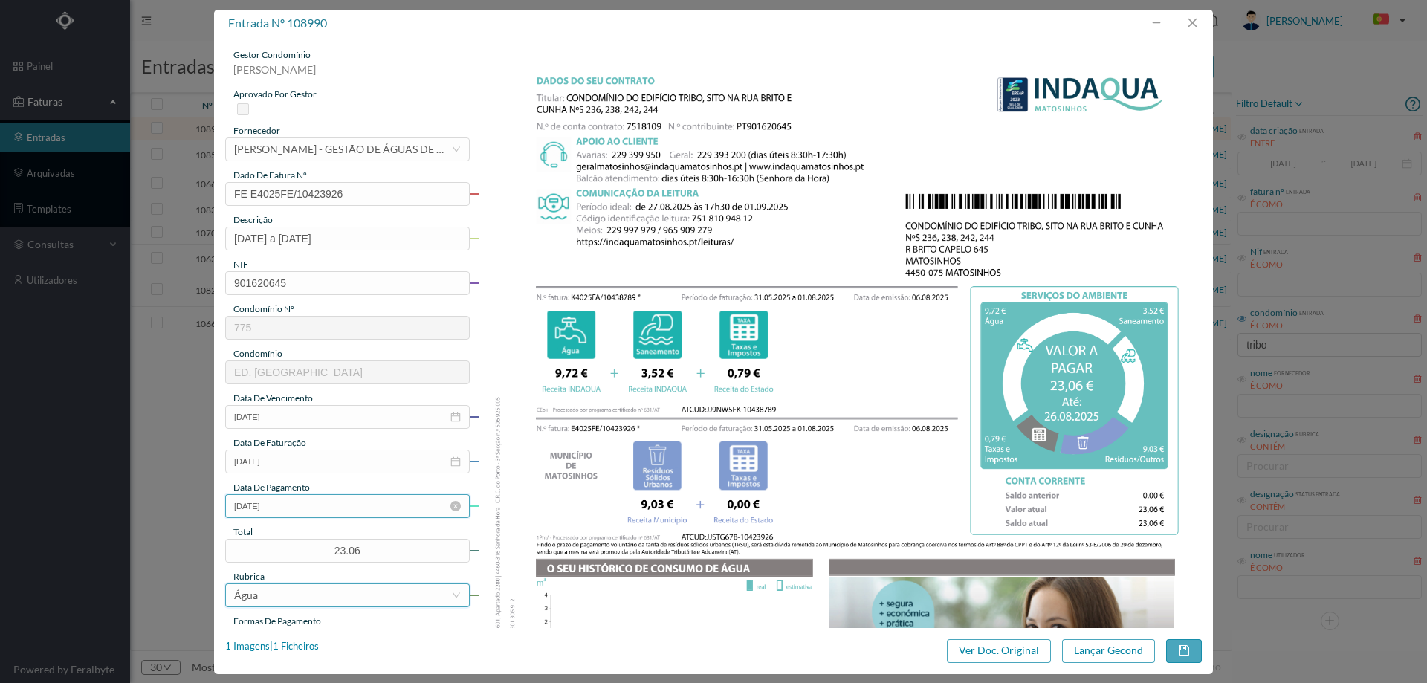
scroll to position [149, 0]
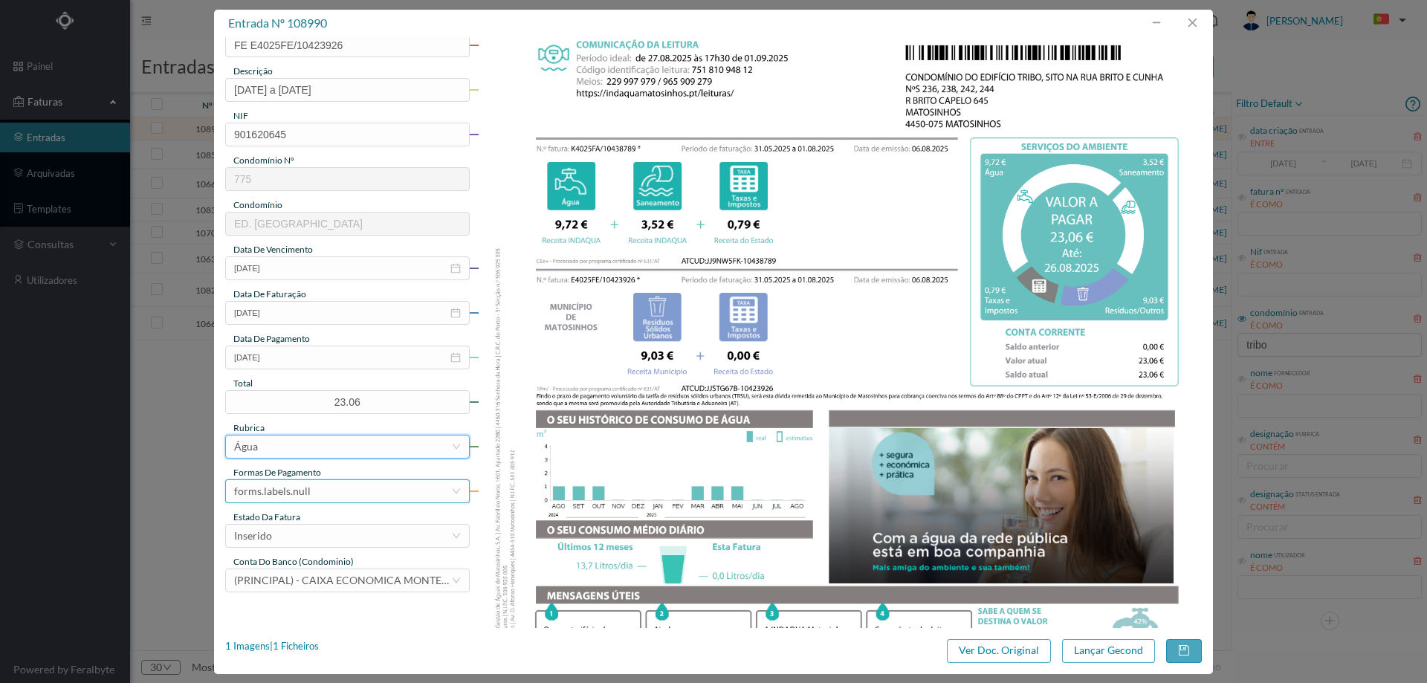
click at [300, 497] on div "forms.labels.null" at bounding box center [272, 491] width 77 height 22
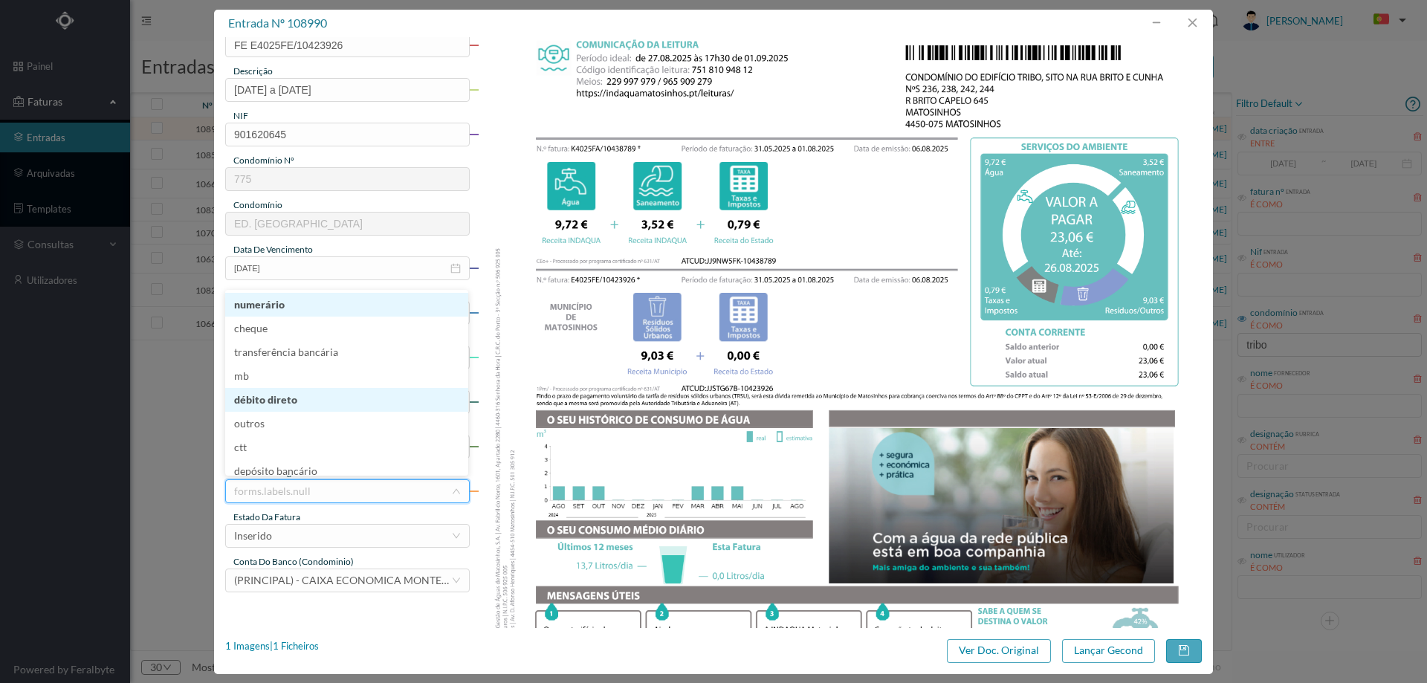
scroll to position [3, 0]
click at [329, 392] on li "débito direto" at bounding box center [346, 397] width 243 height 24
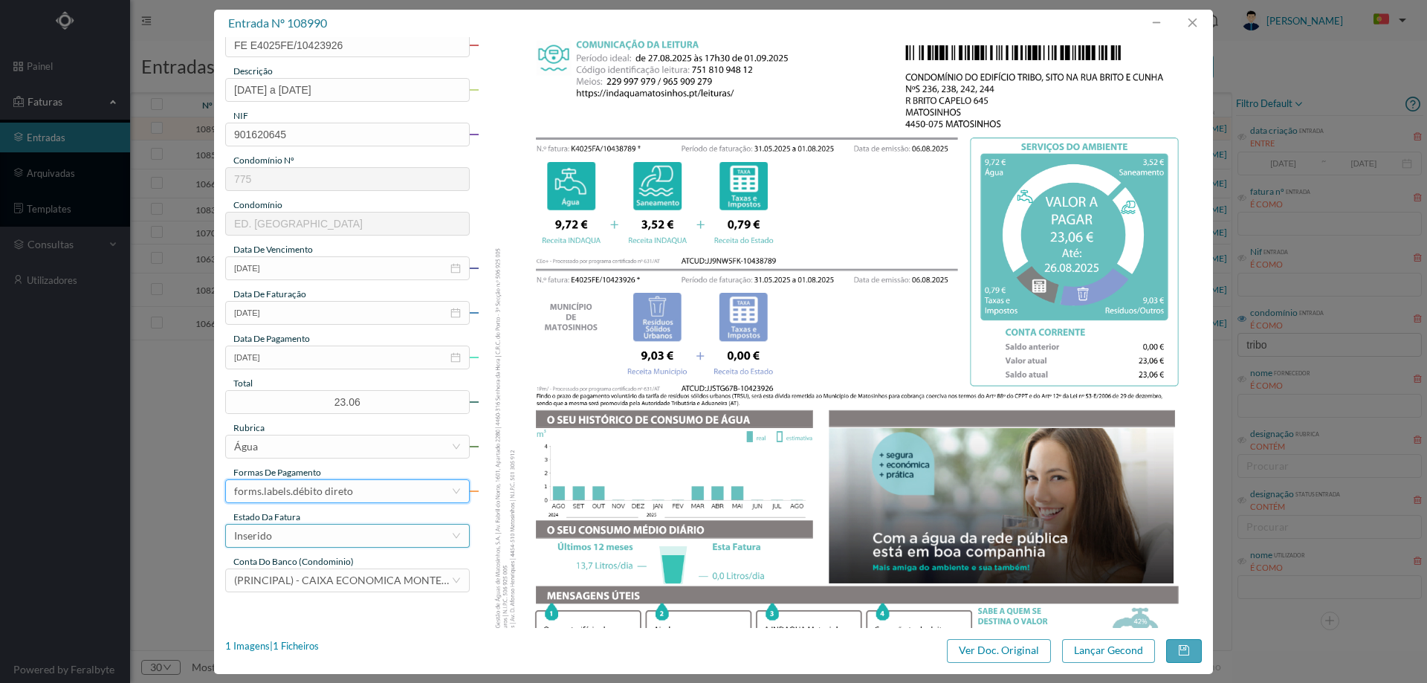
click at [329, 532] on div "Inserido" at bounding box center [342, 536] width 217 height 22
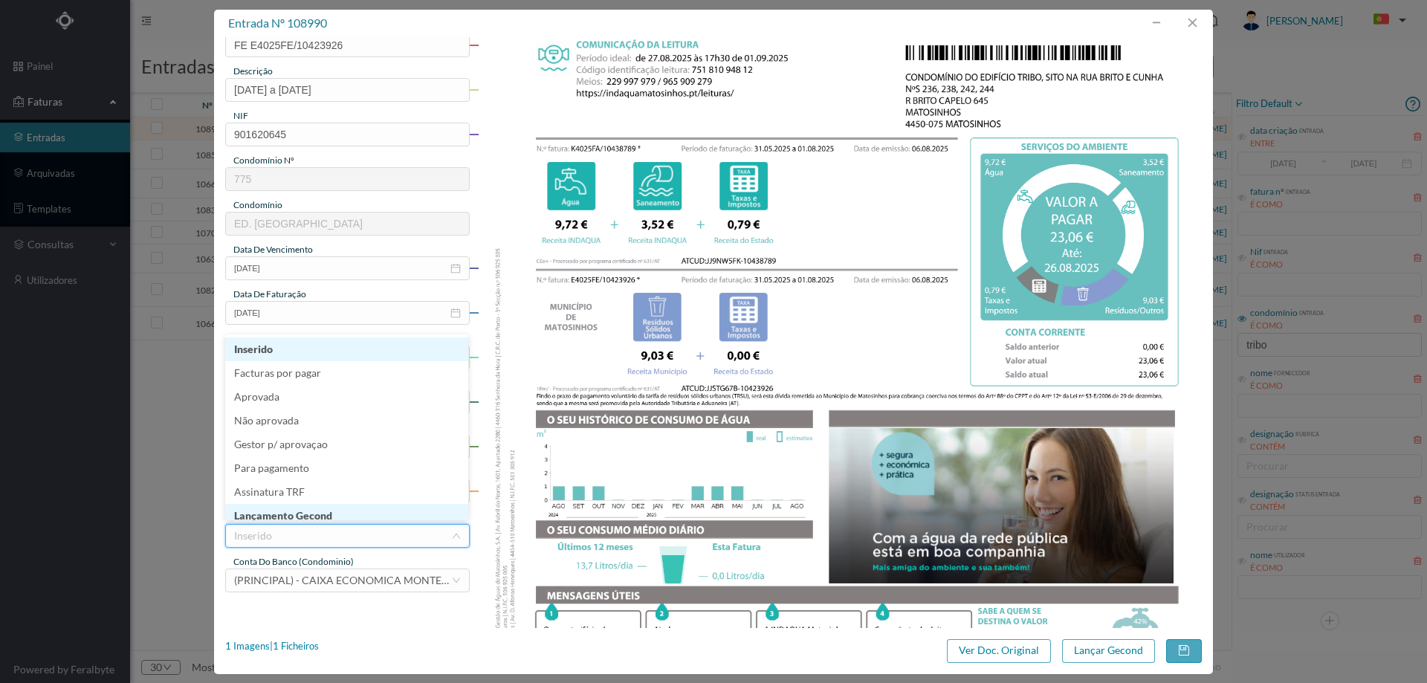
scroll to position [7, 0]
click at [329, 505] on li "Lançamento Gecond" at bounding box center [346, 509] width 243 height 24
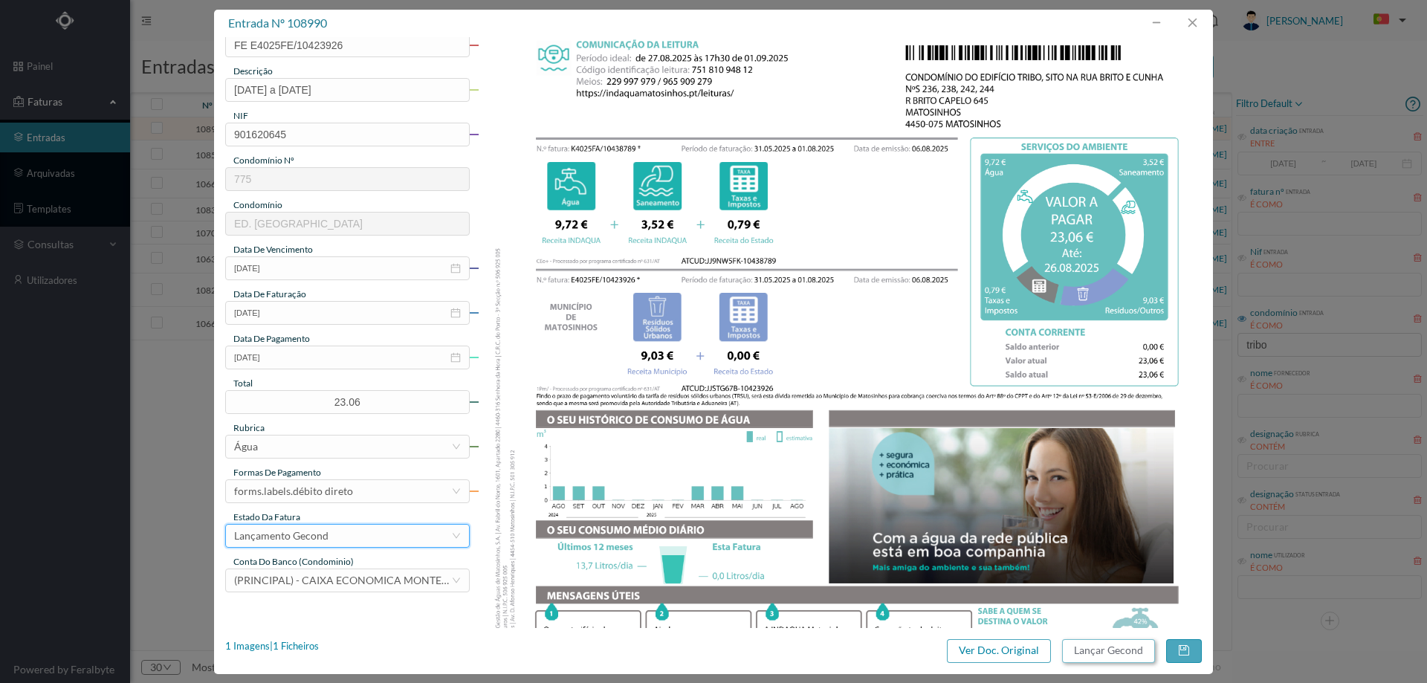
click at [1083, 644] on button "Lançar Gecond" at bounding box center [1108, 651] width 93 height 24
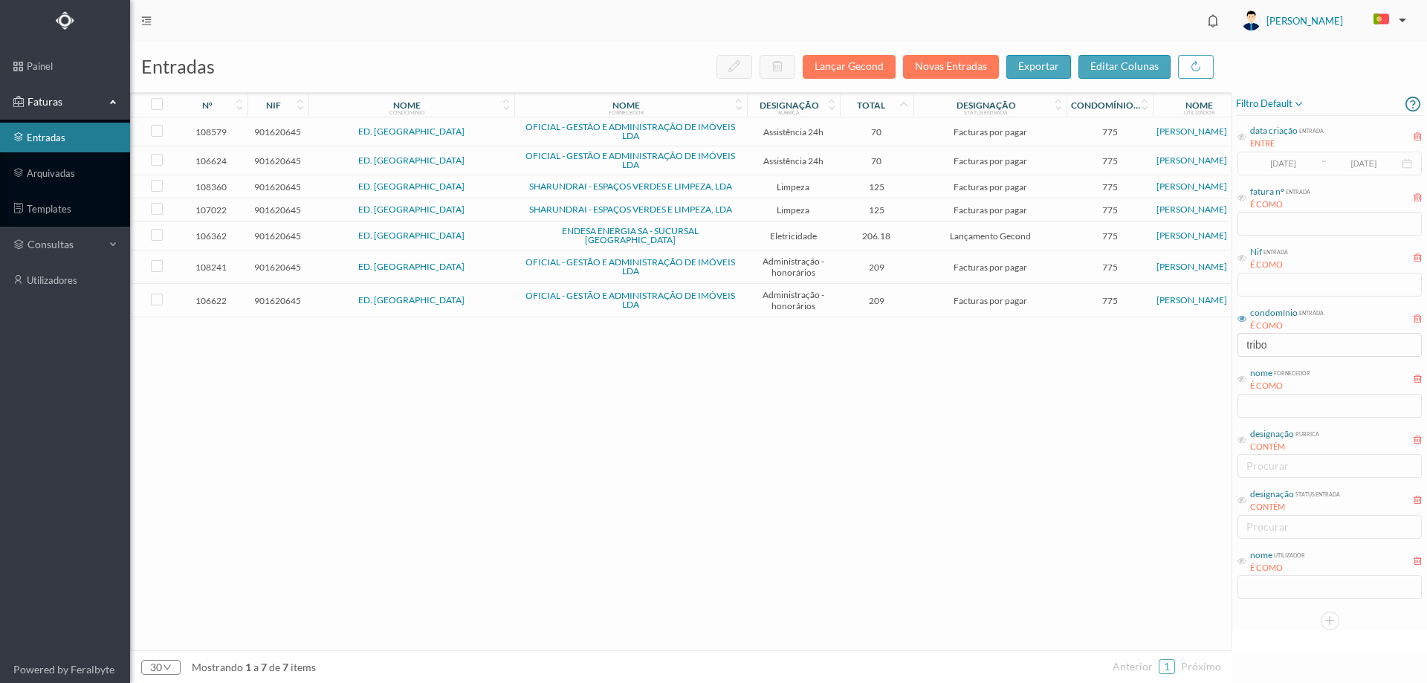
click at [521, 230] on span "ENDESA ENERGIA SA - SUCURSAL [GEOGRAPHIC_DATA]" at bounding box center [630, 236] width 225 height 18
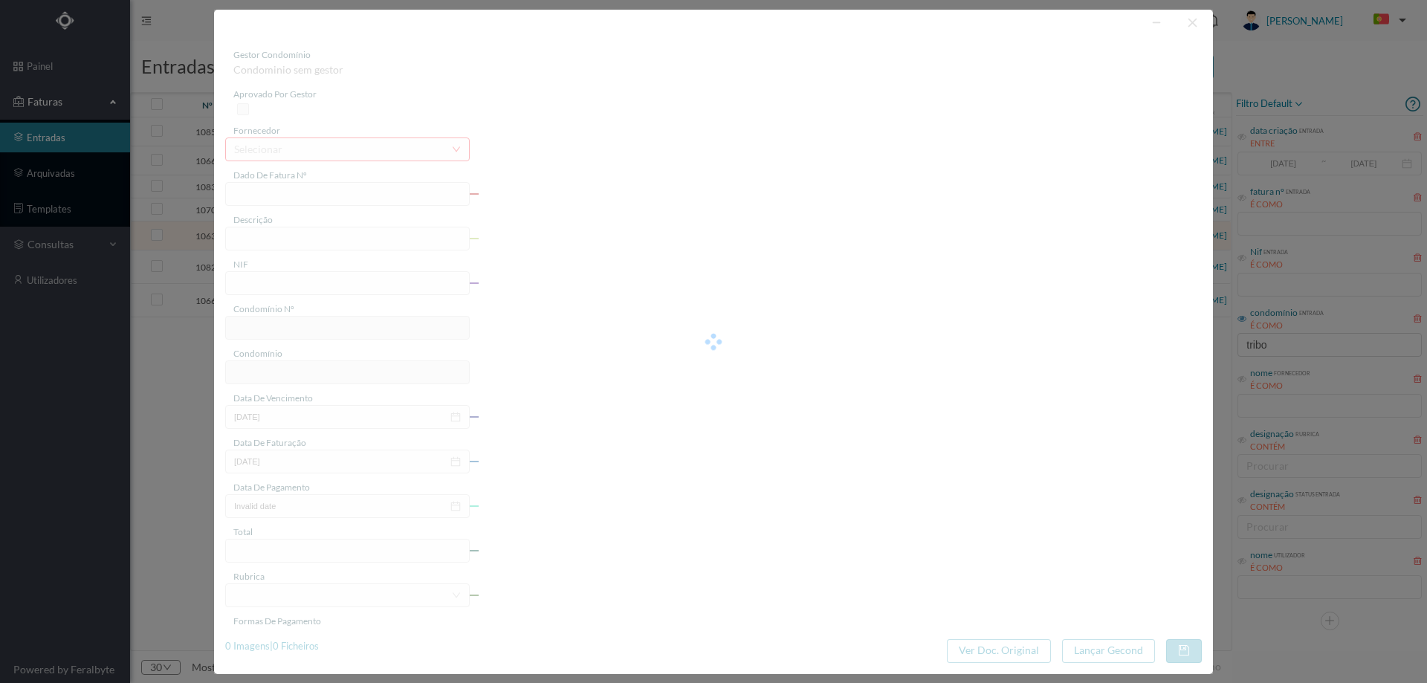
type input "FAC 0280312025/0077313176"
type input "Rua Brito e Cunha 244 COMUNS"
type input "901620645"
type input "23-07-2025"
type input "08-07-2025"
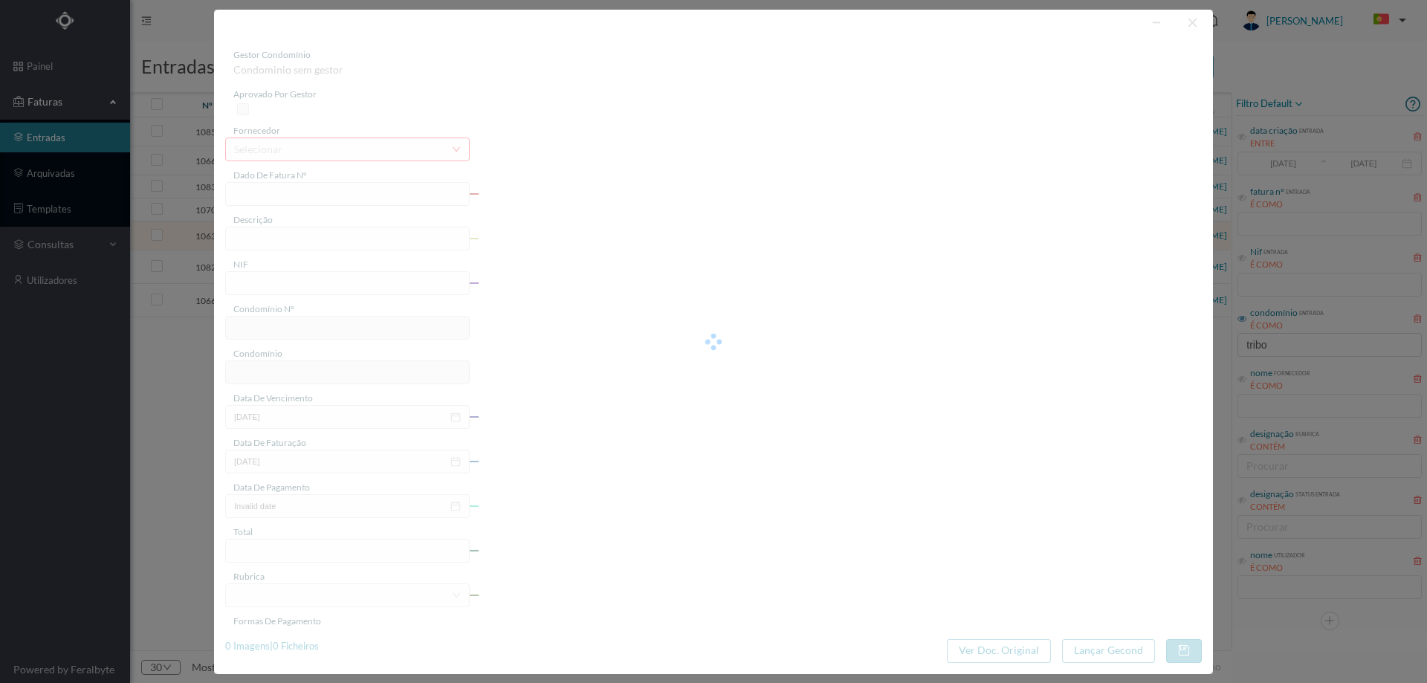
type input "23-07-2025"
type input "206.18"
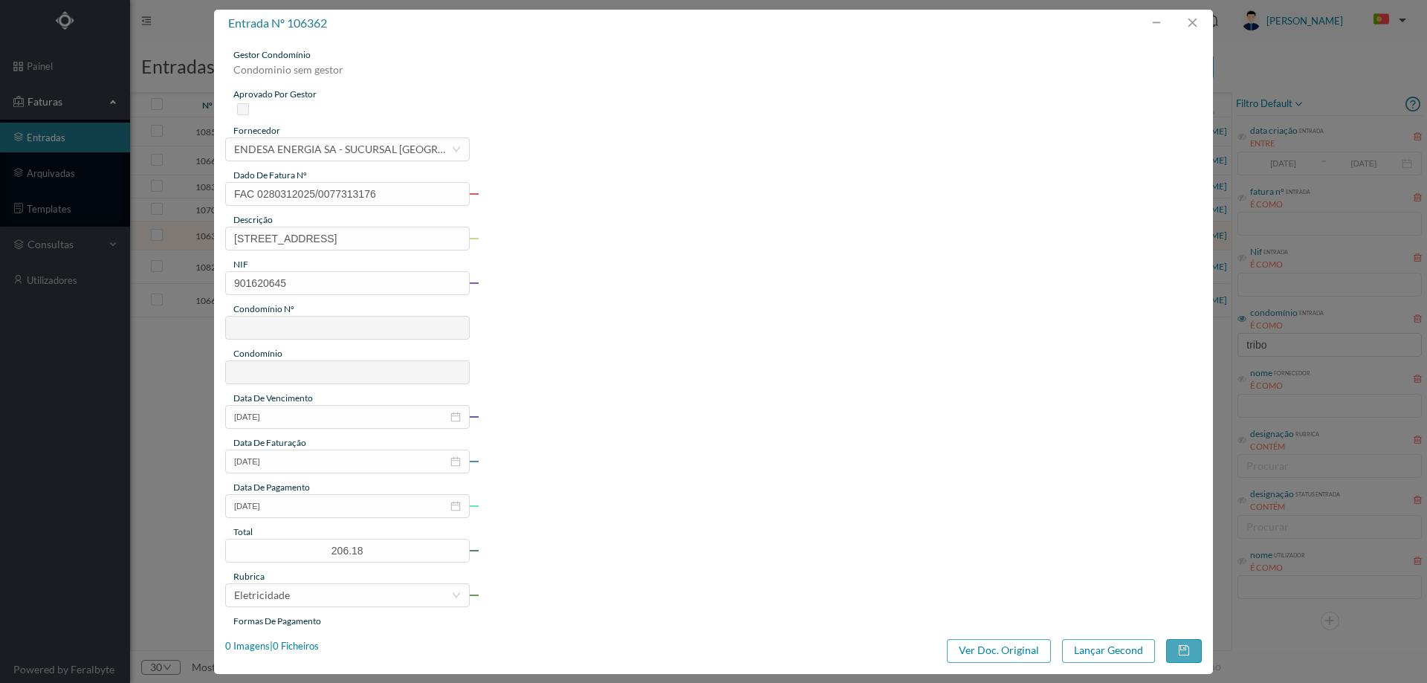
type input "775"
type input "ED. [GEOGRAPHIC_DATA]"
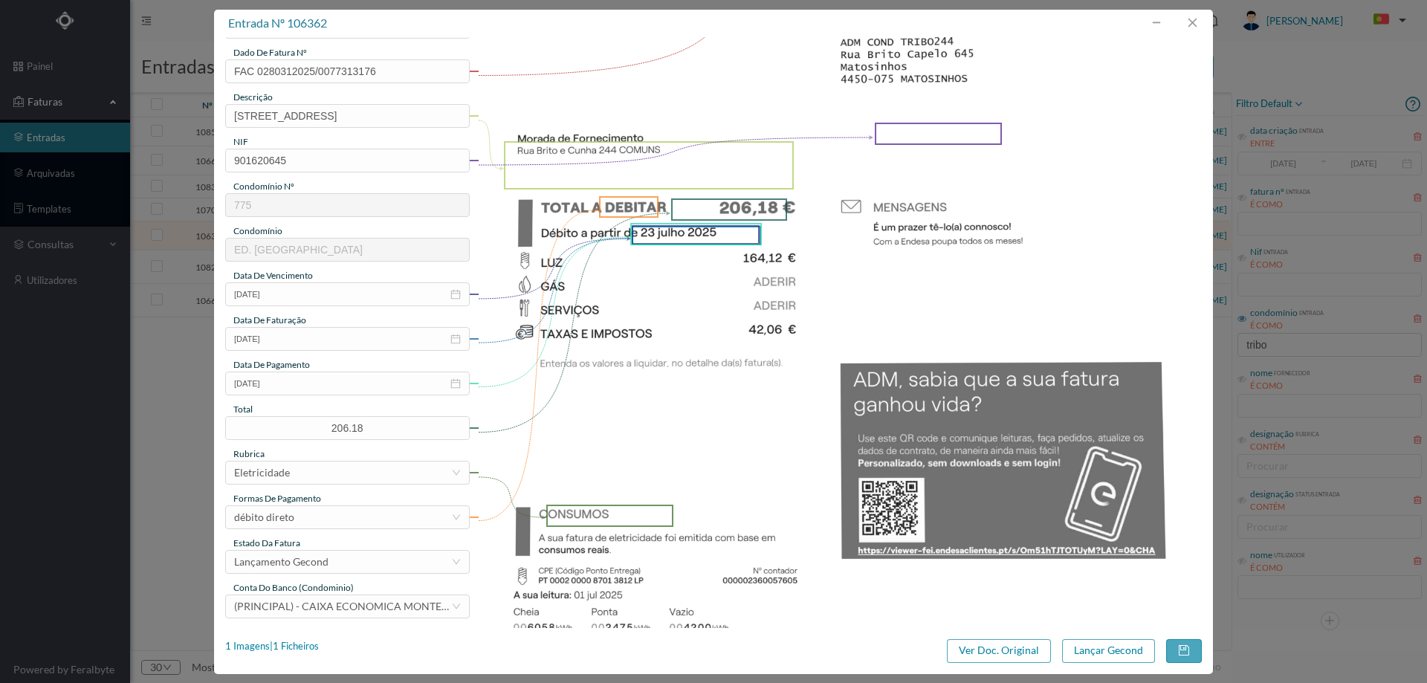
scroll to position [149, 0]
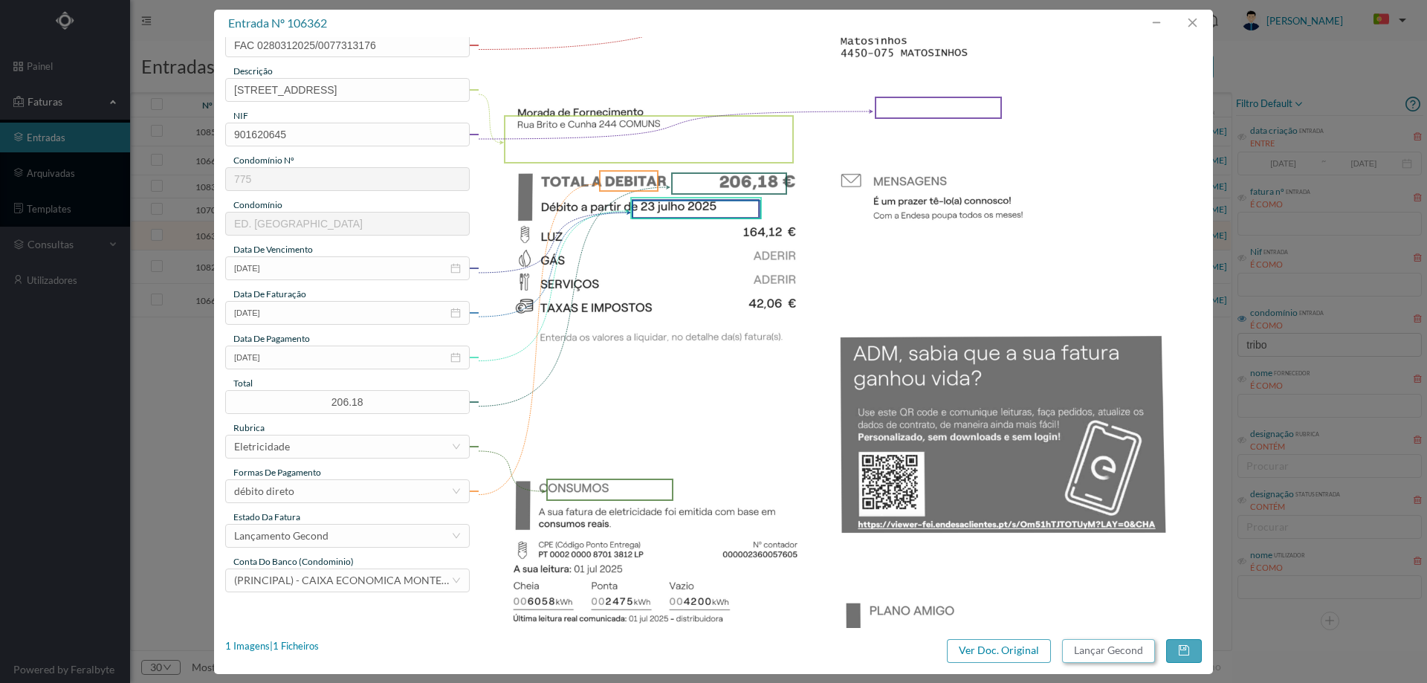
click at [1098, 656] on button "Lançar Gecond" at bounding box center [1108, 651] width 93 height 24
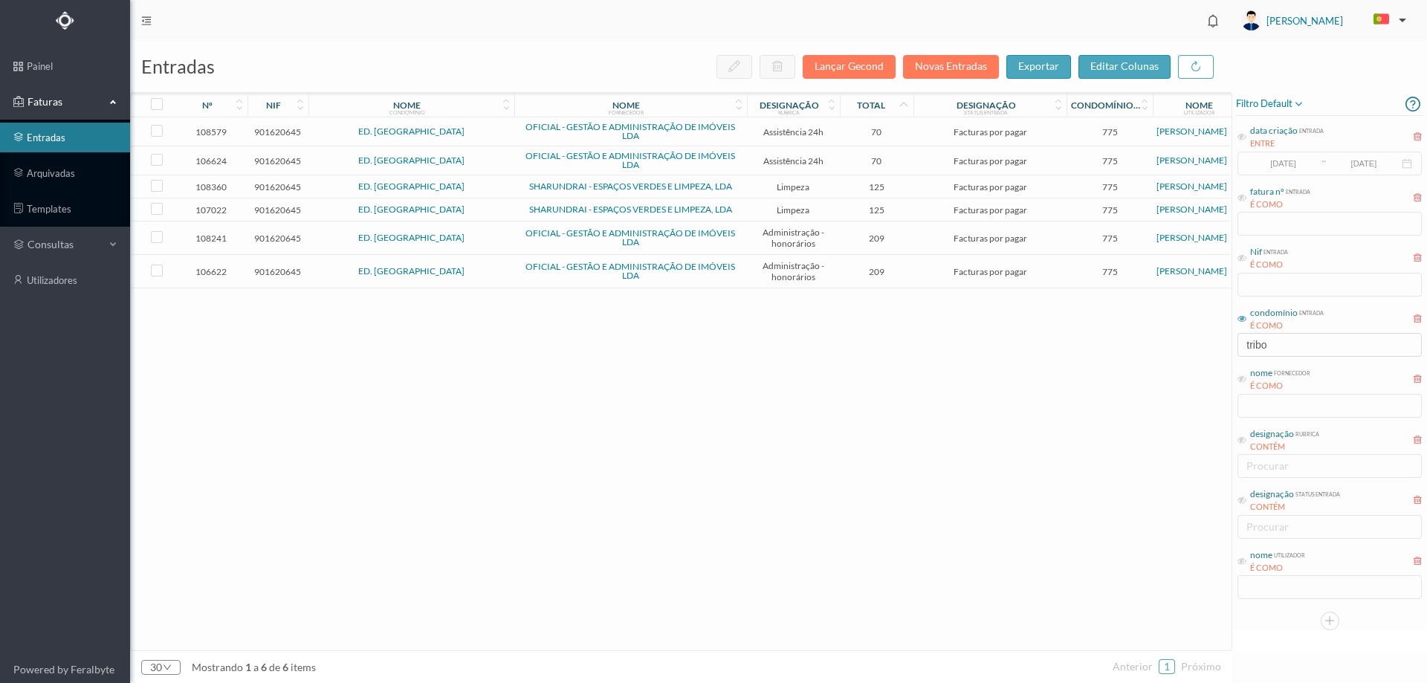
click at [663, 402] on div "108579 901620645 ED. TRIBO OFICIAL - GESTÃO E ADMINISTRAÇÃO DE IMÓVEIS LDA Assi…" at bounding box center [681, 383] width 1100 height 533
drag, startPoint x: 1287, startPoint y: 349, endPoint x: 1070, endPoint y: 358, distance: 216.5
click at [1070, 361] on div "entradas Lançar Gecond Novas Entradas exportar editar colunas nº nif nome condo…" at bounding box center [778, 362] width 1297 height 642
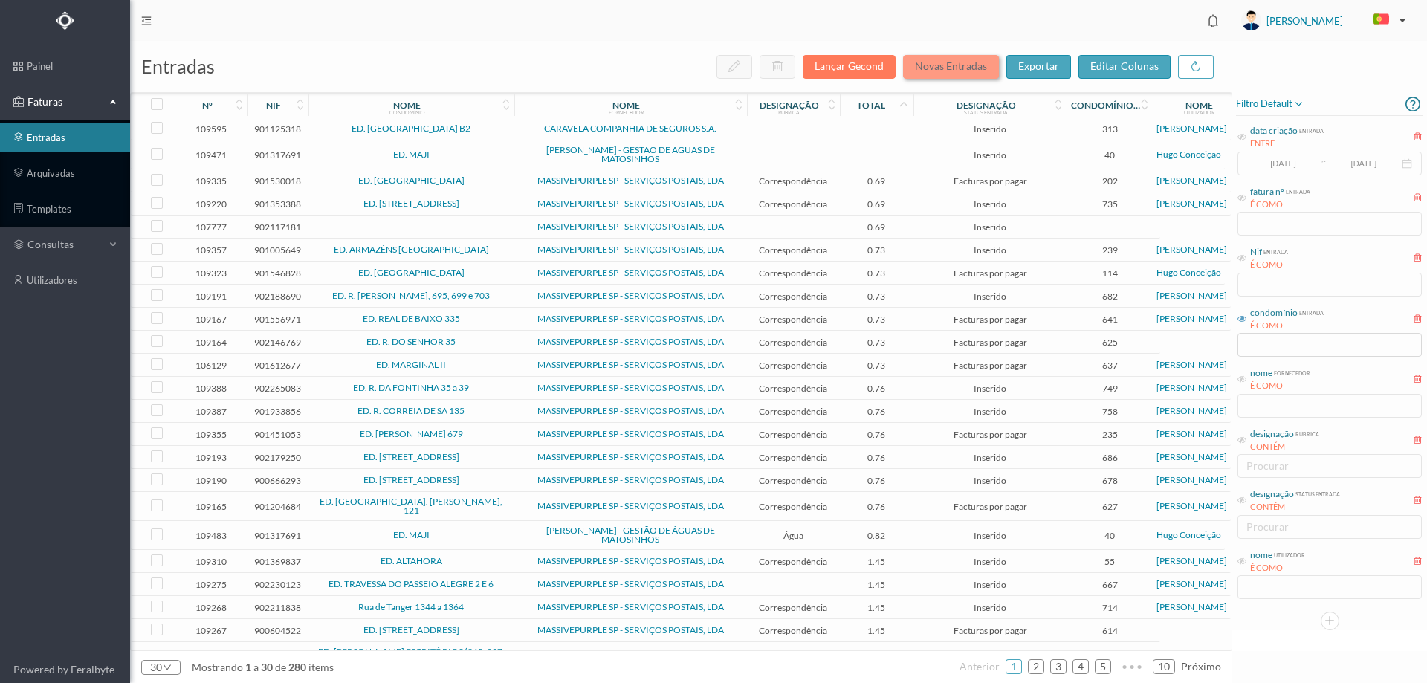
click at [950, 67] on button "Novas Entradas" at bounding box center [951, 67] width 96 height 24
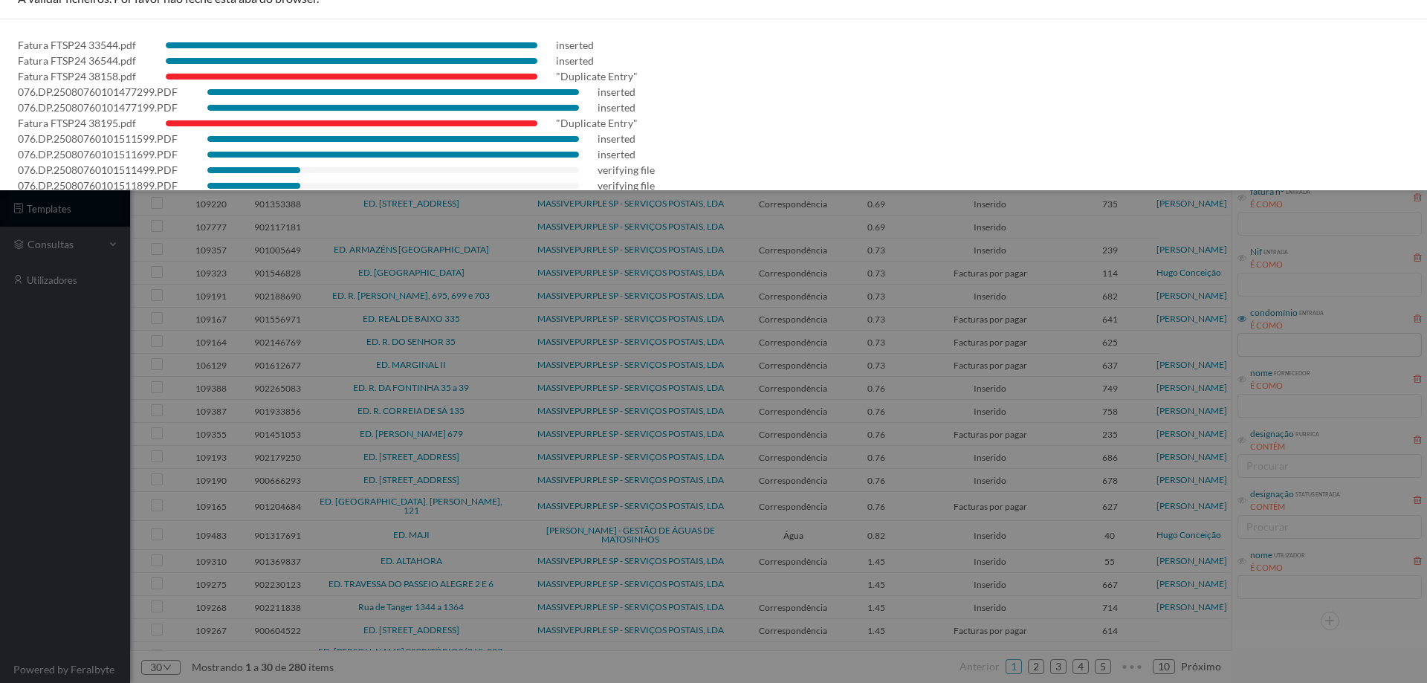
scroll to position [58, 0]
